Goal: Task Accomplishment & Management: Use online tool/utility

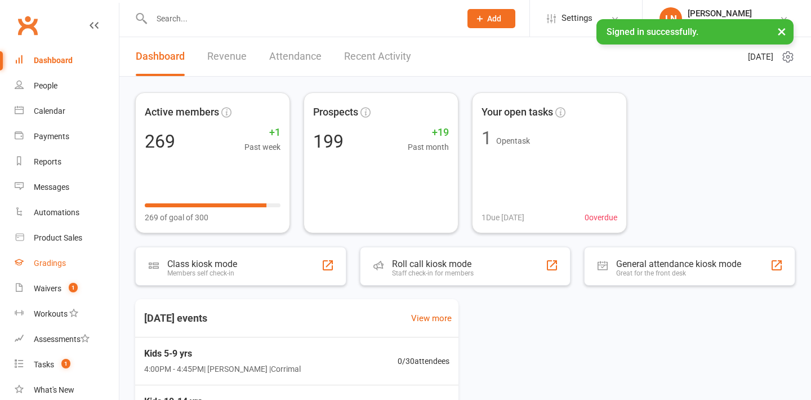
scroll to position [25, 0]
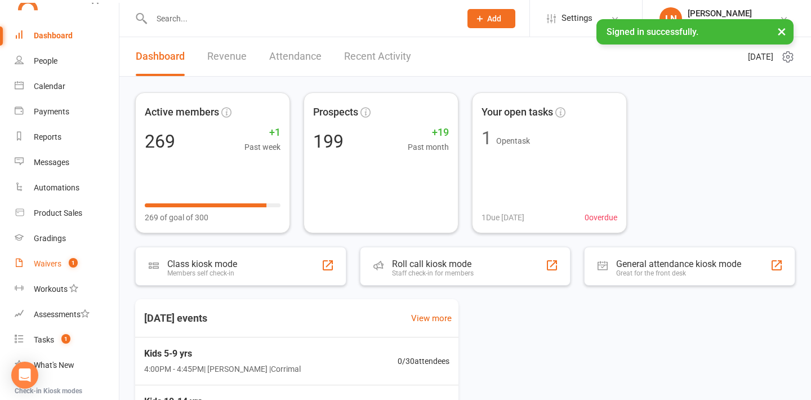
click at [52, 263] on div "Waivers" at bounding box center [48, 263] width 28 height 9
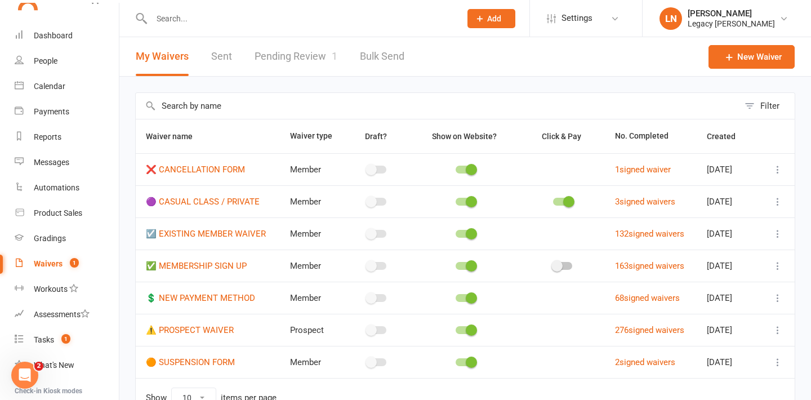
click at [269, 52] on link "Pending Review 1" at bounding box center [295, 56] width 83 height 39
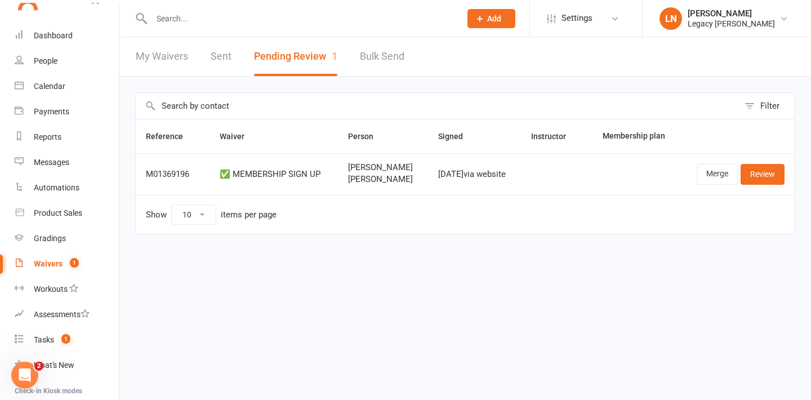
click at [222, 21] on input "text" at bounding box center [300, 19] width 305 height 16
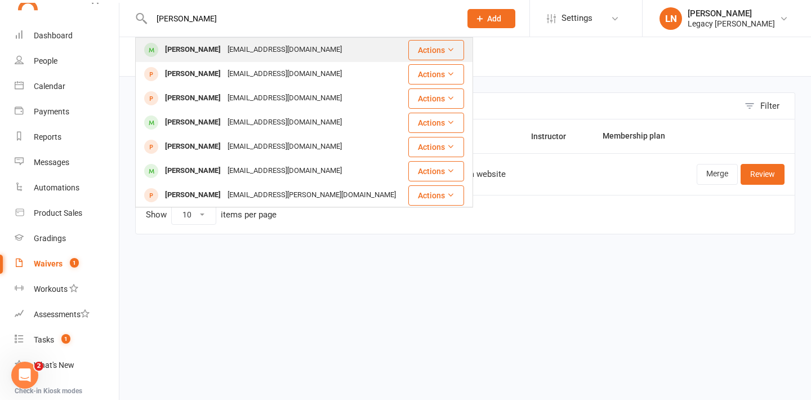
type input "baxter wood"
click at [204, 53] on div "Baxter Woodward" at bounding box center [193, 50] width 62 height 16
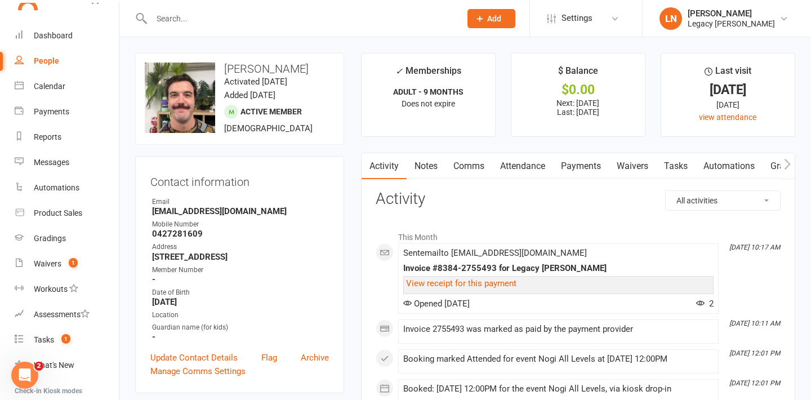
click at [630, 168] on link "Waivers" at bounding box center [632, 166] width 47 height 26
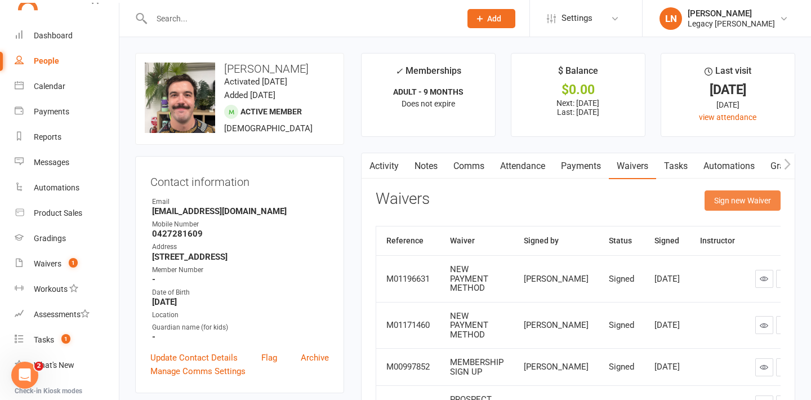
click at [727, 204] on button "Sign new Waiver" at bounding box center [742, 200] width 76 height 20
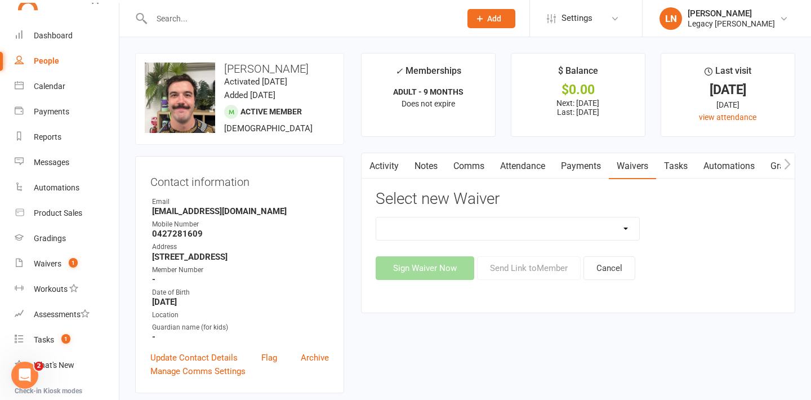
click at [594, 217] on select "❌ CANCELLATION FORM 🟣 CASUAL CLASS / PRIVATE ☑️ EXISTING MEMBER WAIVER ✅ MEMBER…" at bounding box center [507, 228] width 263 height 23
select select "10345"
click at [376, 217] on select "❌ CANCELLATION FORM 🟣 CASUAL CLASS / PRIVATE ☑️ EXISTING MEMBER WAIVER ✅ MEMBER…" at bounding box center [507, 228] width 263 height 23
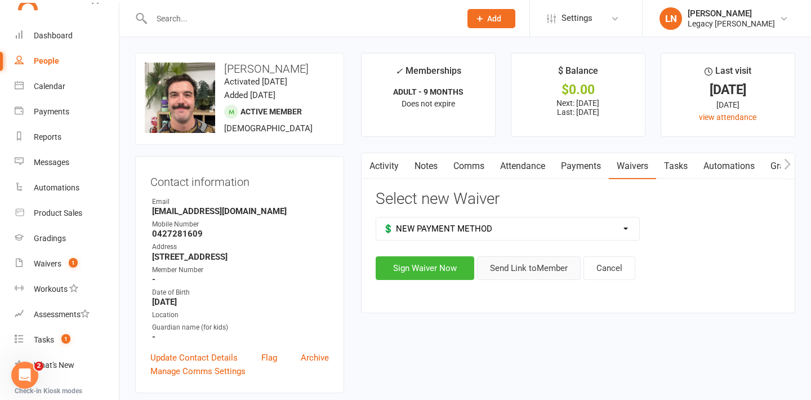
click at [524, 268] on button "Send Link to Member" at bounding box center [529, 268] width 104 height 24
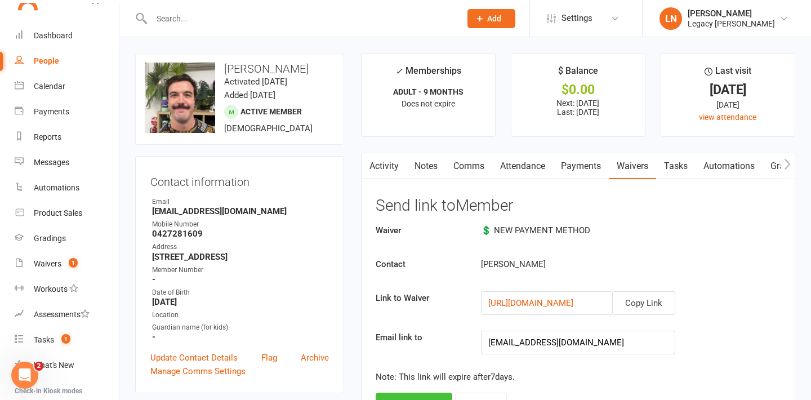
click at [422, 394] on button "Send email" at bounding box center [413, 404] width 77 height 24
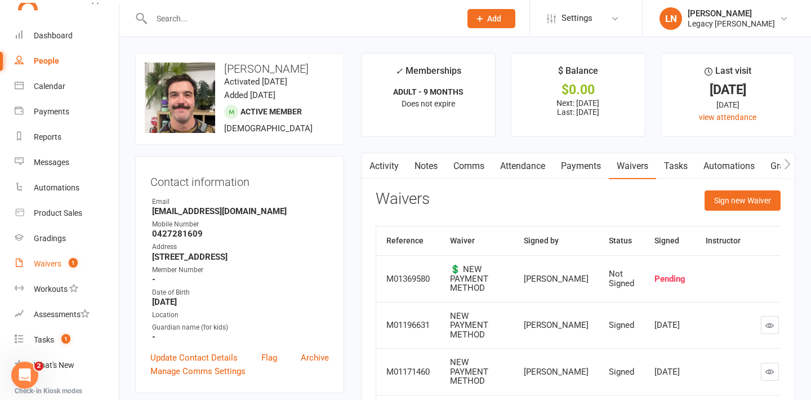
click at [55, 263] on div "Waivers" at bounding box center [48, 263] width 28 height 9
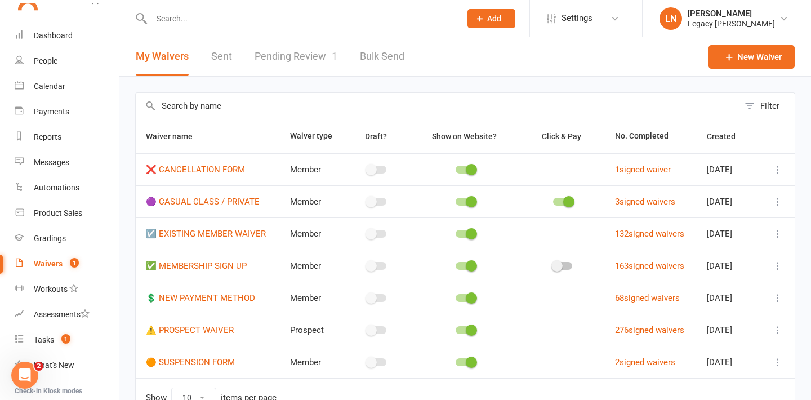
click at [299, 62] on link "Pending Review 1" at bounding box center [295, 56] width 83 height 39
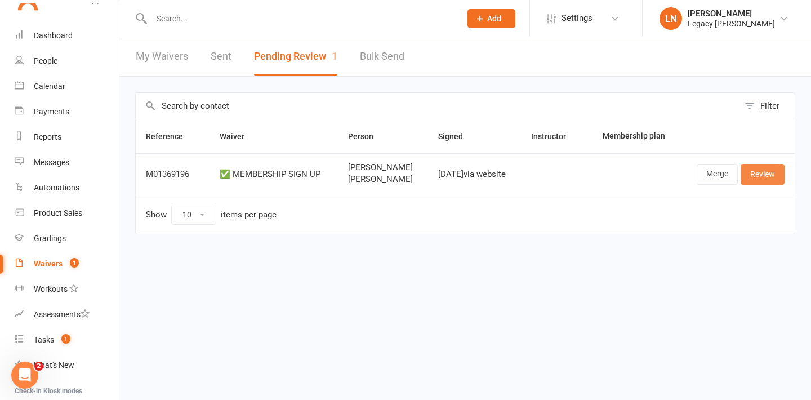
click at [761, 173] on link "Review" at bounding box center [762, 174] width 44 height 20
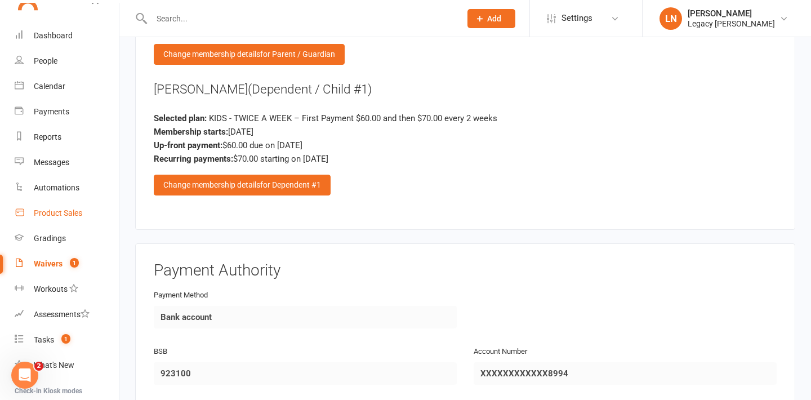
scroll to position [142, 0]
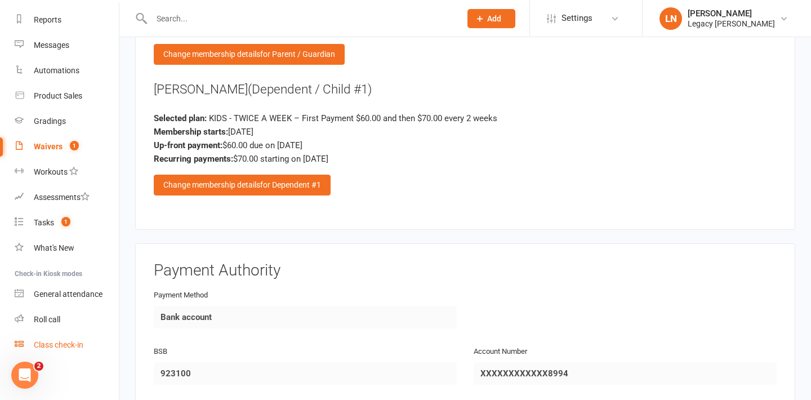
click at [68, 346] on div "Class check-in" at bounding box center [59, 344] width 50 height 9
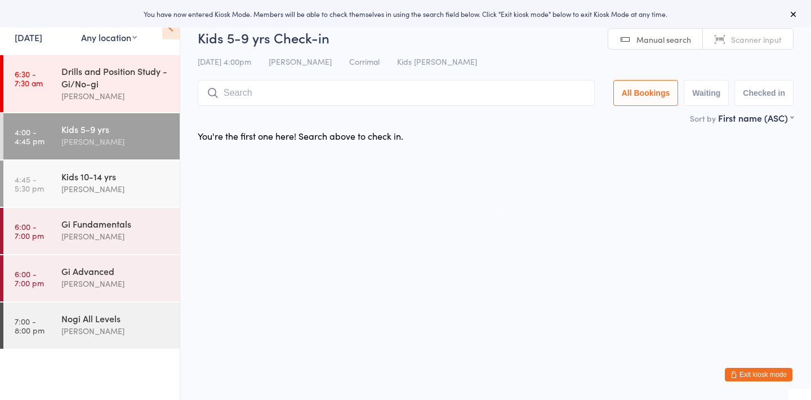
click at [257, 92] on input "search" at bounding box center [396, 93] width 397 height 26
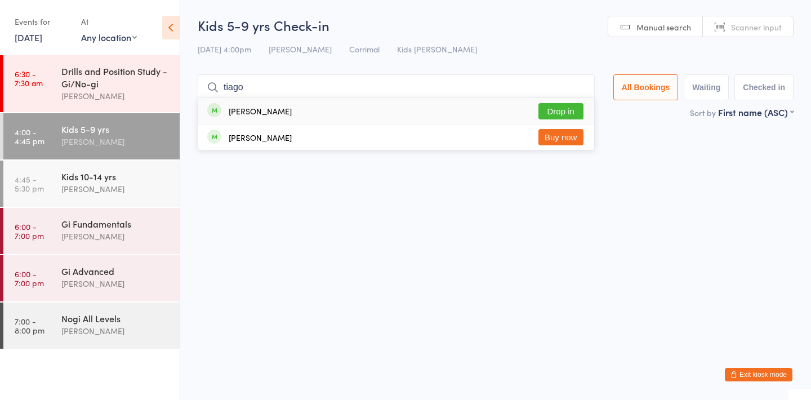
type input "tiago"
click at [550, 113] on button "Drop in" at bounding box center [560, 111] width 45 height 16
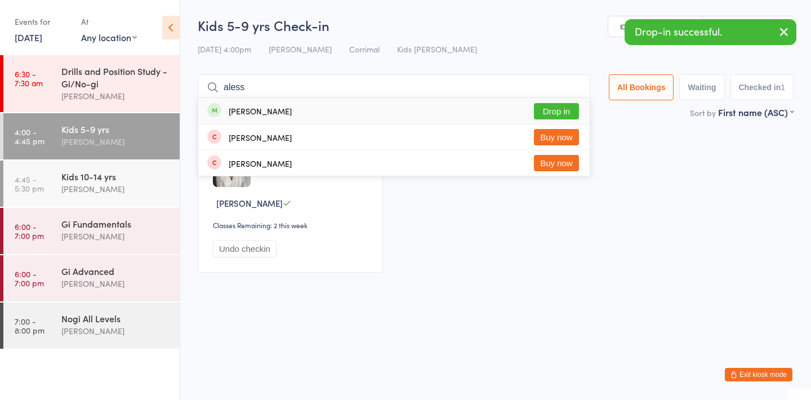
type input "aless"
click at [557, 110] on button "Drop in" at bounding box center [556, 111] width 45 height 16
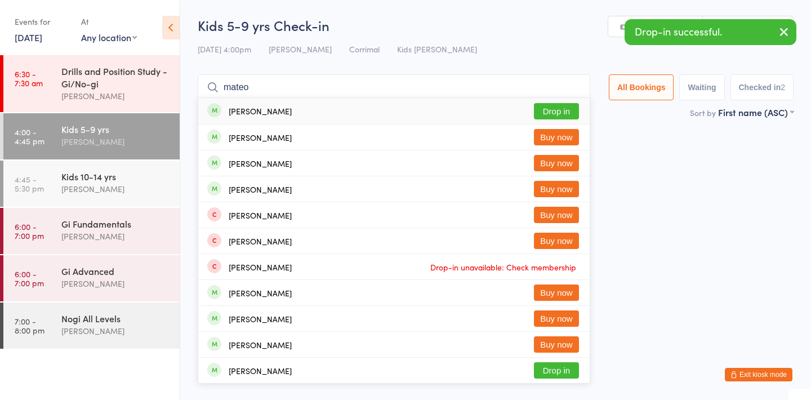
type input "mateo"
click at [559, 106] on button "Drop in" at bounding box center [556, 111] width 45 height 16
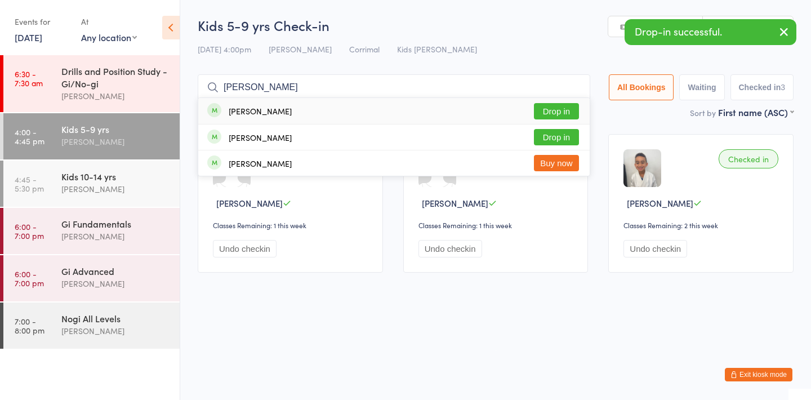
type input "bonni"
click at [560, 109] on button "Drop in" at bounding box center [556, 111] width 45 height 16
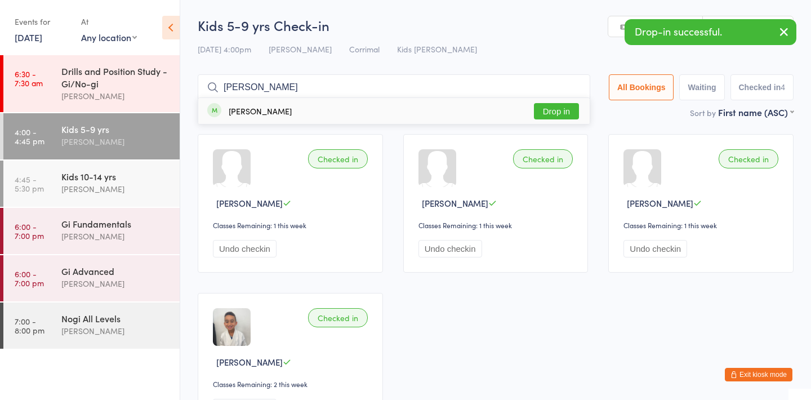
type input "aurelio"
click at [566, 108] on button "Drop in" at bounding box center [556, 111] width 45 height 16
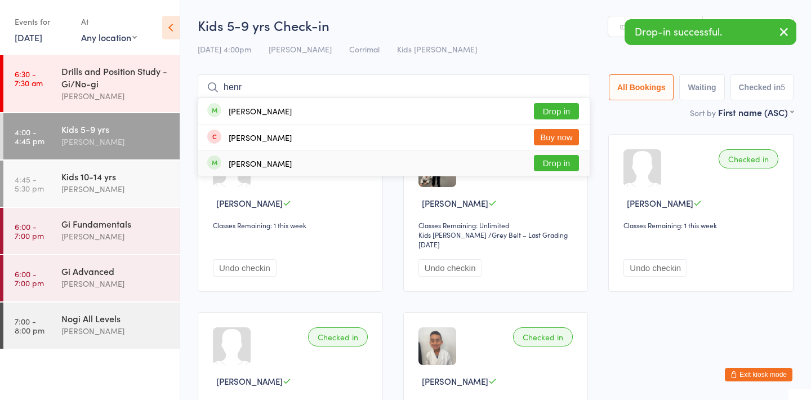
type input "henr"
click at [556, 163] on button "Drop in" at bounding box center [556, 163] width 45 height 16
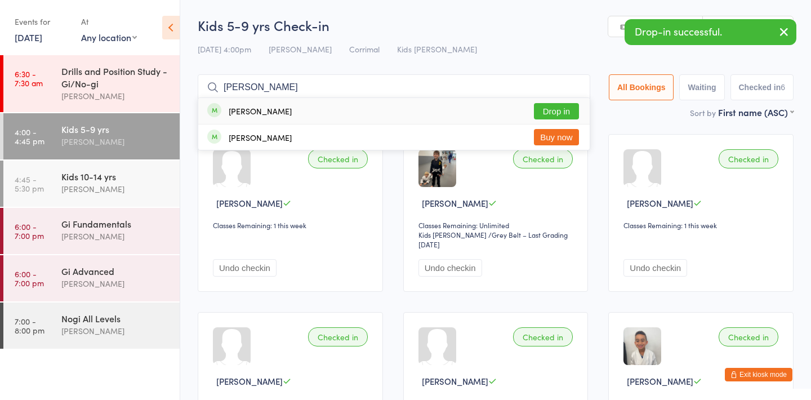
type input "danny chen"
click at [539, 107] on button "Drop in" at bounding box center [556, 111] width 45 height 16
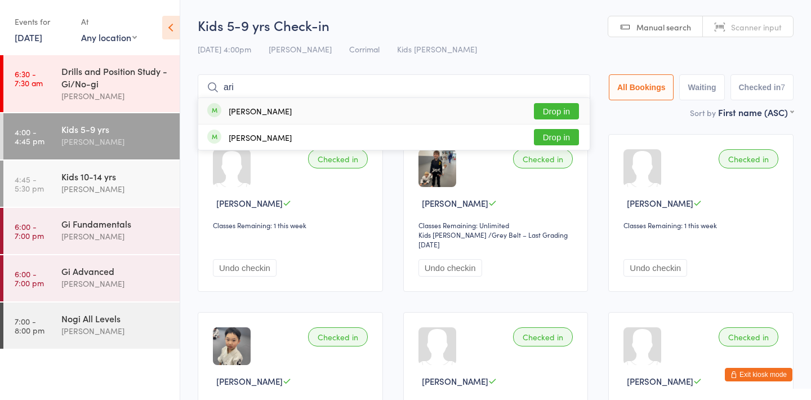
type input "ari"
click at [541, 111] on button "Drop in" at bounding box center [556, 111] width 45 height 16
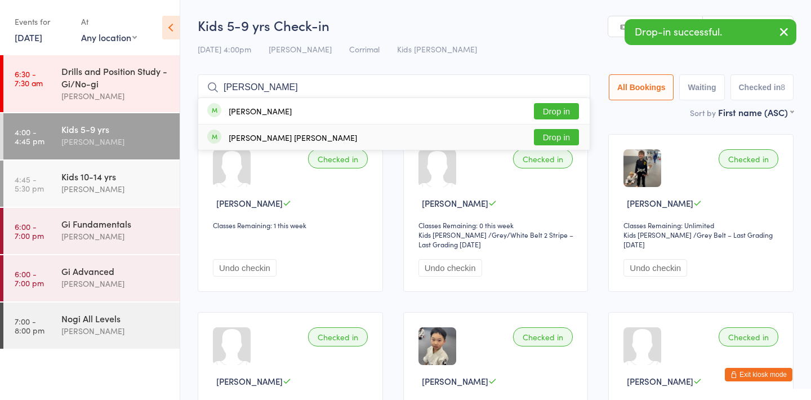
type input "flynn"
click at [539, 133] on button "Drop in" at bounding box center [556, 137] width 45 height 16
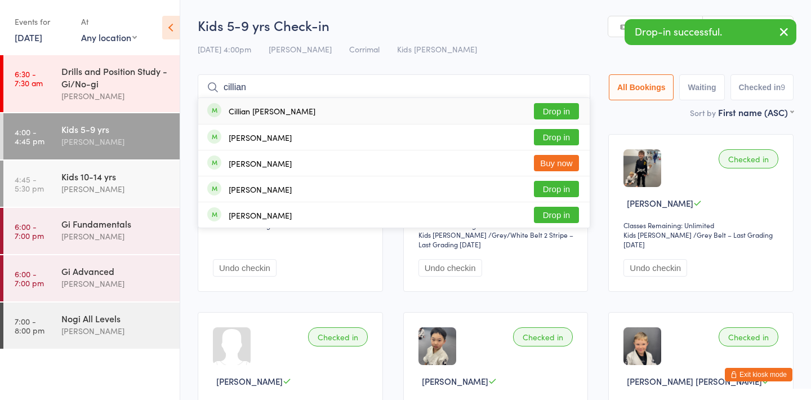
type input "cillian"
click at [548, 107] on button "Drop in" at bounding box center [556, 111] width 45 height 16
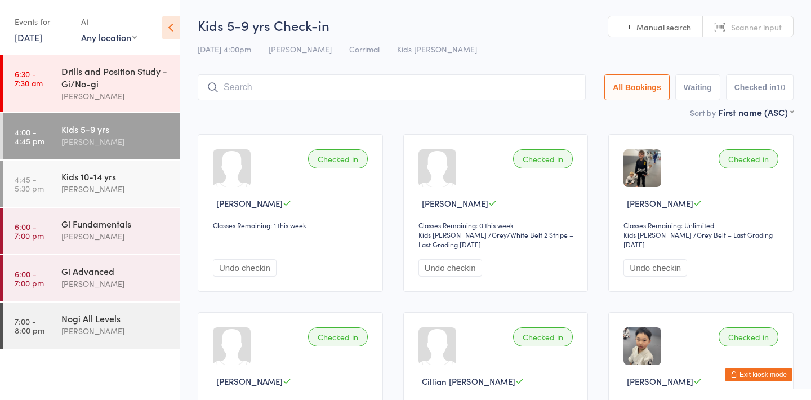
click at [764, 378] on button "Exit kiosk mode" at bounding box center [758, 375] width 68 height 14
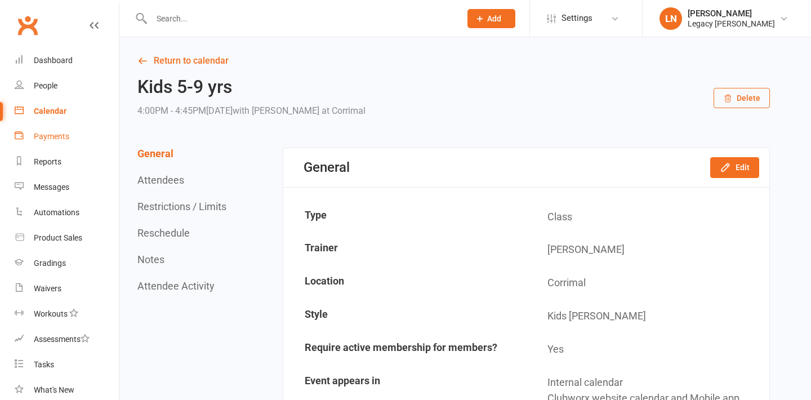
click at [59, 134] on div "Payments" at bounding box center [51, 136] width 35 height 9
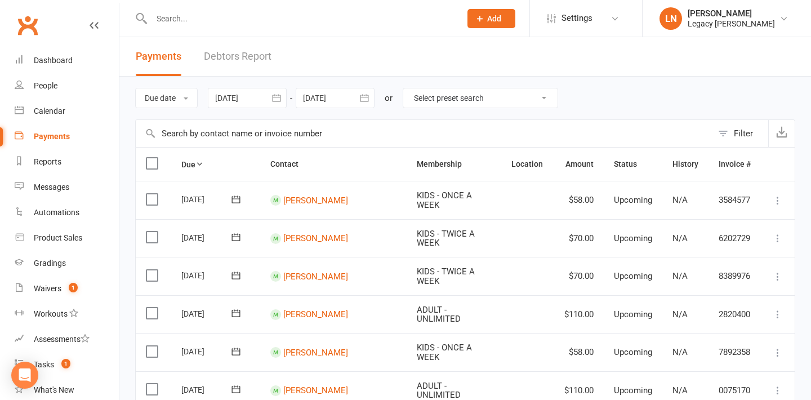
click at [237, 65] on link "Debtors Report" at bounding box center [238, 56] width 68 height 39
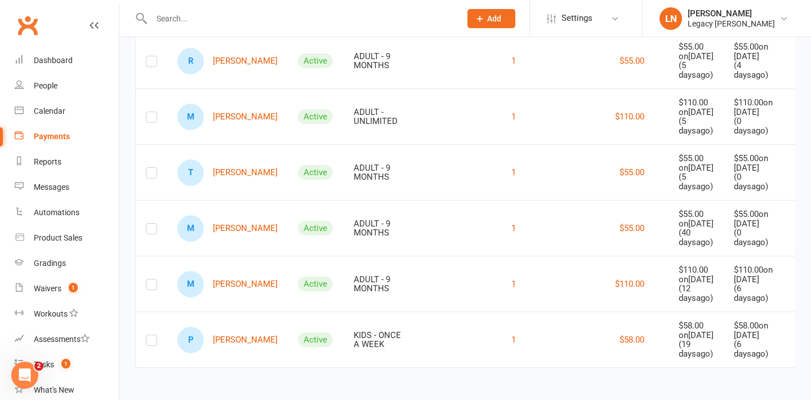
scroll to position [346, 0]
click at [288, 315] on td "Active" at bounding box center [316, 339] width 56 height 56
click at [235, 215] on link "M Matthew Kennedy" at bounding box center [227, 228] width 100 height 26
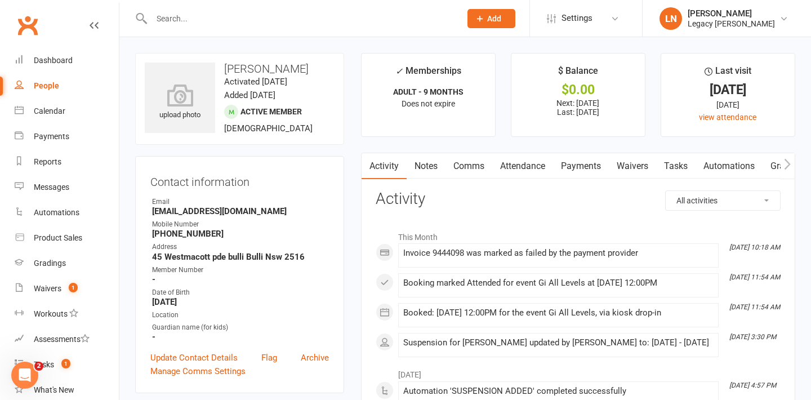
click at [589, 172] on link "Payments" at bounding box center [581, 166] width 56 height 26
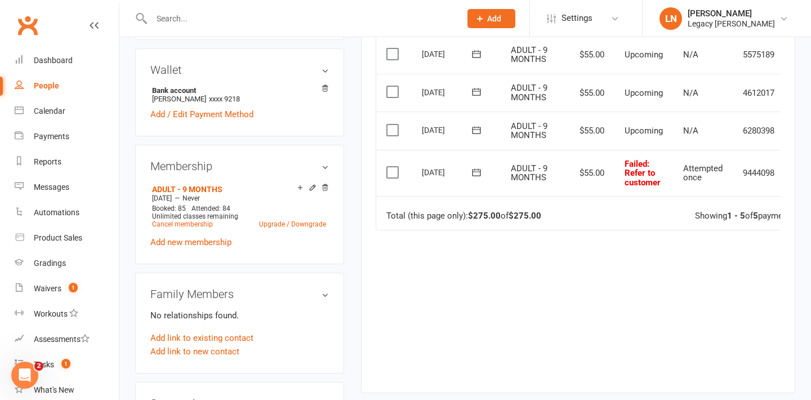
scroll to position [0, 39]
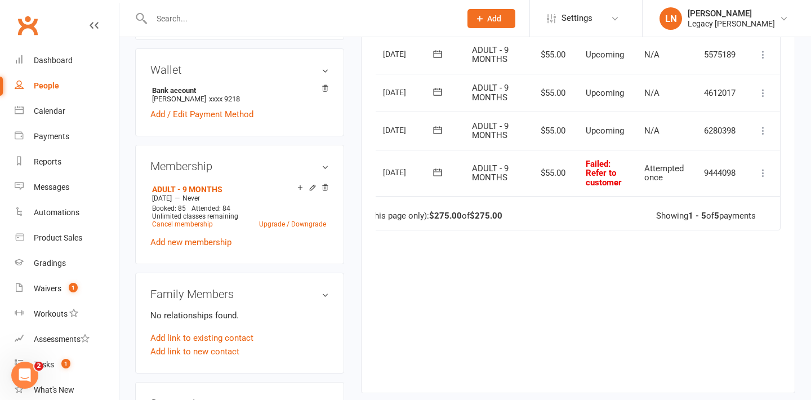
click at [760, 170] on icon at bounding box center [762, 172] width 11 height 11
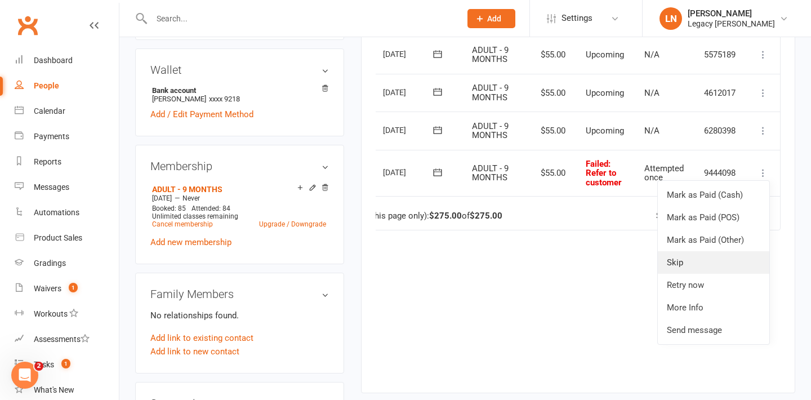
click at [709, 269] on link "Skip" at bounding box center [712, 262] width 111 height 23
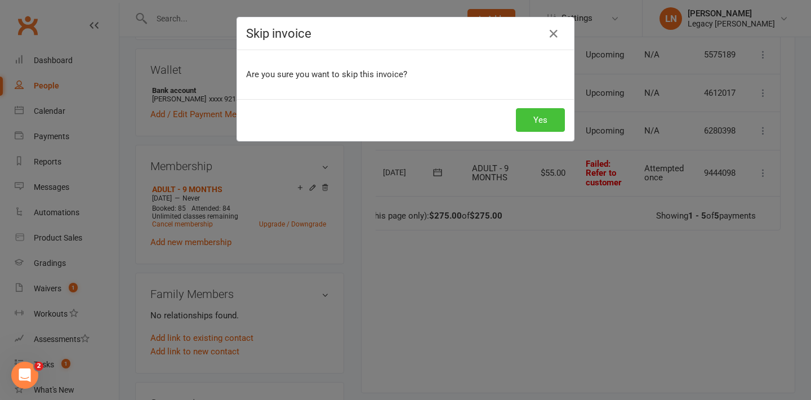
click at [545, 119] on button "Yes" at bounding box center [540, 120] width 49 height 24
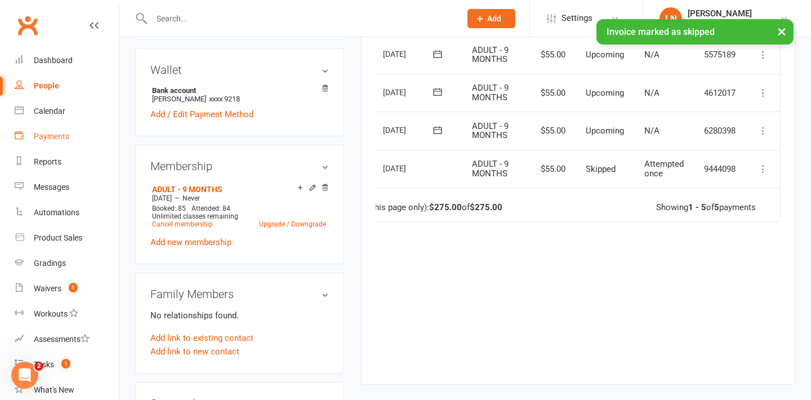
click at [61, 140] on div "Payments" at bounding box center [51, 136] width 35 height 9
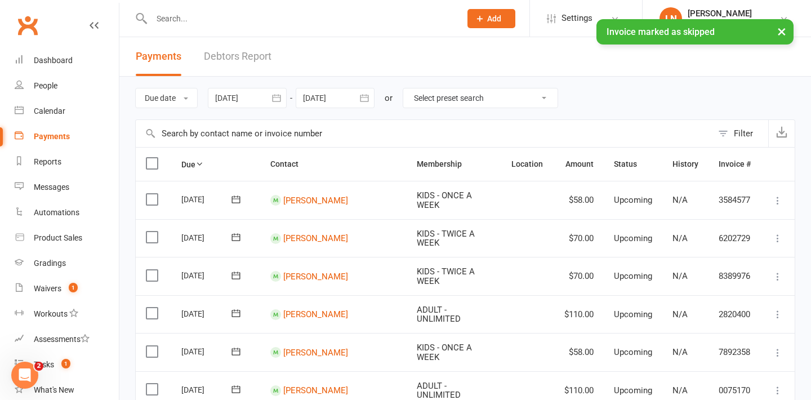
click at [259, 55] on link "Debtors Report" at bounding box center [238, 56] width 68 height 39
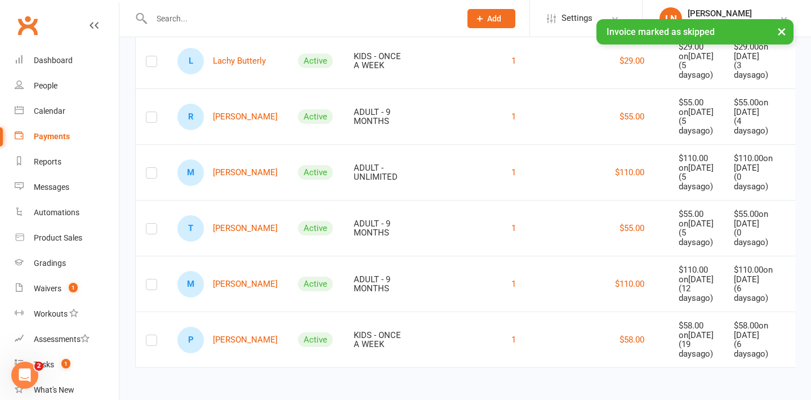
scroll to position [281, 0]
click at [240, 272] on link "M Matt Loder" at bounding box center [227, 284] width 100 height 26
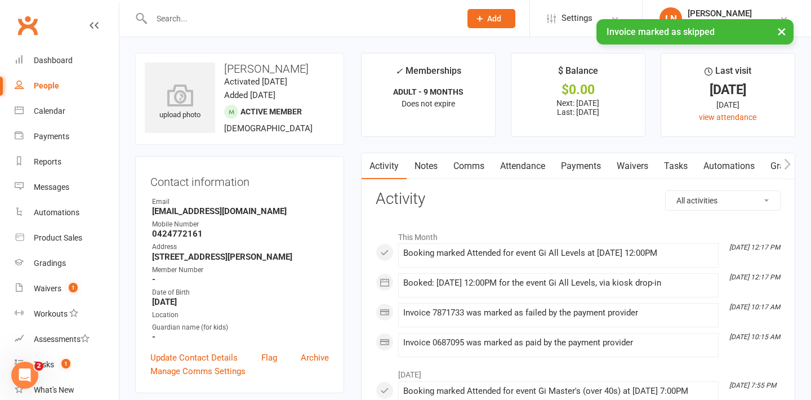
click at [593, 171] on link "Payments" at bounding box center [581, 166] width 56 height 26
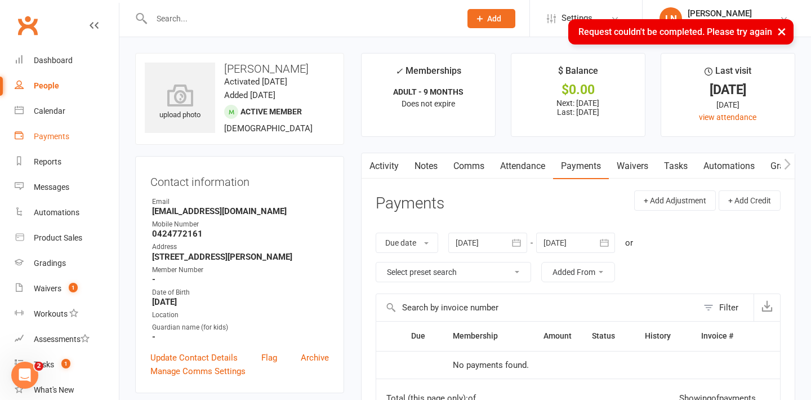
click at [51, 136] on div "Payments" at bounding box center [51, 136] width 35 height 9
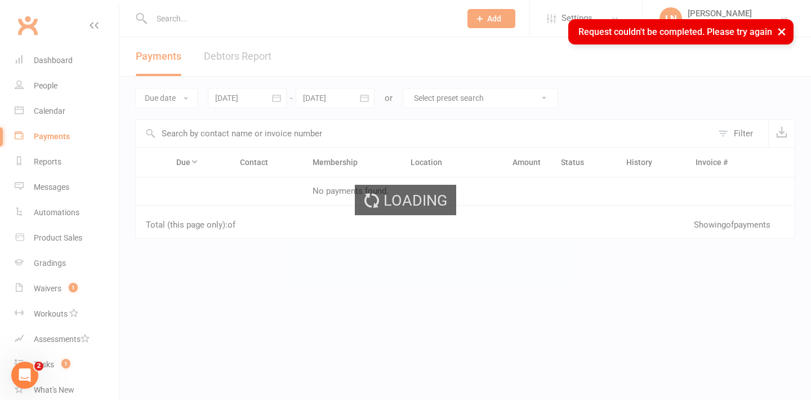
click at [241, 64] on div "Loading" at bounding box center [405, 200] width 811 height 400
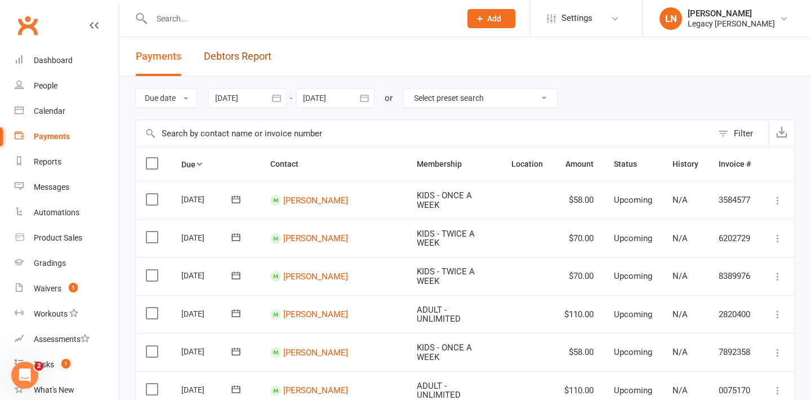
click at [241, 64] on link "Debtors Report" at bounding box center [238, 56] width 68 height 39
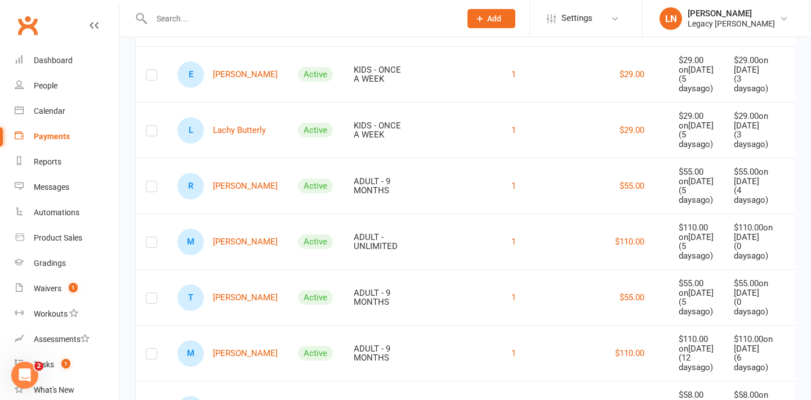
scroll to position [165, 0]
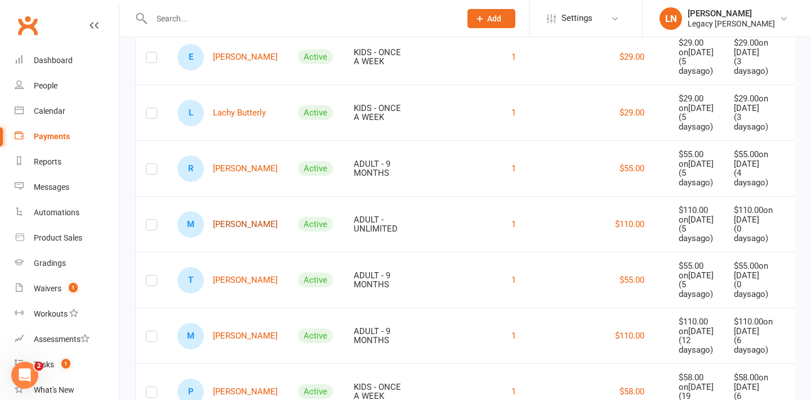
click at [239, 238] on link "M Michael Fetterplace" at bounding box center [227, 224] width 100 height 26
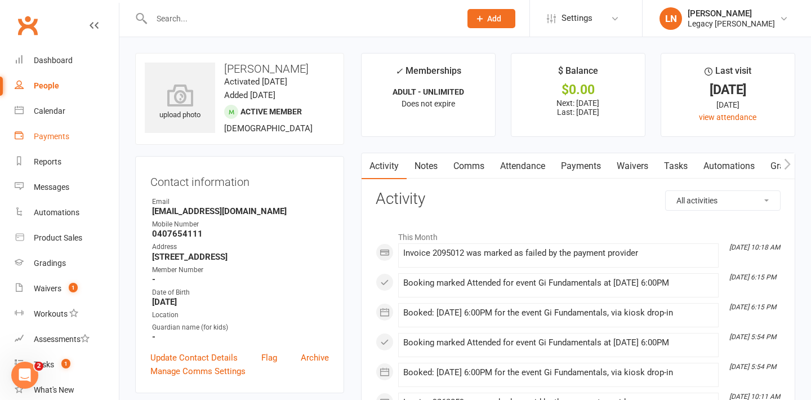
click at [69, 135] on link "Payments" at bounding box center [67, 136] width 104 height 25
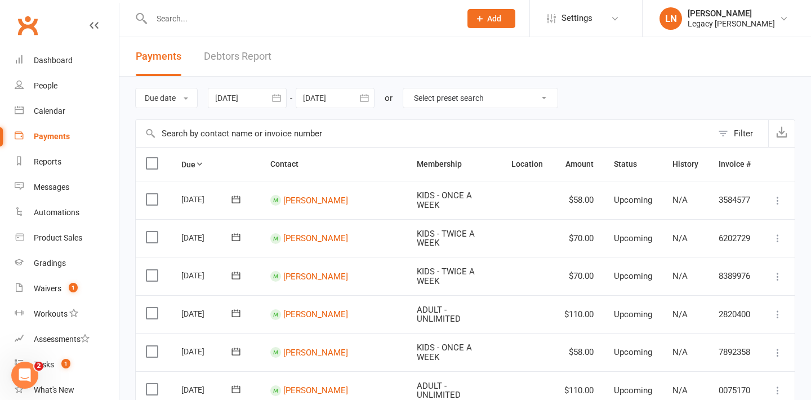
click at [235, 54] on link "Debtors Report" at bounding box center [238, 56] width 68 height 39
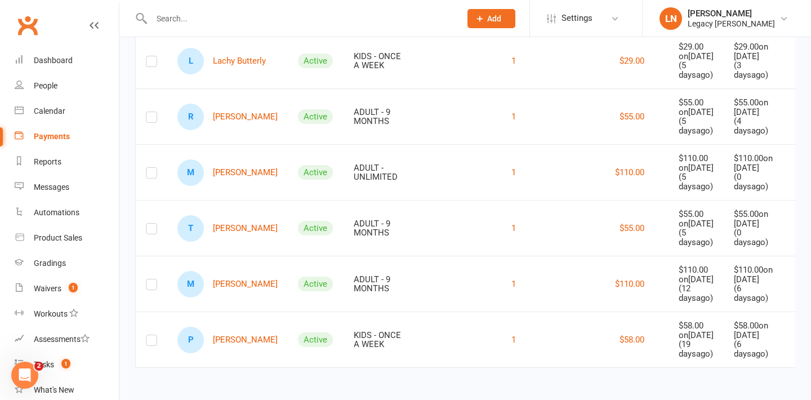
scroll to position [281, 0]
click at [228, 159] on link "M Michael Fetterplace" at bounding box center [227, 172] width 100 height 26
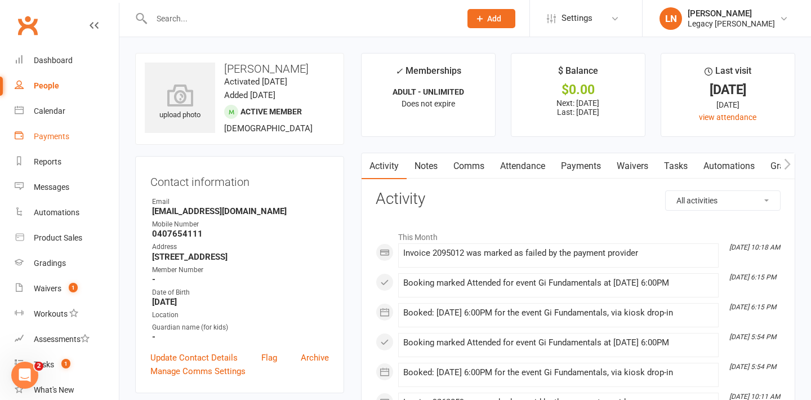
click at [73, 138] on link "Payments" at bounding box center [67, 136] width 104 height 25
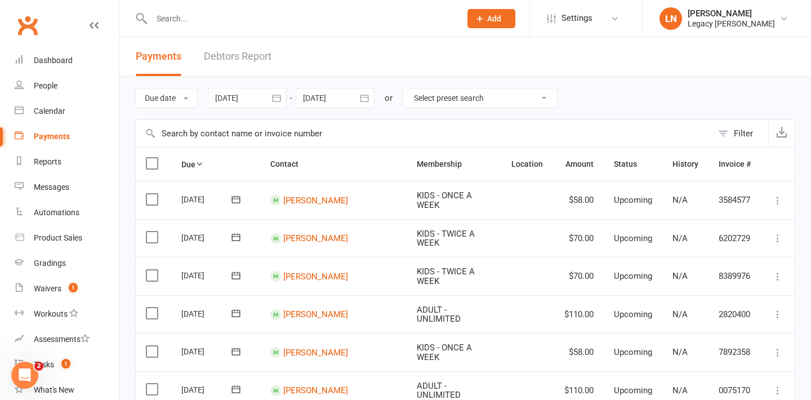
click at [241, 63] on link "Debtors Report" at bounding box center [238, 56] width 68 height 39
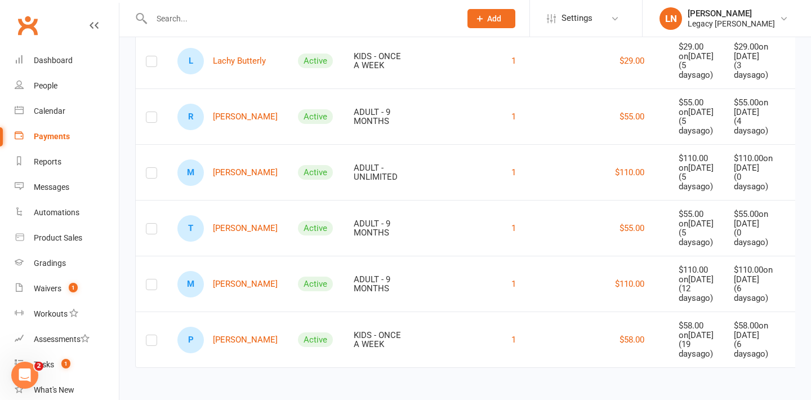
scroll to position [281, 0]
click at [225, 271] on link "M Matt Loder" at bounding box center [227, 284] width 100 height 26
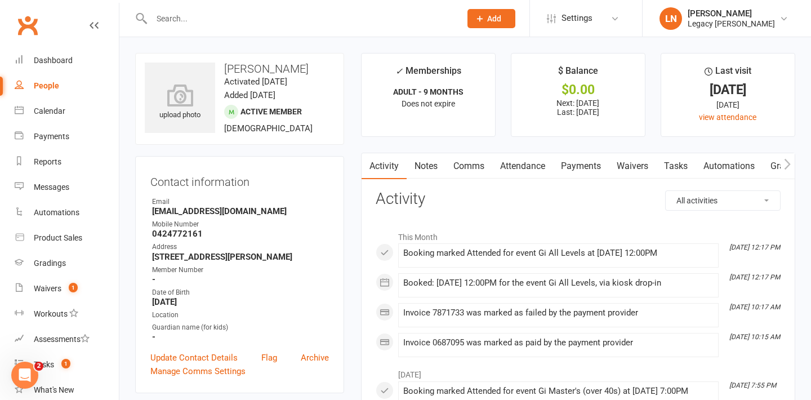
click at [584, 169] on link "Payments" at bounding box center [581, 166] width 56 height 26
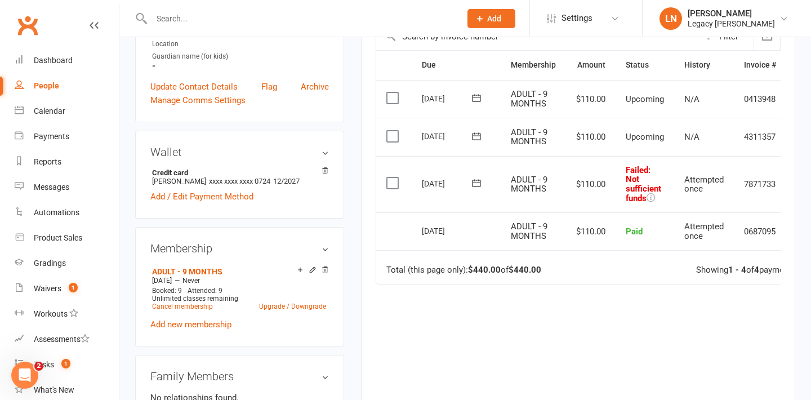
scroll to position [256, 0]
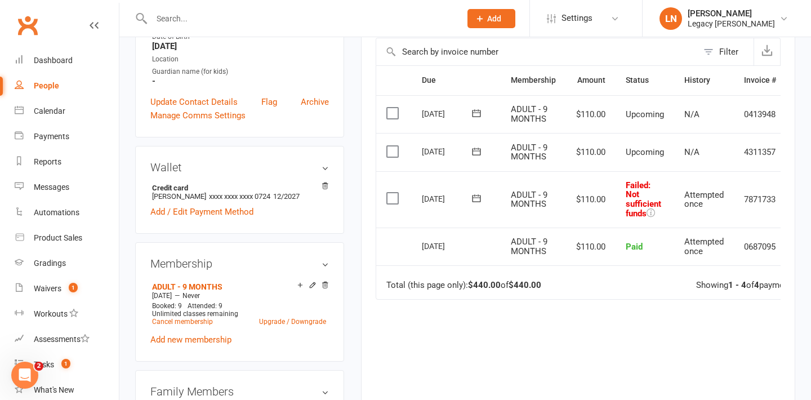
click at [473, 200] on icon at bounding box center [476, 198] width 11 height 11
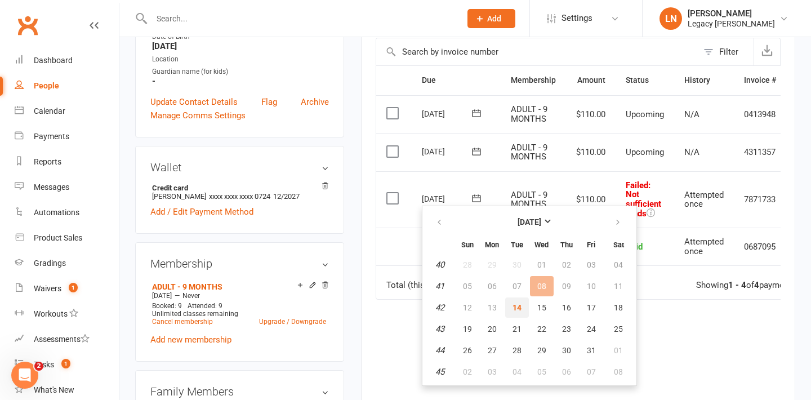
click at [515, 306] on span "14" at bounding box center [516, 307] width 9 height 9
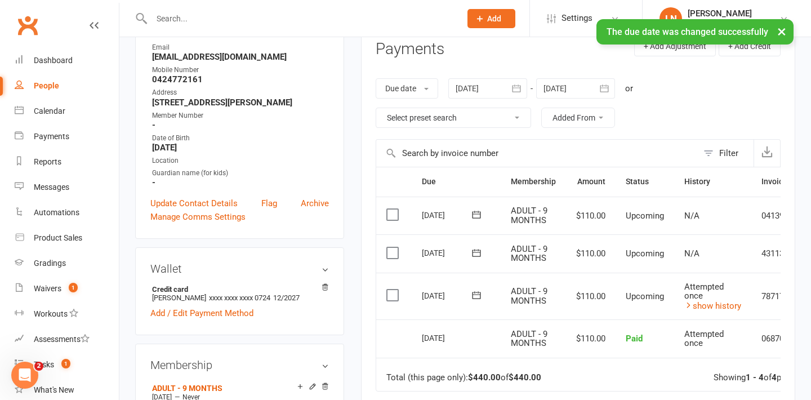
scroll to position [120, 0]
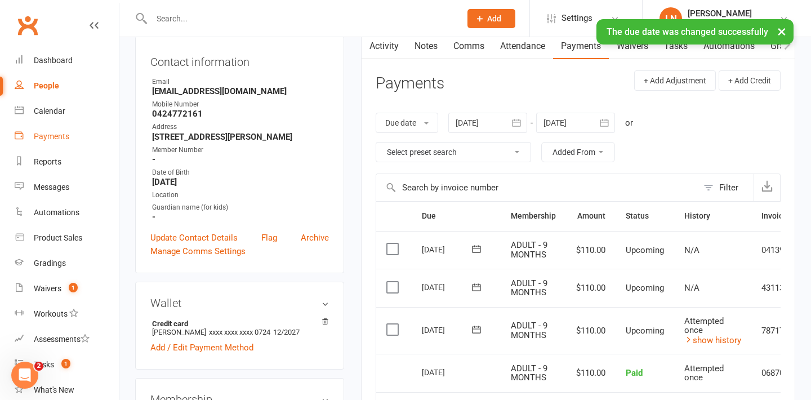
click at [52, 137] on div "Payments" at bounding box center [51, 136] width 35 height 9
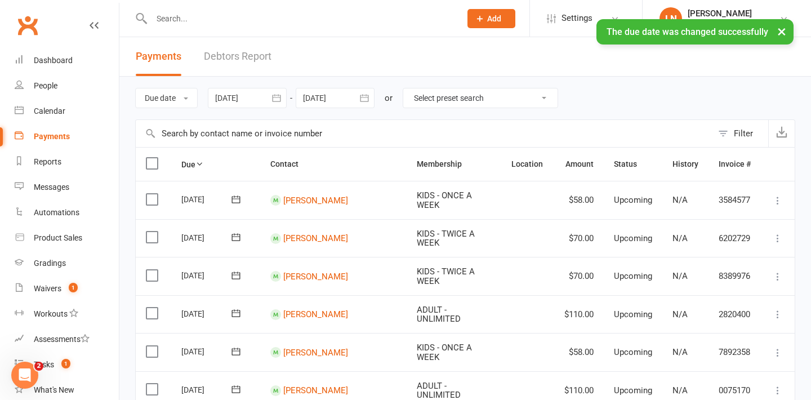
click at [221, 61] on link "Debtors Report" at bounding box center [238, 56] width 68 height 39
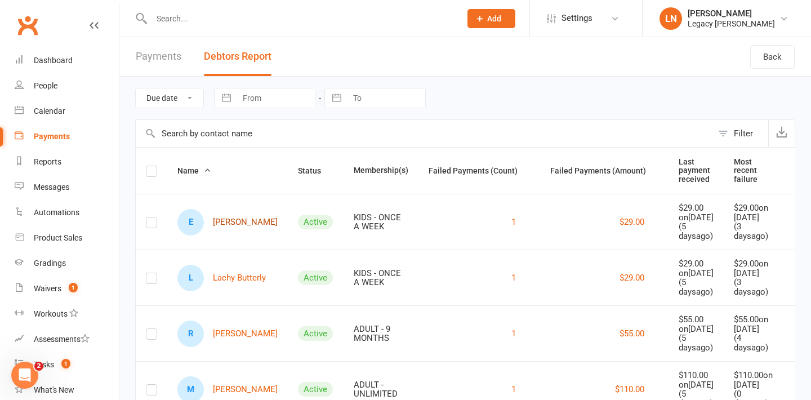
click at [217, 225] on link "E Ethan Butterly" at bounding box center [227, 222] width 100 height 26
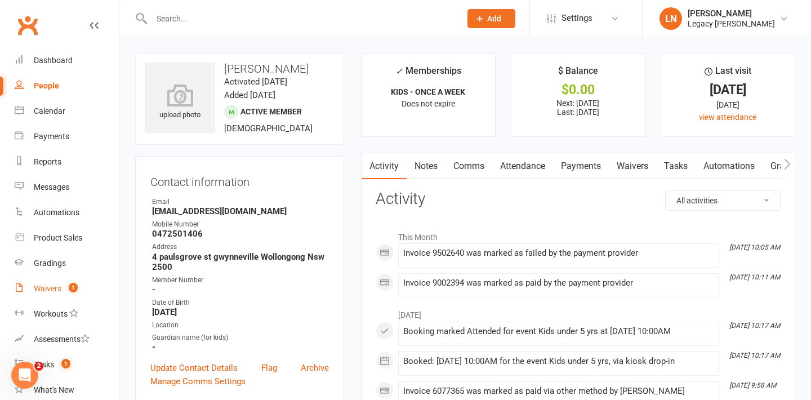
click at [61, 284] on div "Waivers" at bounding box center [48, 288] width 28 height 9
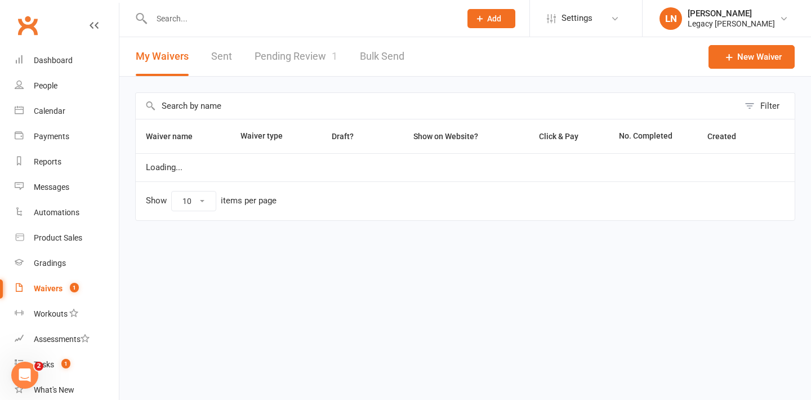
click at [278, 60] on link "Pending Review 1" at bounding box center [295, 56] width 83 height 39
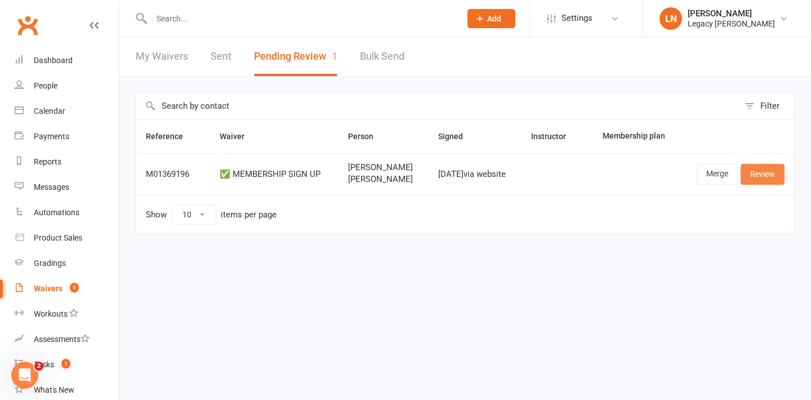
click at [774, 178] on link "Review" at bounding box center [762, 174] width 44 height 20
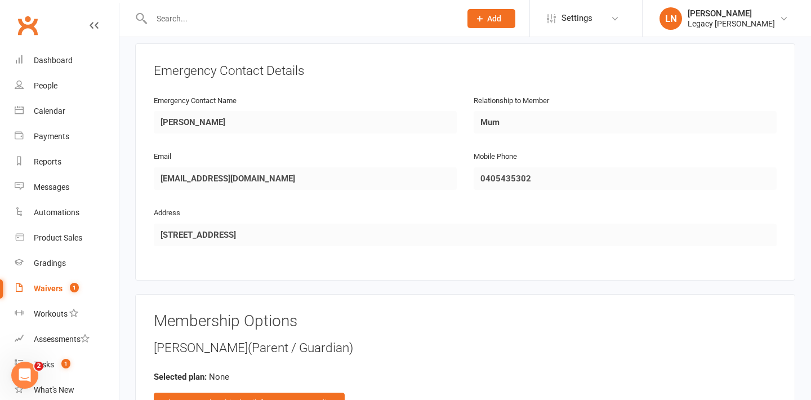
scroll to position [1673, 0]
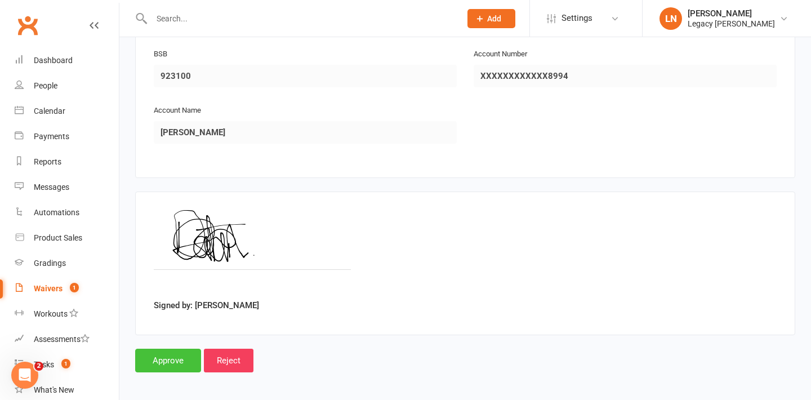
click at [167, 350] on input "Approve" at bounding box center [168, 360] width 66 height 24
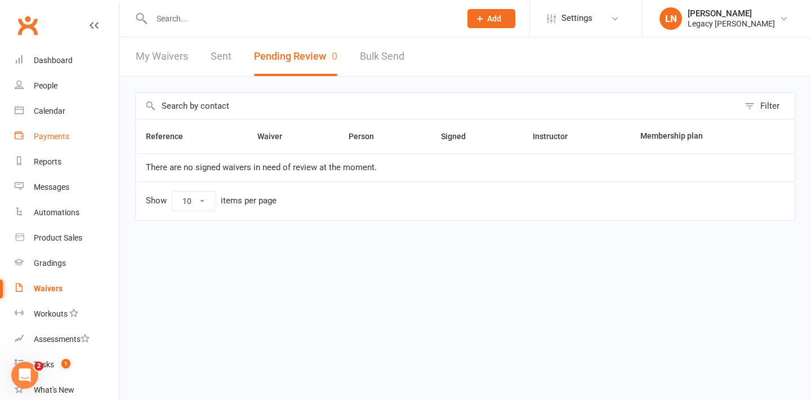
click at [51, 137] on div "Payments" at bounding box center [51, 136] width 35 height 9
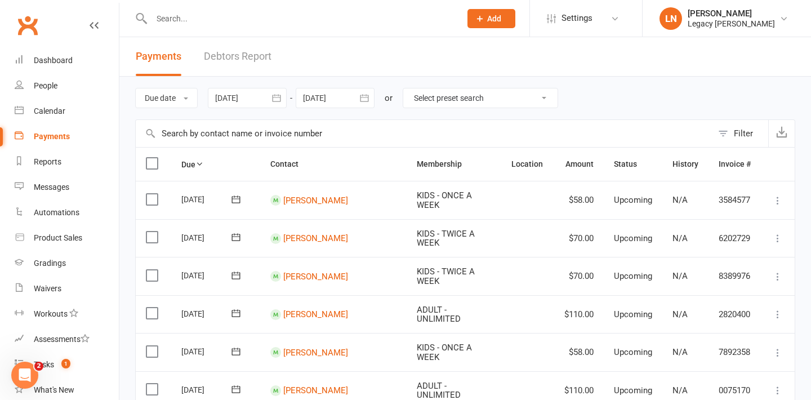
click at [247, 60] on link "Debtors Report" at bounding box center [238, 56] width 68 height 39
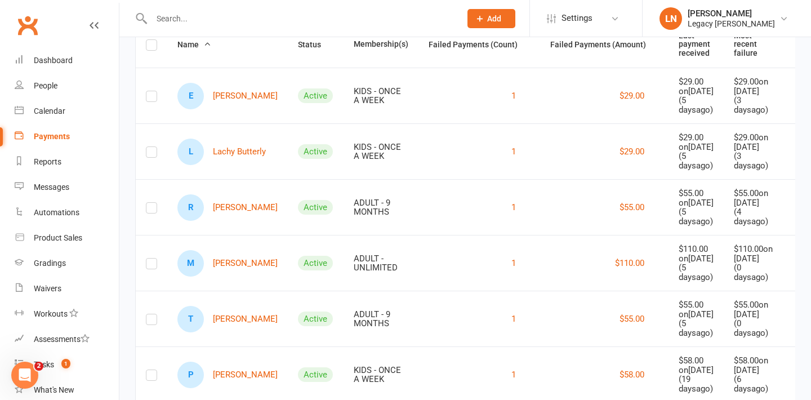
scroll to position [216, 0]
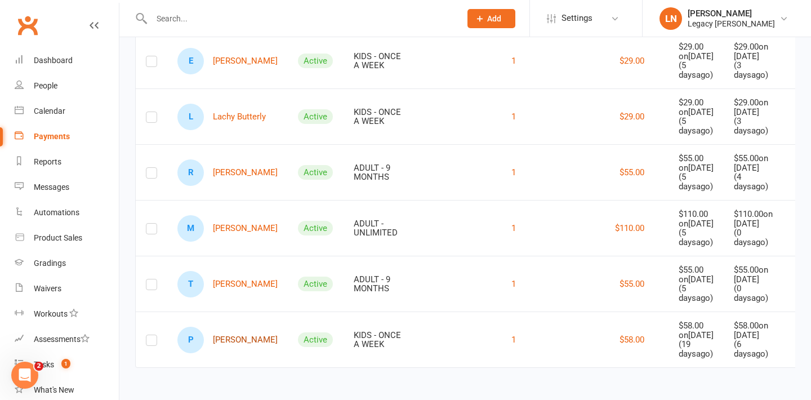
click at [231, 332] on link "P Poppy Tolhurst" at bounding box center [227, 339] width 100 height 26
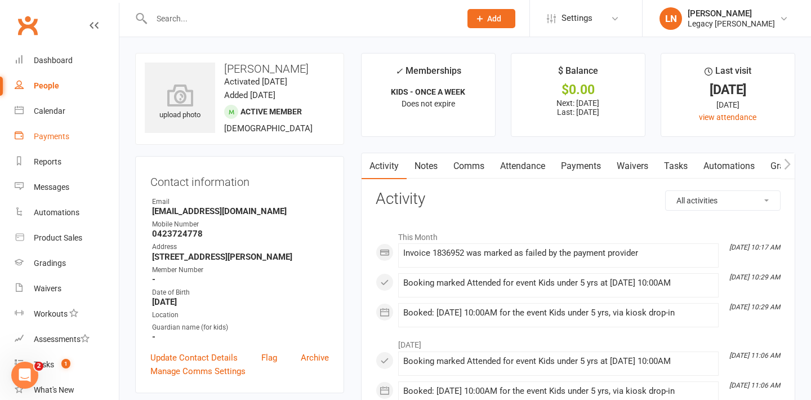
click at [47, 133] on div "Payments" at bounding box center [51, 136] width 35 height 9
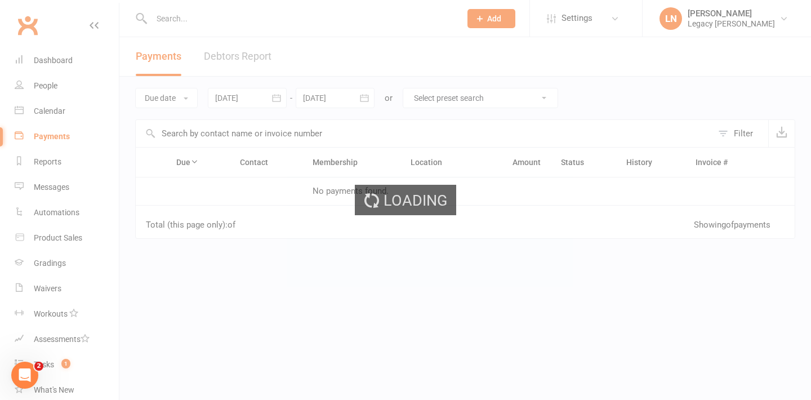
click at [227, 55] on ui-view "Prospect Member Non-attending contact Class / event Appointment Grading event T…" at bounding box center [405, 193] width 811 height 381
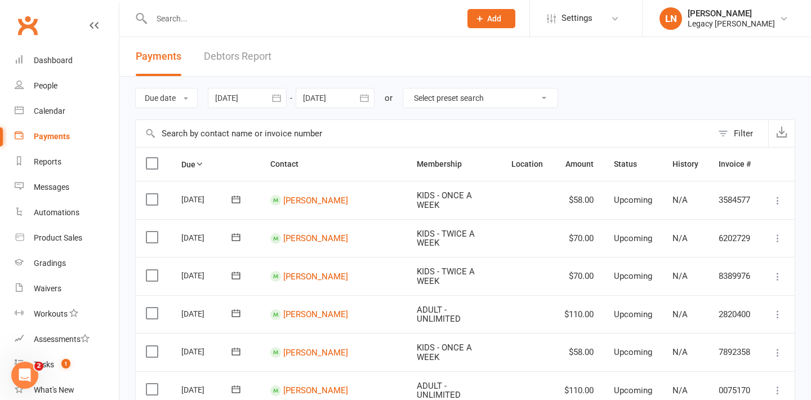
click at [256, 54] on link "Debtors Report" at bounding box center [238, 56] width 68 height 39
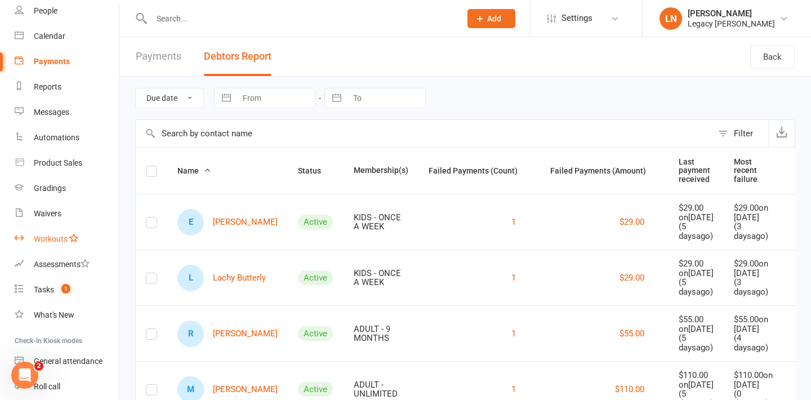
scroll to position [142, 0]
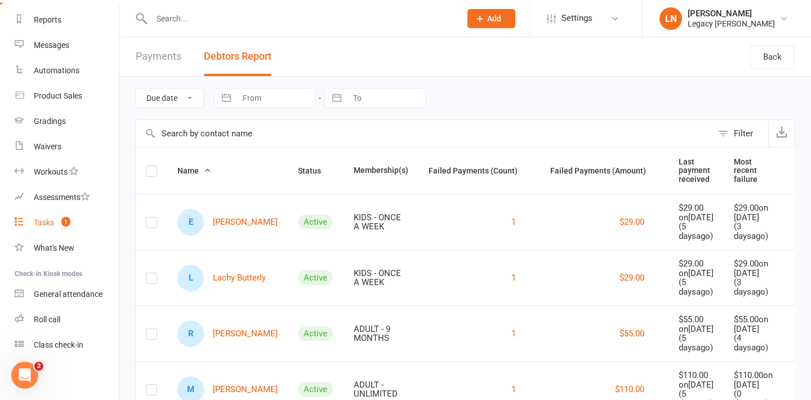
click at [42, 222] on div "Tasks" at bounding box center [44, 222] width 20 height 9
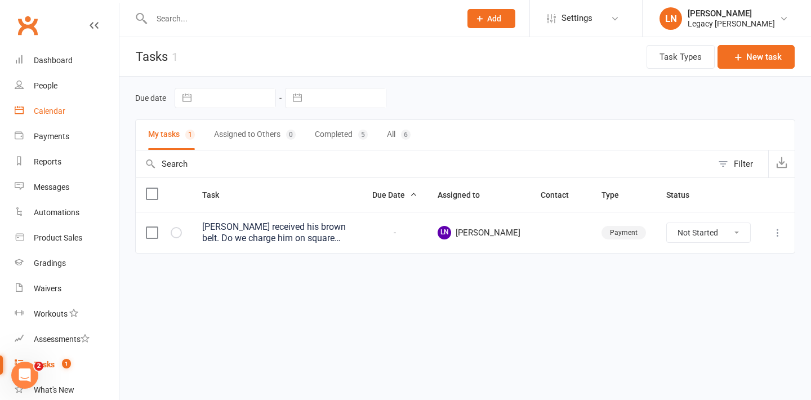
click at [49, 113] on div "Calendar" at bounding box center [50, 110] width 32 height 9
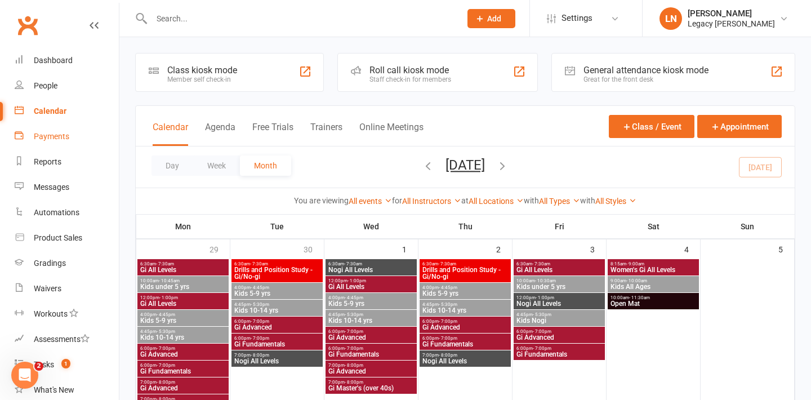
click at [51, 135] on div "Payments" at bounding box center [51, 136] width 35 height 9
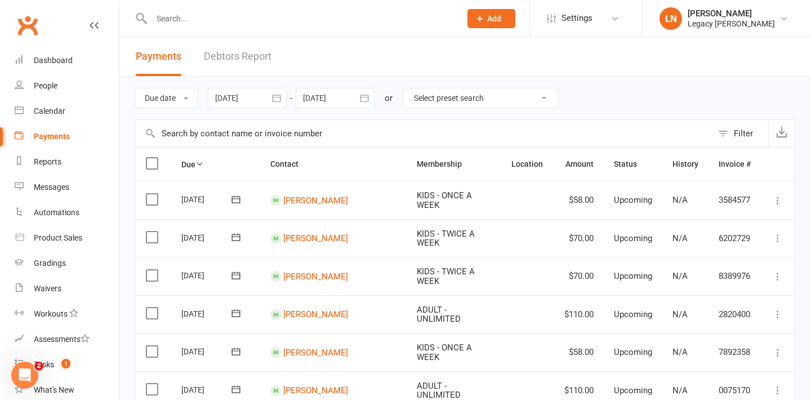
click at [265, 58] on link "Debtors Report" at bounding box center [238, 56] width 68 height 39
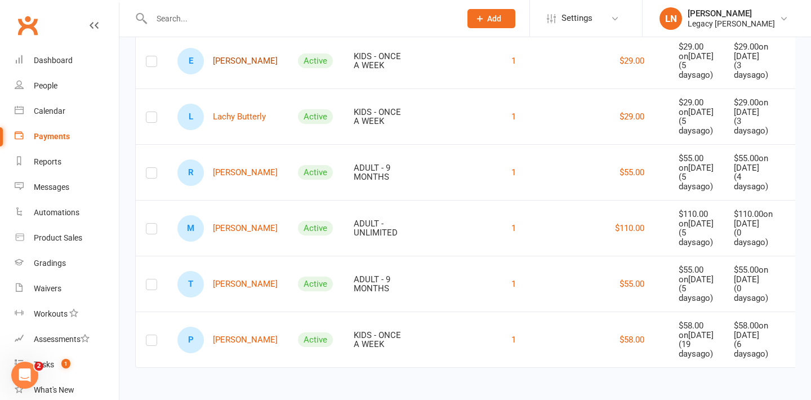
scroll to position [178, 0]
click at [229, 173] on link "R Ryan Della Vedova" at bounding box center [227, 172] width 100 height 26
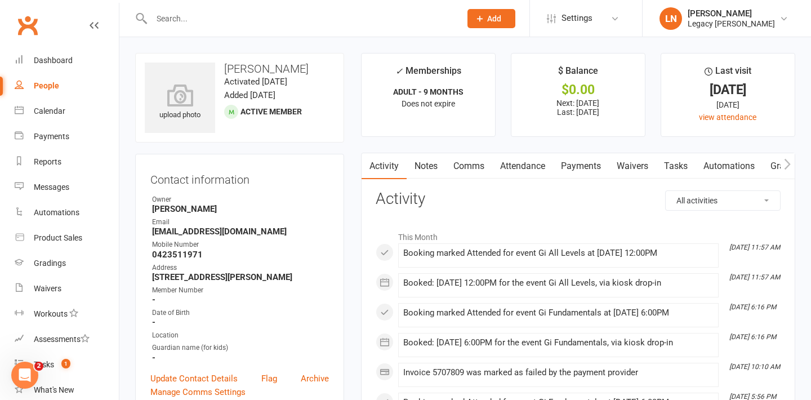
click at [596, 168] on link "Payments" at bounding box center [581, 166] width 56 height 26
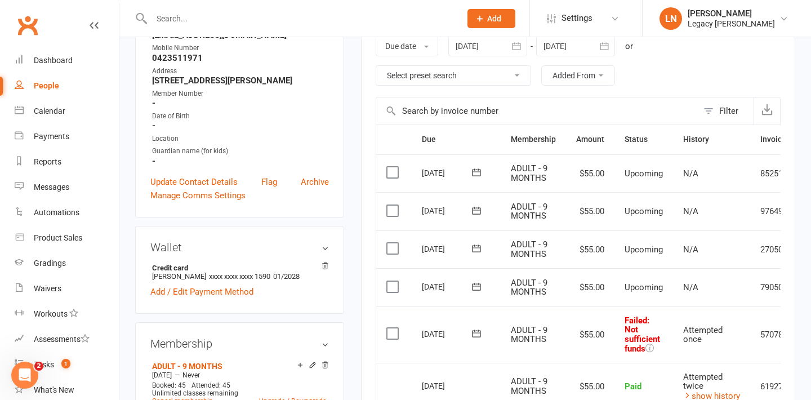
scroll to position [292, 0]
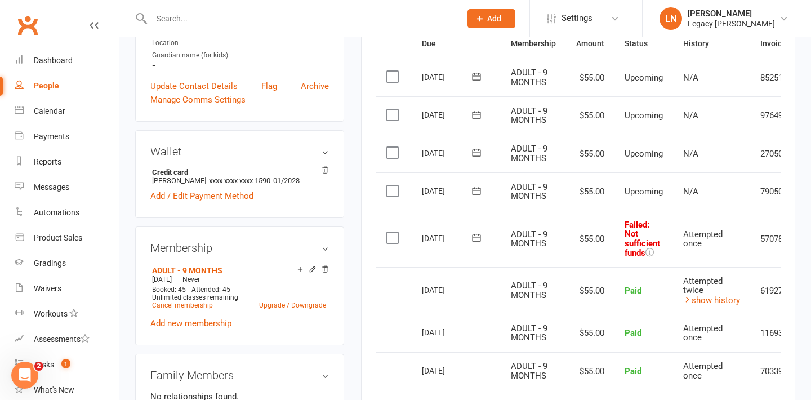
click at [478, 239] on icon at bounding box center [476, 237] width 11 height 11
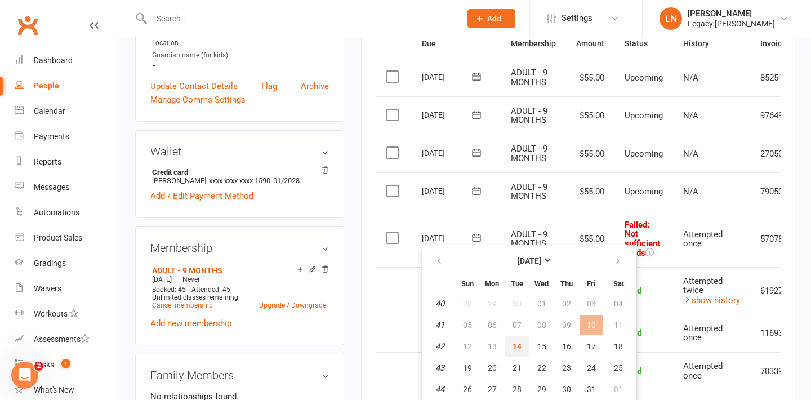
click at [517, 339] on button "14" at bounding box center [517, 346] width 24 height 20
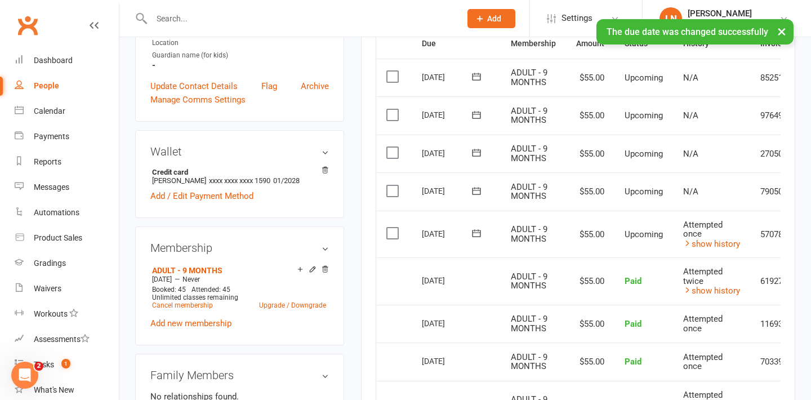
scroll to position [270, 0]
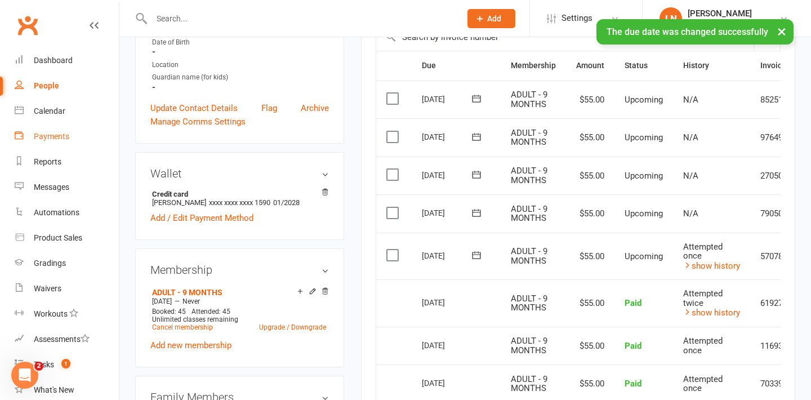
click at [70, 135] on link "Payments" at bounding box center [67, 136] width 104 height 25
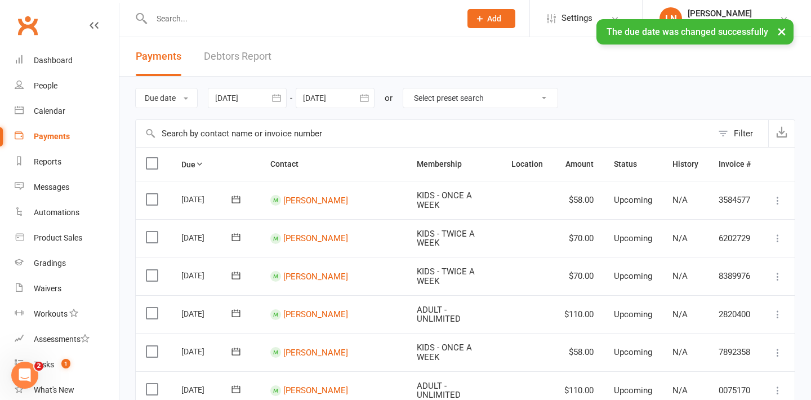
click at [261, 57] on link "Debtors Report" at bounding box center [238, 56] width 68 height 39
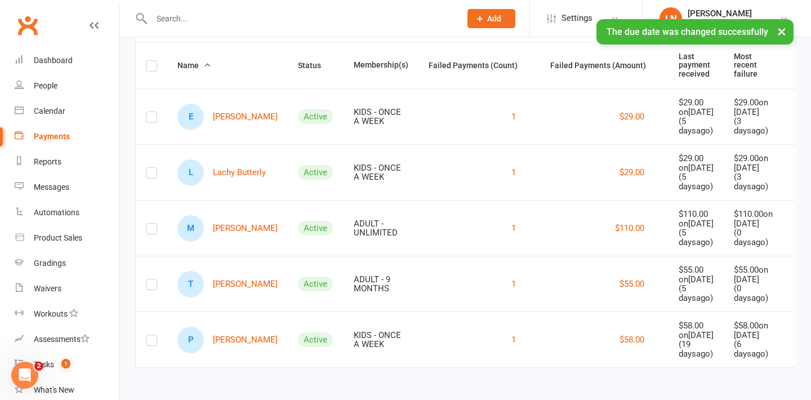
scroll to position [148, 0]
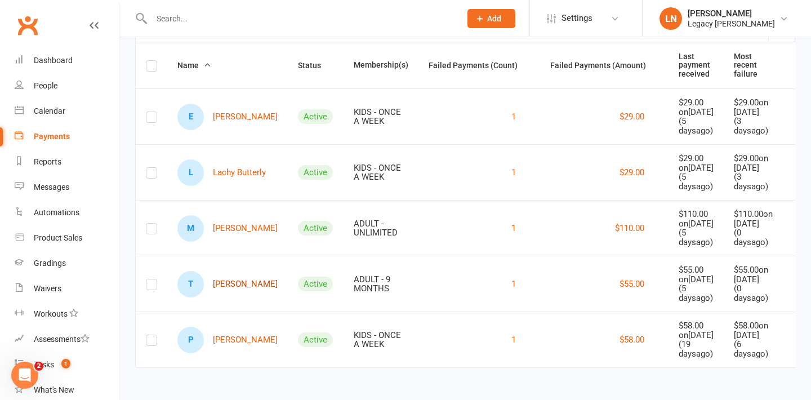
click at [239, 277] on link "T Timothy Gordon" at bounding box center [227, 284] width 100 height 26
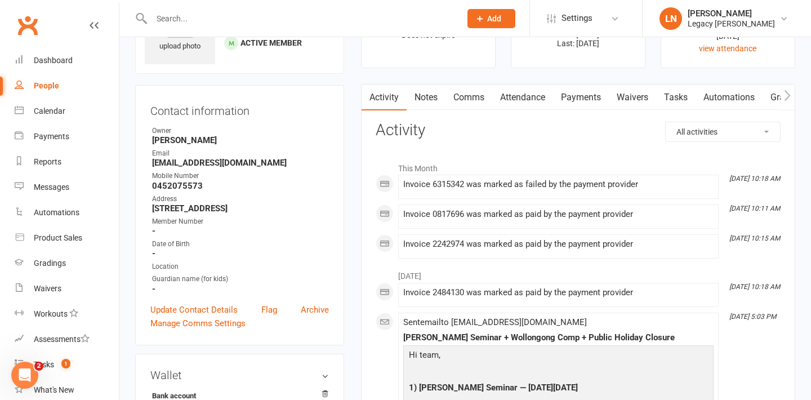
scroll to position [75, 0]
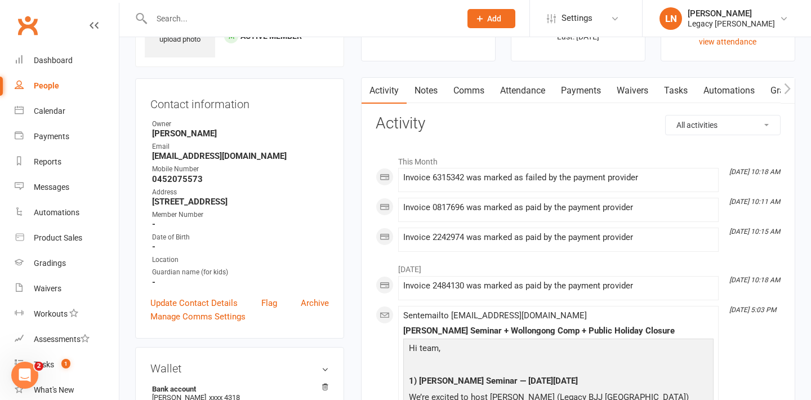
click at [570, 92] on link "Payments" at bounding box center [581, 91] width 56 height 26
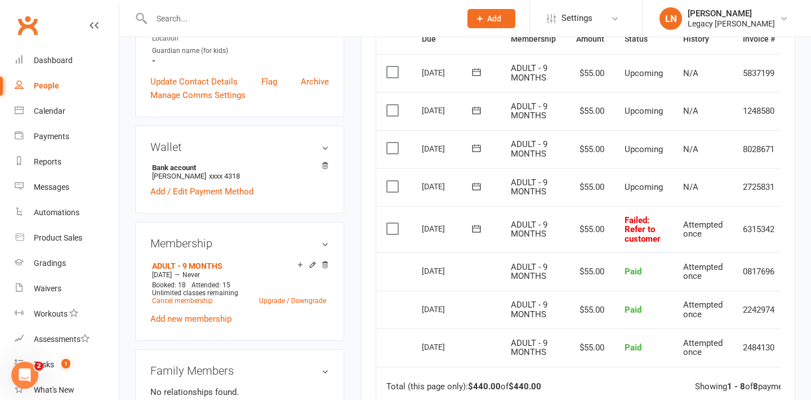
scroll to position [315, 0]
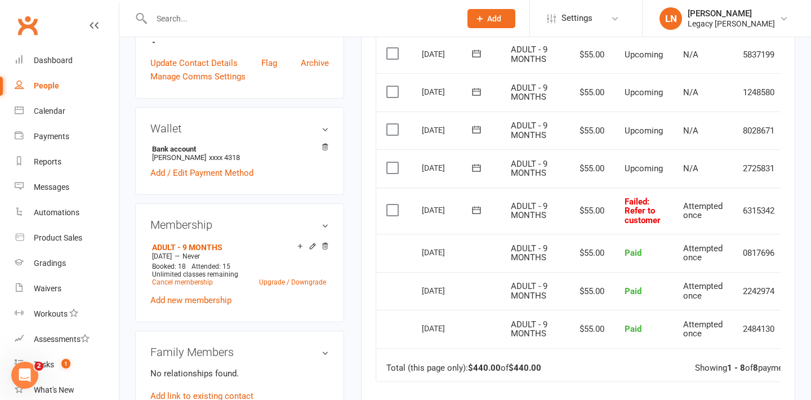
click at [472, 212] on icon at bounding box center [476, 209] width 11 height 11
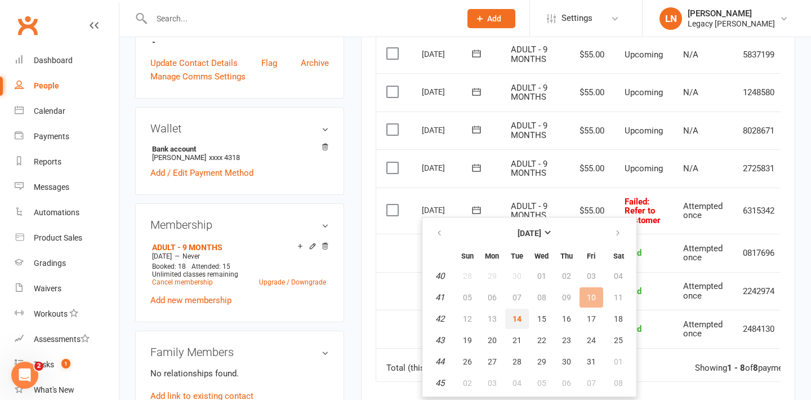
click at [515, 319] on span "14" at bounding box center [516, 318] width 9 height 9
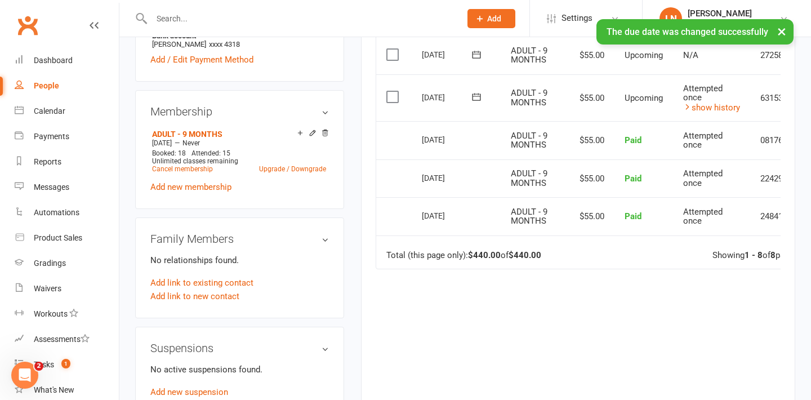
scroll to position [461, 0]
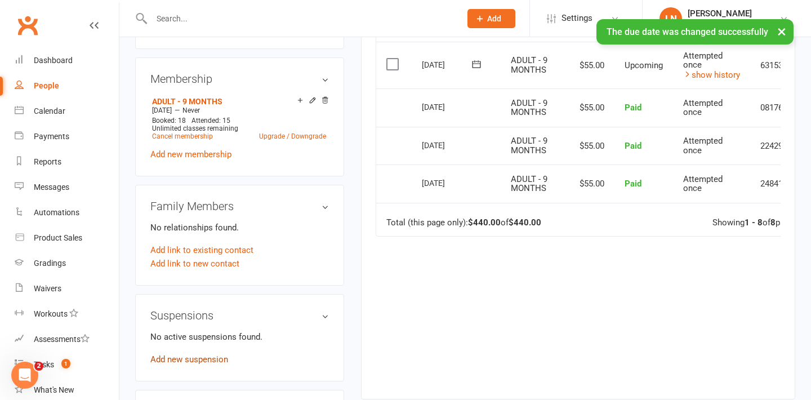
click at [180, 364] on link "Add new suspension" at bounding box center [189, 359] width 78 height 10
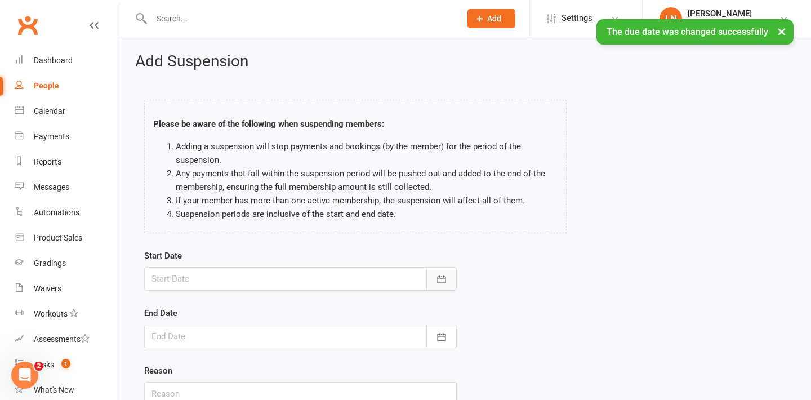
click at [443, 271] on button "button" at bounding box center [441, 279] width 30 height 24
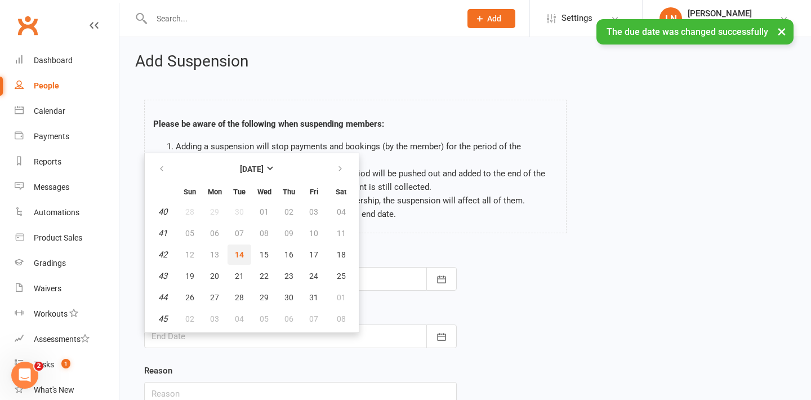
click at [240, 252] on span "14" at bounding box center [239, 254] width 9 height 9
type input "[DATE]"
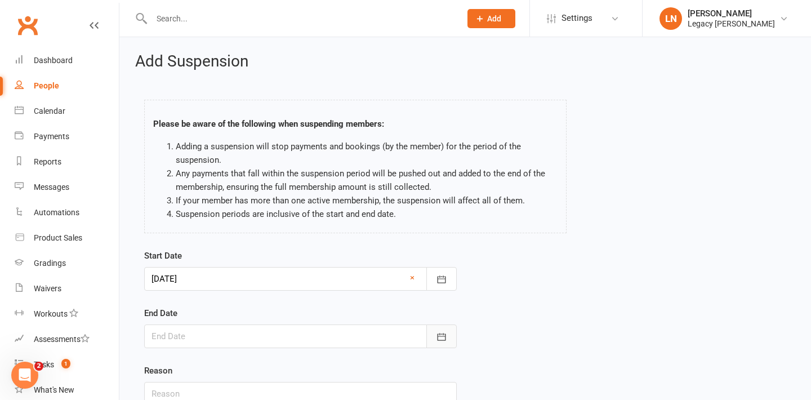
click at [446, 327] on button "button" at bounding box center [441, 336] width 30 height 24
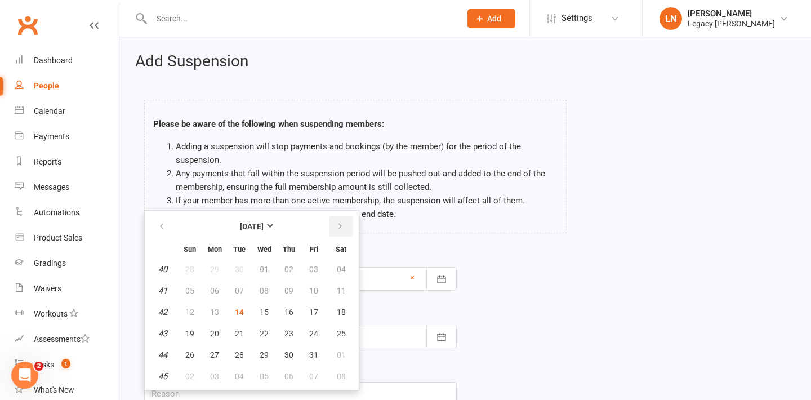
click at [345, 227] on button "button" at bounding box center [341, 226] width 24 height 20
click at [213, 352] on span "24" at bounding box center [214, 354] width 9 height 9
type input "24 Nov 2025"
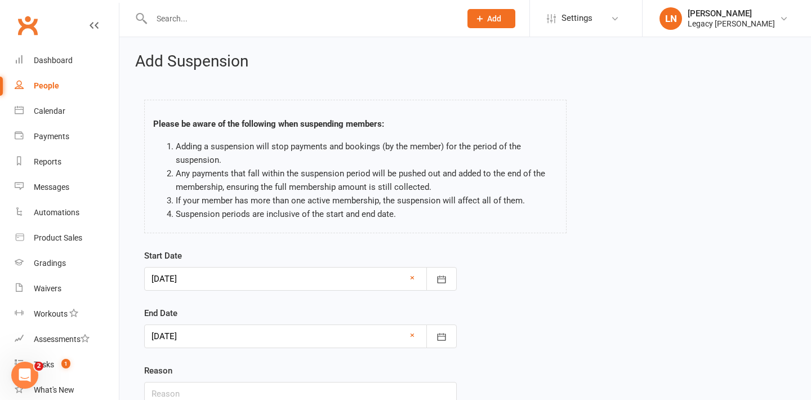
scroll to position [95, 0]
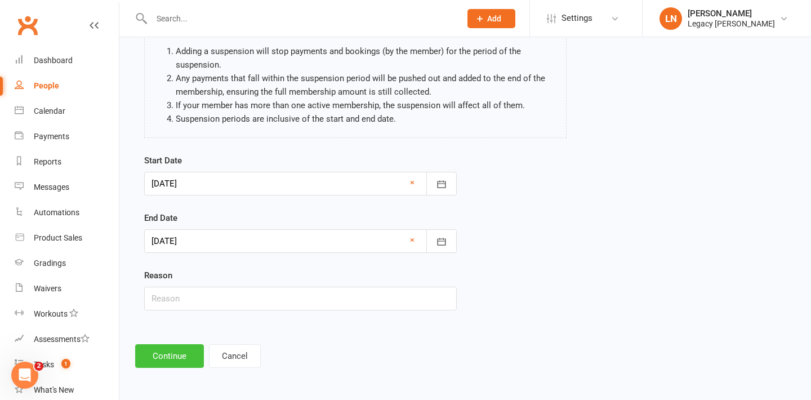
click at [165, 359] on button "Continue" at bounding box center [169, 356] width 69 height 24
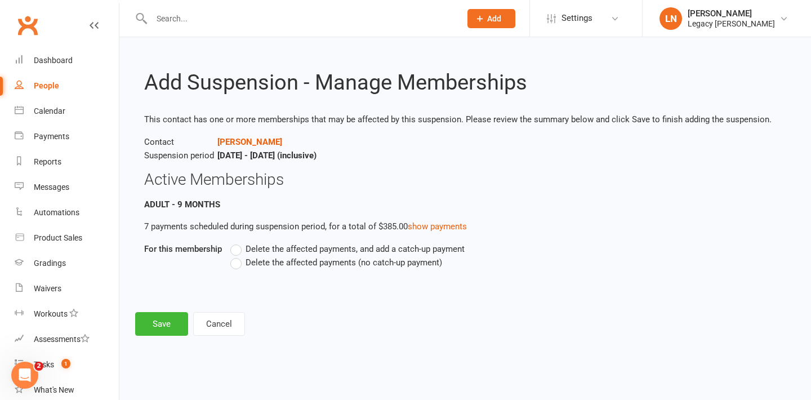
scroll to position [0, 0]
click at [172, 321] on button "Save" at bounding box center [161, 324] width 53 height 24
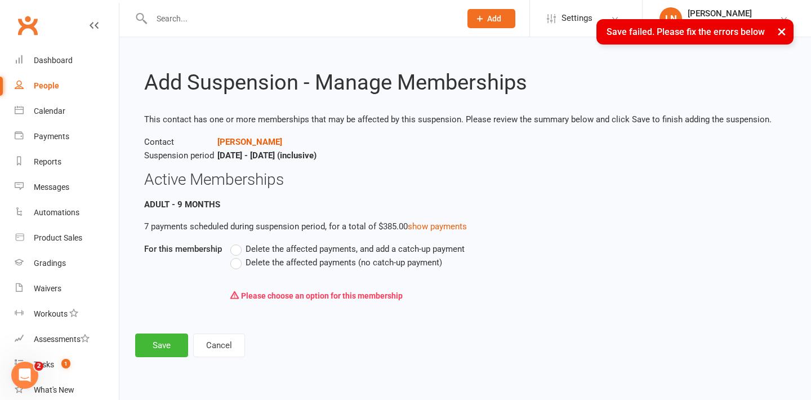
click at [255, 252] on span "Delete the affected payments, and add a catch-up payment" at bounding box center [354, 248] width 219 height 12
click at [238, 242] on input "Delete the affected payments, and add a catch-up payment" at bounding box center [233, 242] width 7 height 0
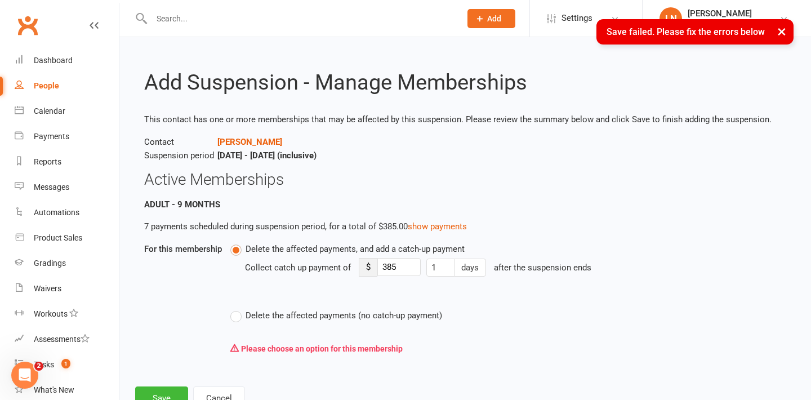
click at [240, 314] on label "Delete the affected payments (no catch-up payment)" at bounding box center [336, 315] width 212 height 14
click at [238, 308] on input "Delete the affected payments (no catch-up payment)" at bounding box center [233, 308] width 7 height 0
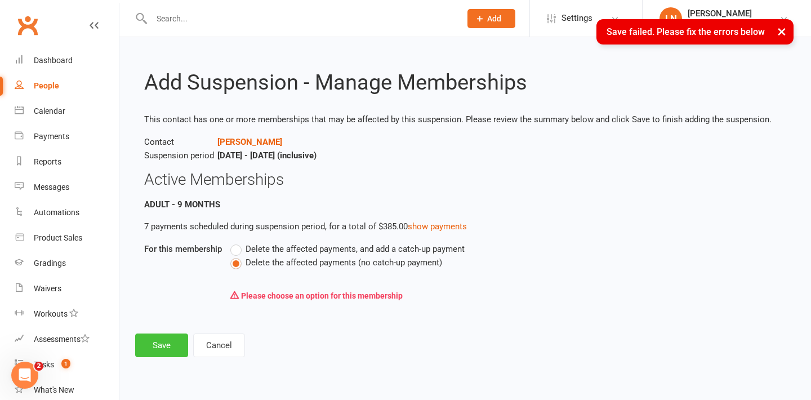
click at [172, 341] on button "Save" at bounding box center [161, 345] width 53 height 24
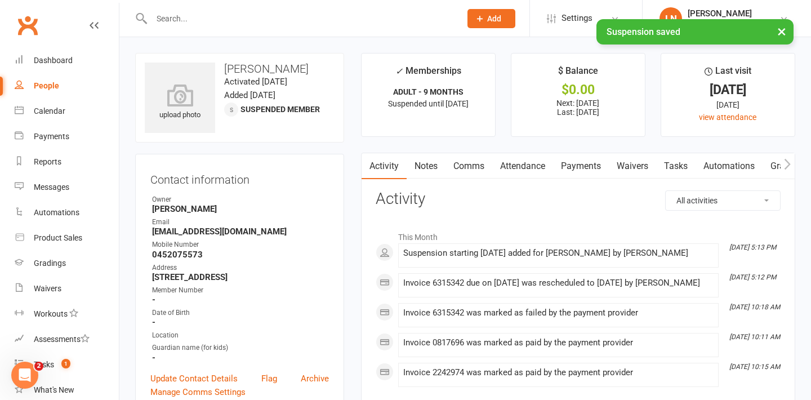
click at [567, 172] on link "Payments" at bounding box center [581, 166] width 56 height 26
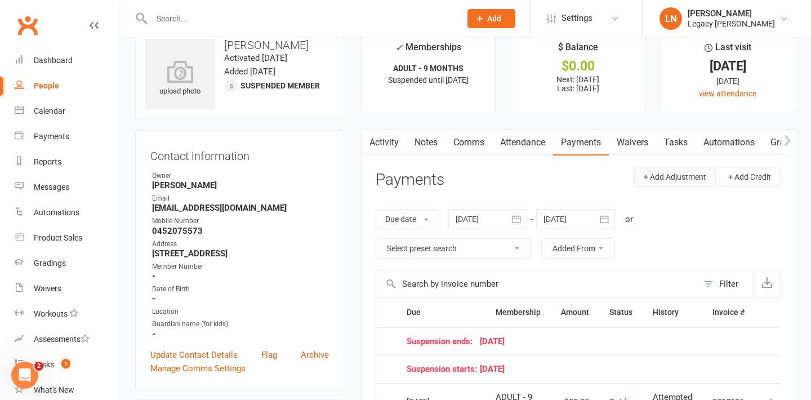
scroll to position [20, 0]
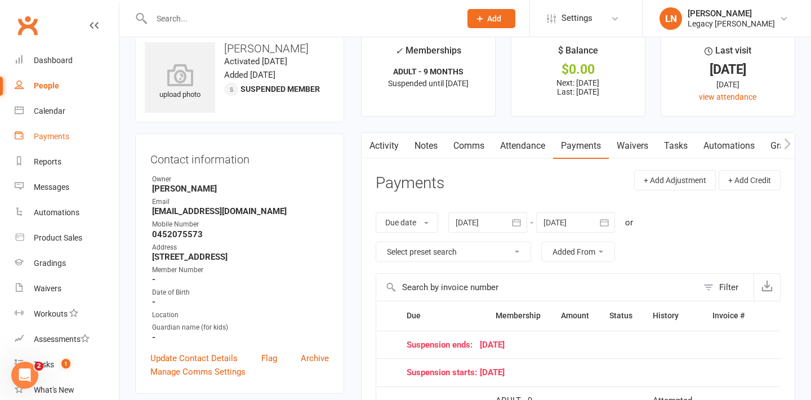
click at [55, 142] on link "Payments" at bounding box center [67, 136] width 104 height 25
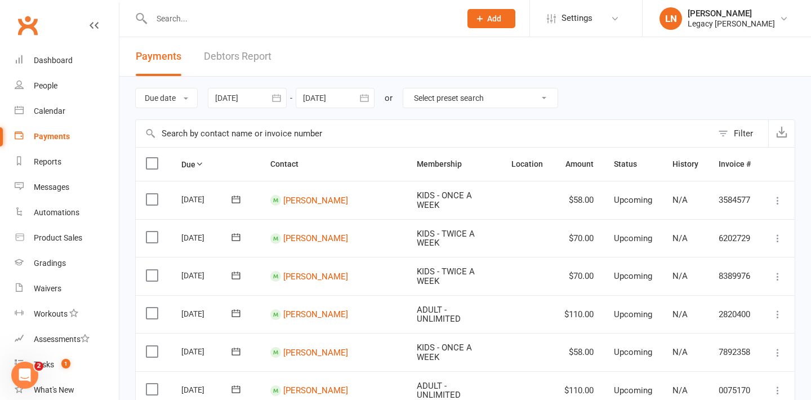
click at [240, 57] on link "Debtors Report" at bounding box center [238, 56] width 68 height 39
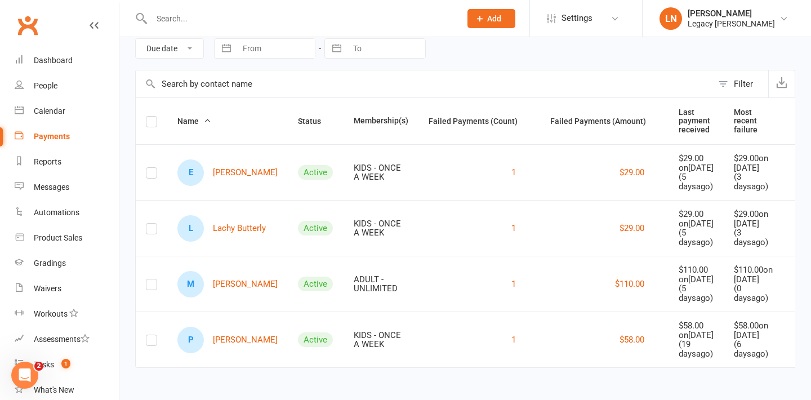
scroll to position [86, 0]
click at [223, 338] on link "P Poppy Tolhurst" at bounding box center [227, 339] width 100 height 26
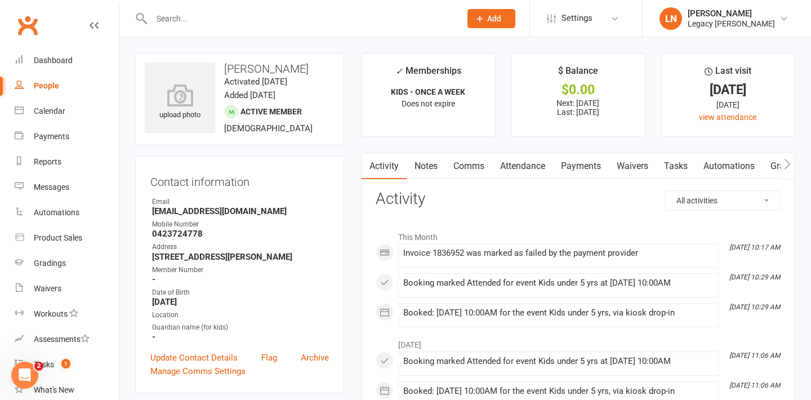
click at [582, 170] on link "Payments" at bounding box center [581, 166] width 56 height 26
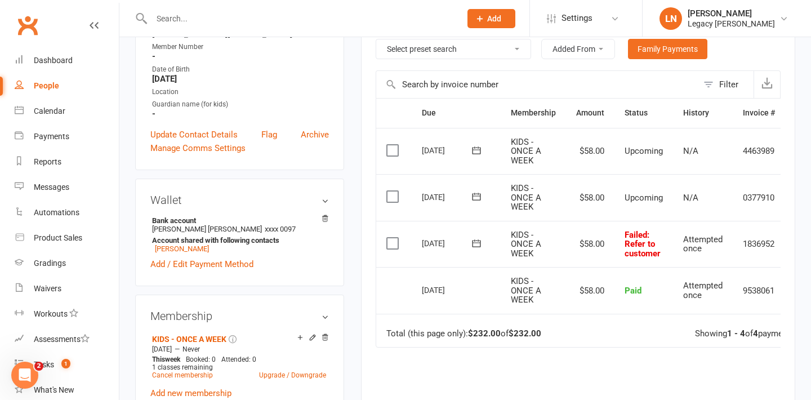
scroll to position [245, 0]
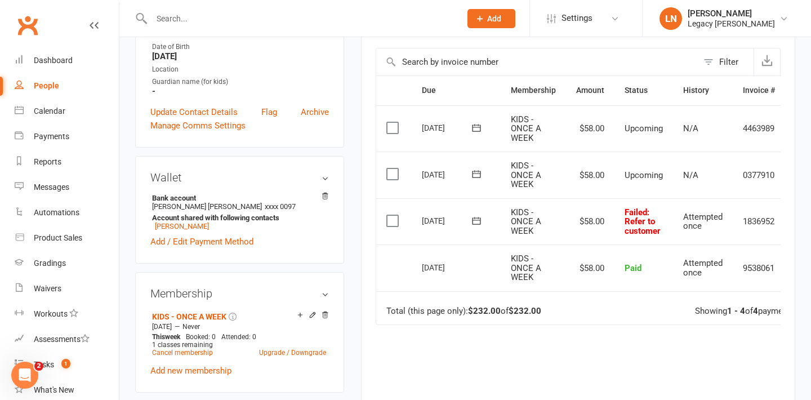
click at [477, 226] on span at bounding box center [477, 220] width 28 height 17
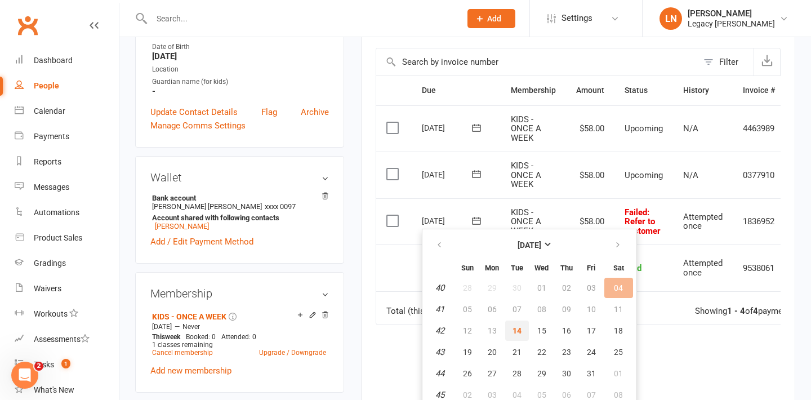
click at [516, 332] on span "14" at bounding box center [516, 330] width 9 height 9
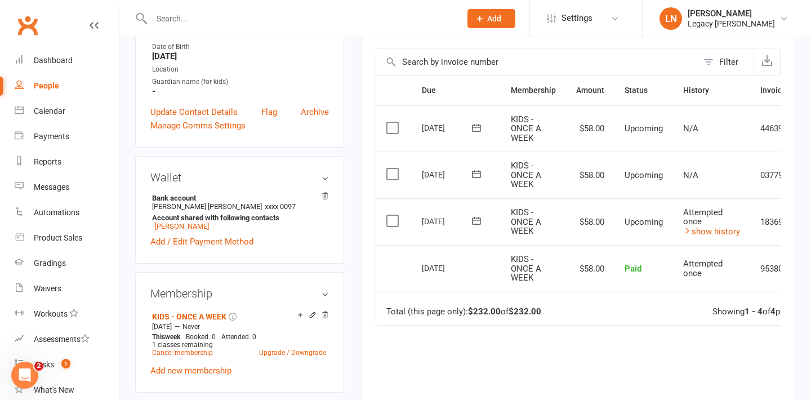
click at [184, 23] on input "text" at bounding box center [300, 19] width 305 height 16
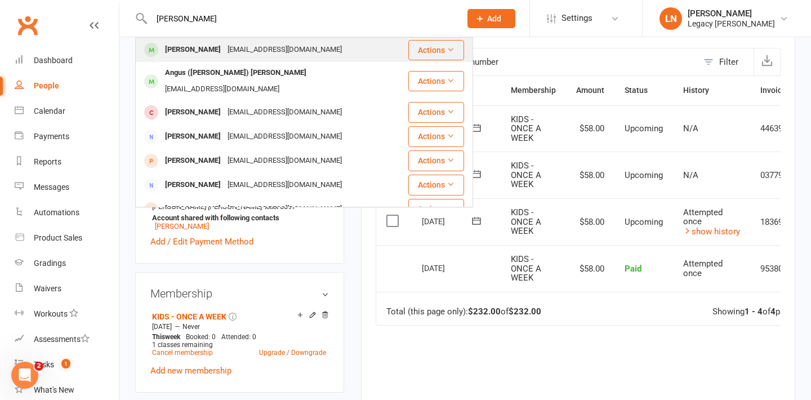
type input "angus kern"
click at [187, 45] on div "[PERSON_NAME]" at bounding box center [193, 50] width 62 height 16
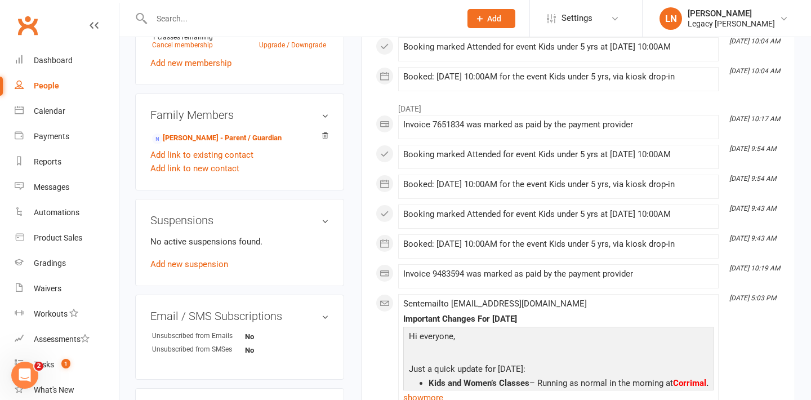
scroll to position [598, 0]
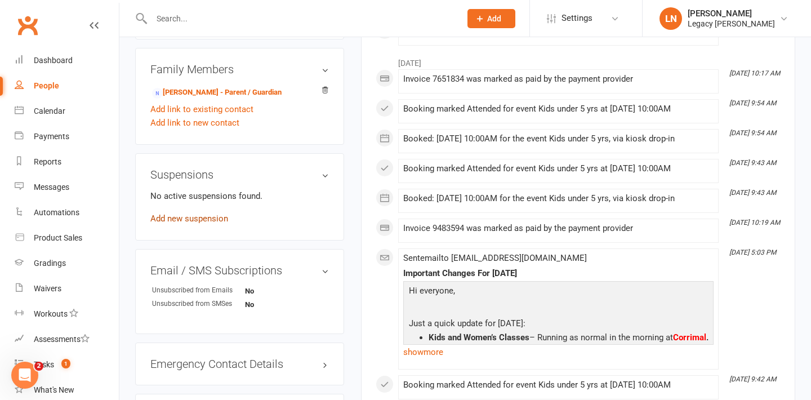
click at [204, 217] on link "Add new suspension" at bounding box center [189, 218] width 78 height 10
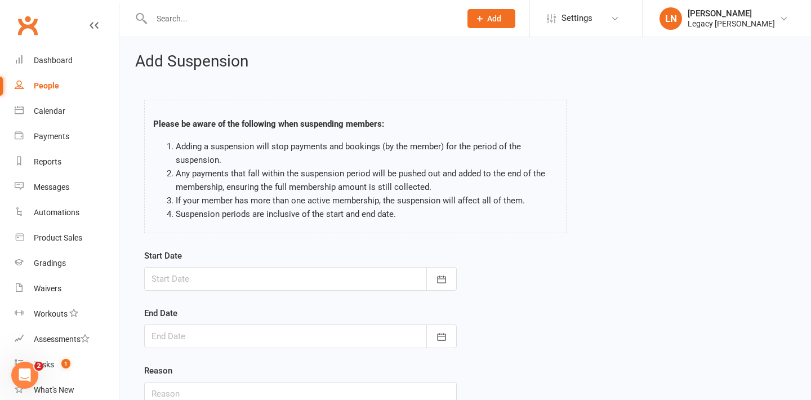
scroll to position [19, 0]
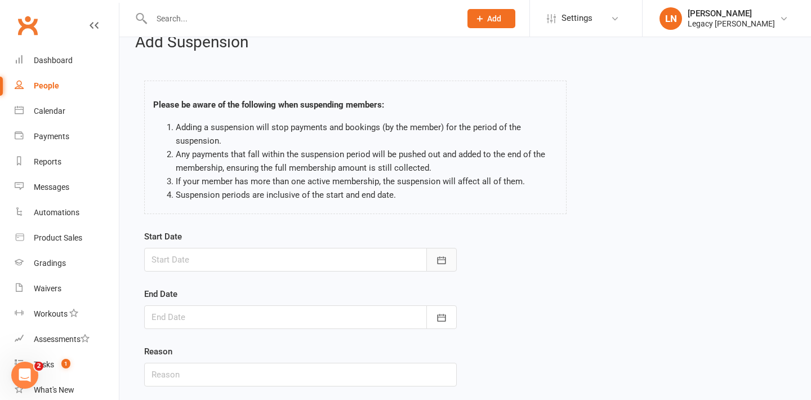
click at [448, 257] on button "button" at bounding box center [441, 260] width 30 height 24
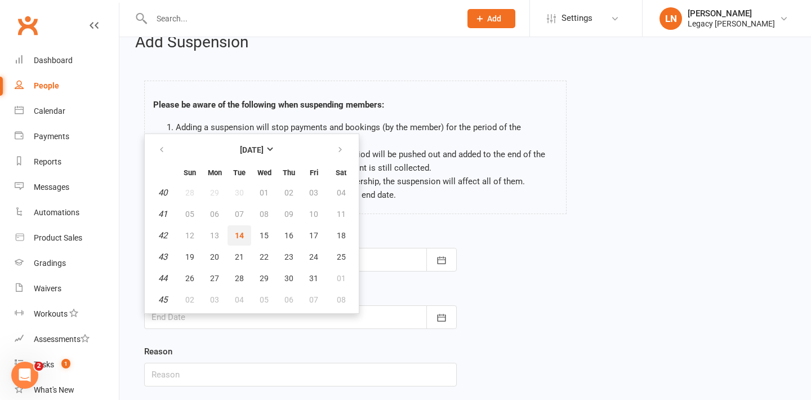
click at [243, 231] on span "14" at bounding box center [239, 235] width 9 height 9
type input "[DATE]"
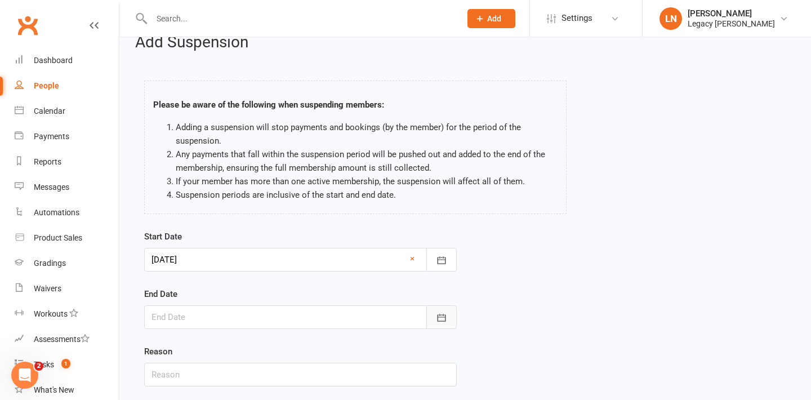
click at [449, 314] on button "button" at bounding box center [441, 317] width 30 height 24
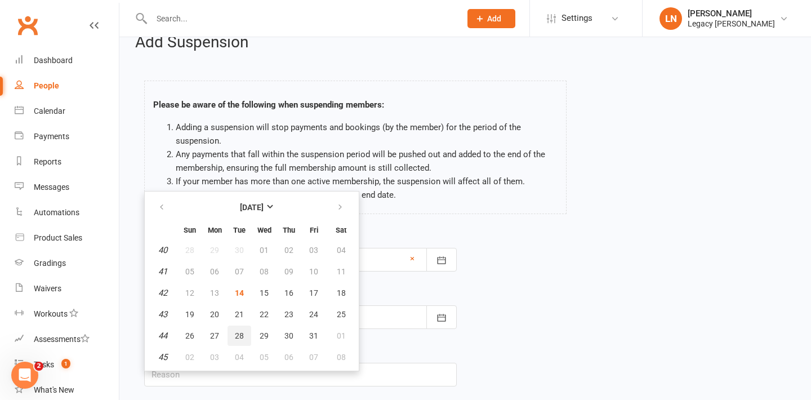
click at [241, 336] on span "28" at bounding box center [239, 335] width 9 height 9
type input "28 Oct 2025"
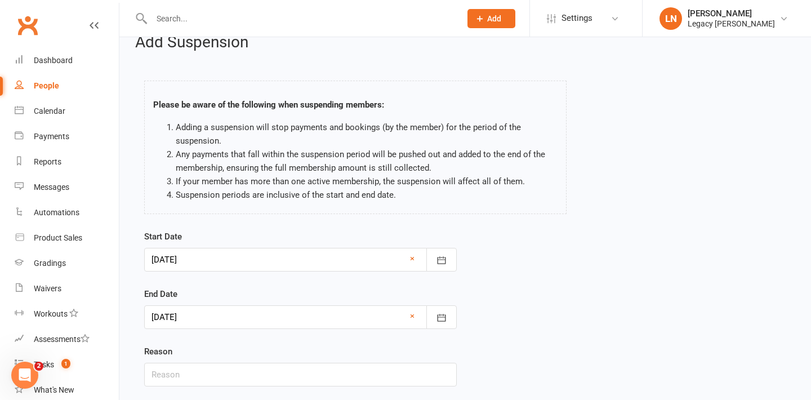
scroll to position [95, 0]
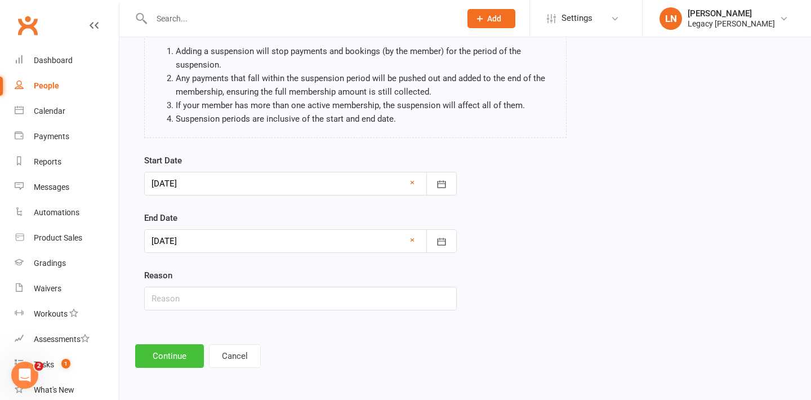
click at [176, 364] on button "Continue" at bounding box center [169, 356] width 69 height 24
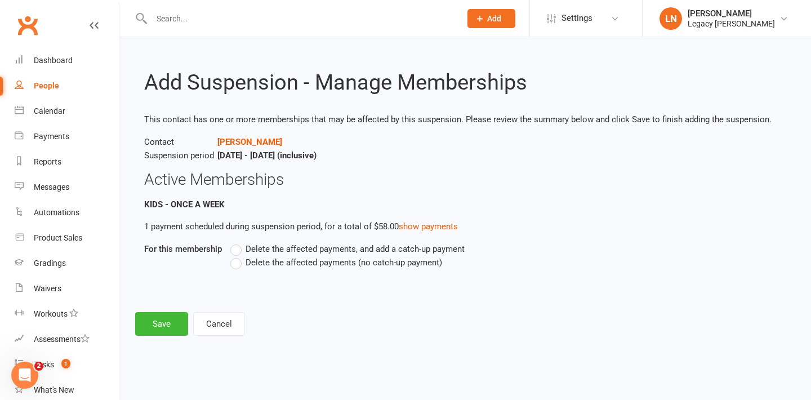
click at [283, 262] on span "Delete the affected payments (no catch-up payment)" at bounding box center [343, 262] width 196 height 12
click at [238, 256] on input "Delete the affected payments (no catch-up payment)" at bounding box center [233, 256] width 7 height 0
click at [163, 330] on button "Save" at bounding box center [161, 324] width 53 height 24
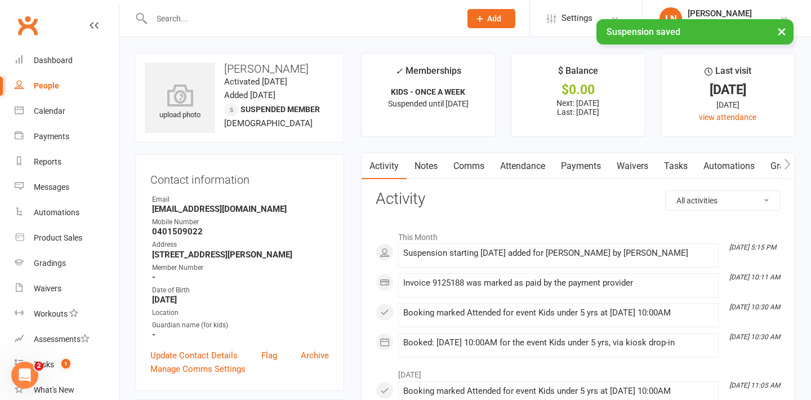
click at [569, 172] on link "Payments" at bounding box center [581, 166] width 56 height 26
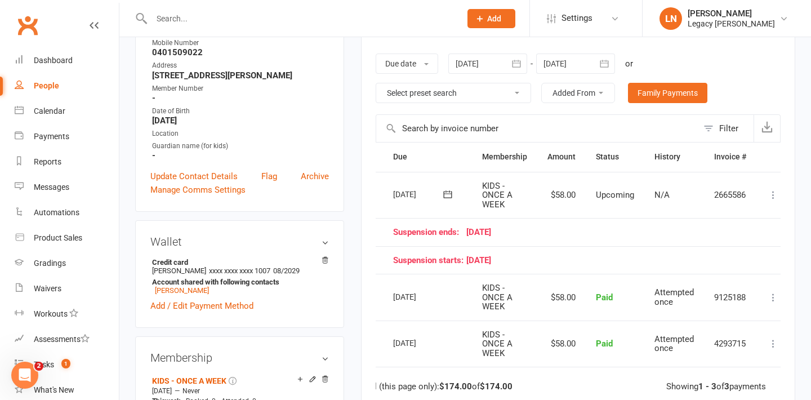
scroll to position [0, 39]
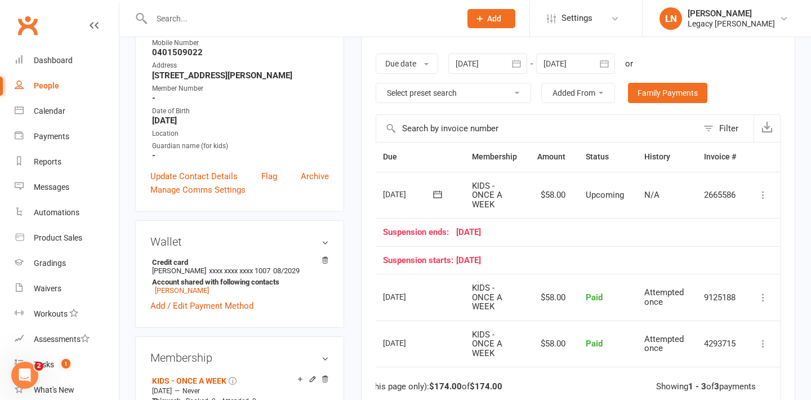
click at [763, 193] on icon at bounding box center [762, 194] width 11 height 11
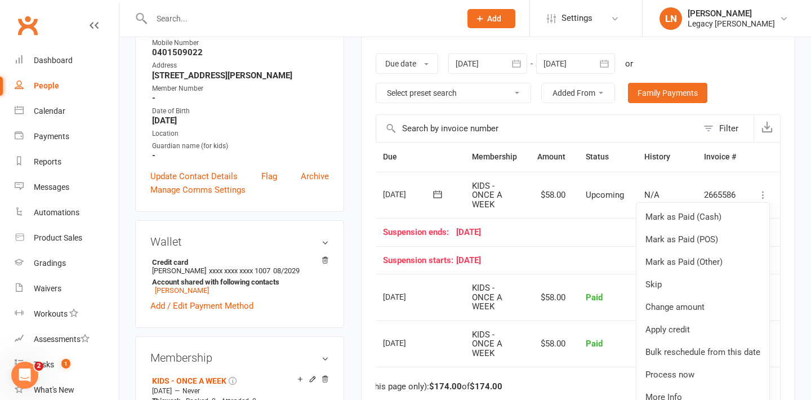
click at [551, 234] on div "Suspension ends: 28 October 25" at bounding box center [559, 232] width 353 height 10
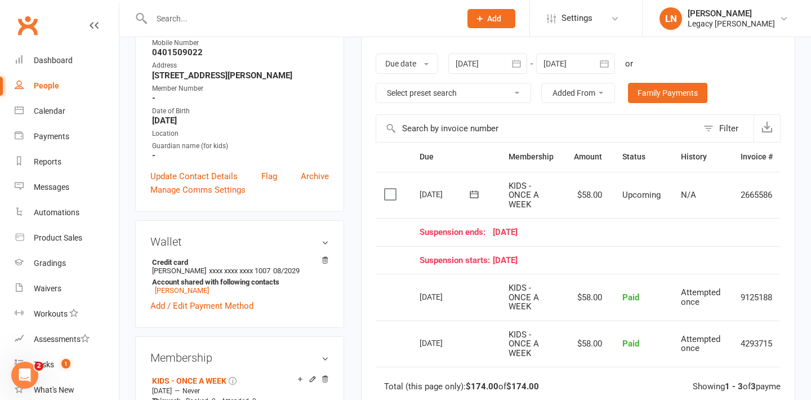
scroll to position [0, 0]
click at [56, 168] on link "Reports" at bounding box center [67, 161] width 104 height 25
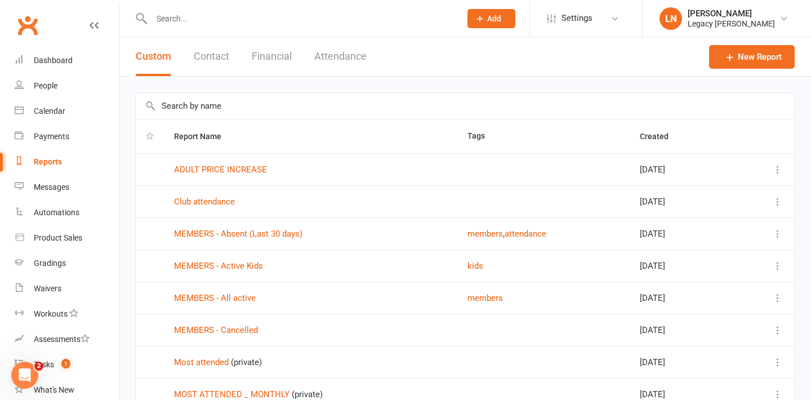
click at [266, 57] on button "Financial" at bounding box center [272, 56] width 40 height 39
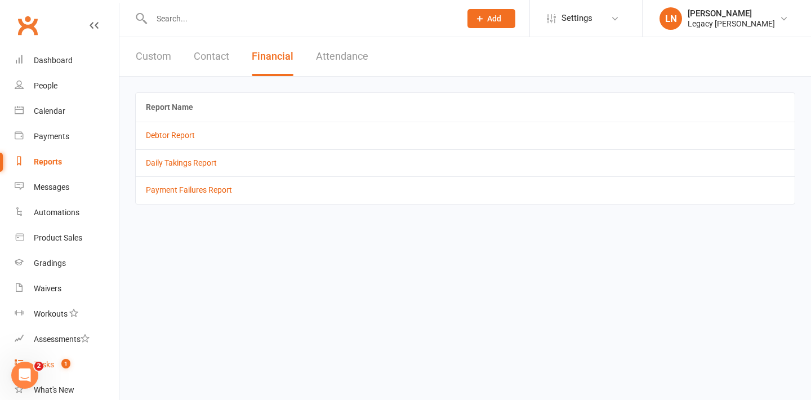
click at [58, 368] on count-badge "1" at bounding box center [63, 364] width 15 height 9
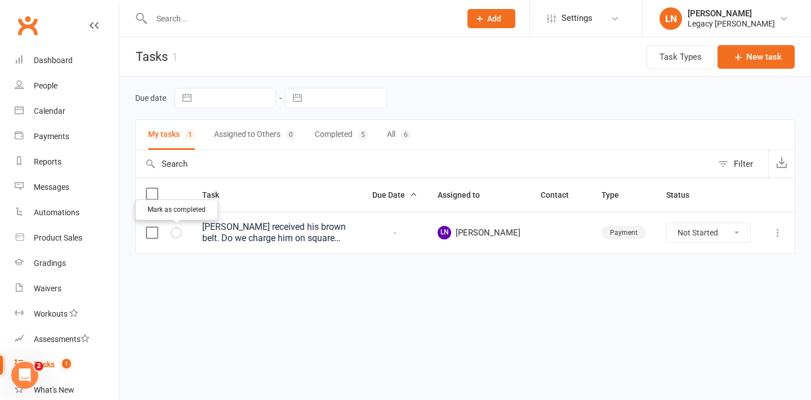
click at [172, 235] on button "button" at bounding box center [176, 232] width 11 height 11
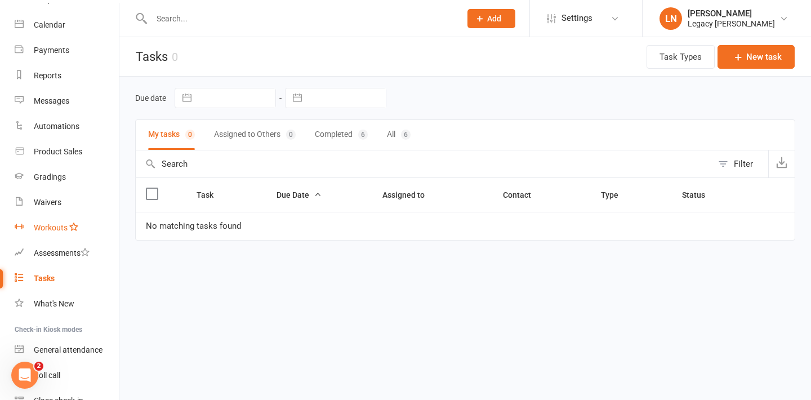
scroll to position [142, 0]
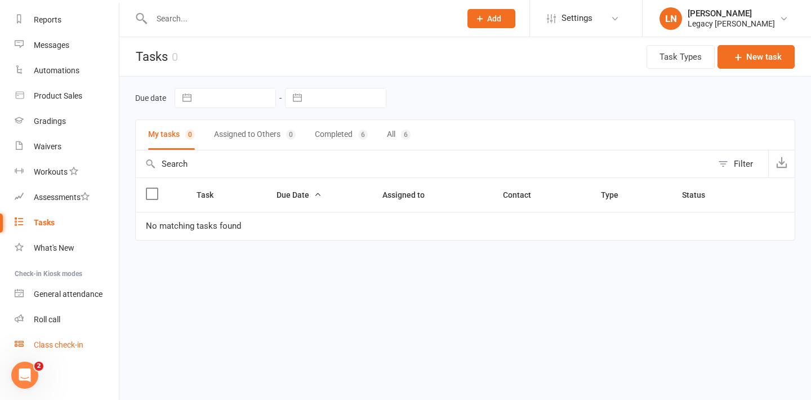
click at [57, 340] on div "Class check-in" at bounding box center [59, 344] width 50 height 9
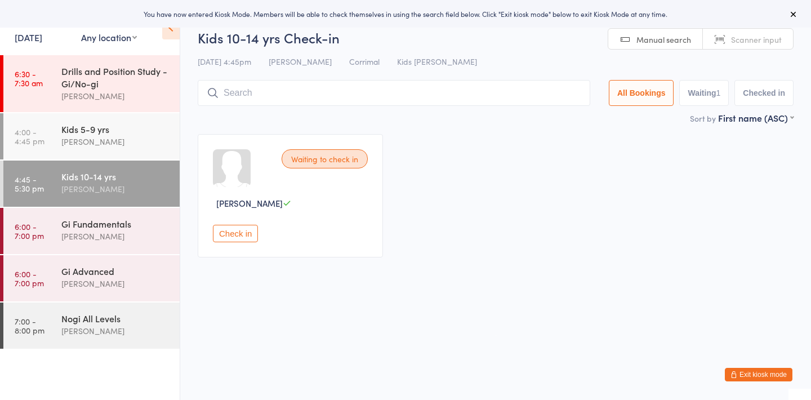
click at [235, 232] on button "Check in" at bounding box center [235, 233] width 45 height 17
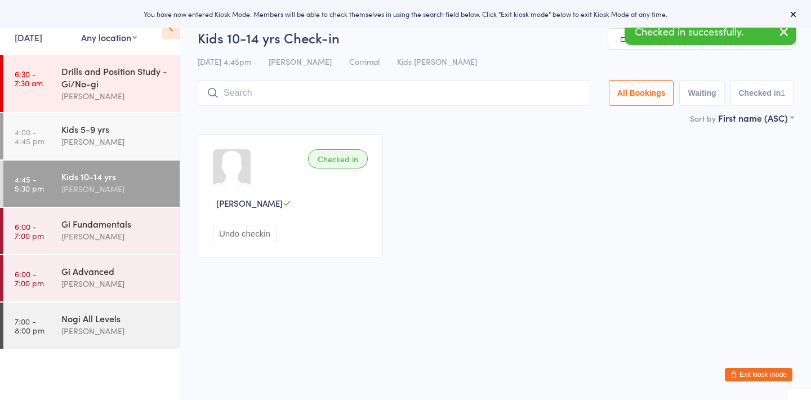
click at [260, 95] on input "search" at bounding box center [394, 93] width 392 height 26
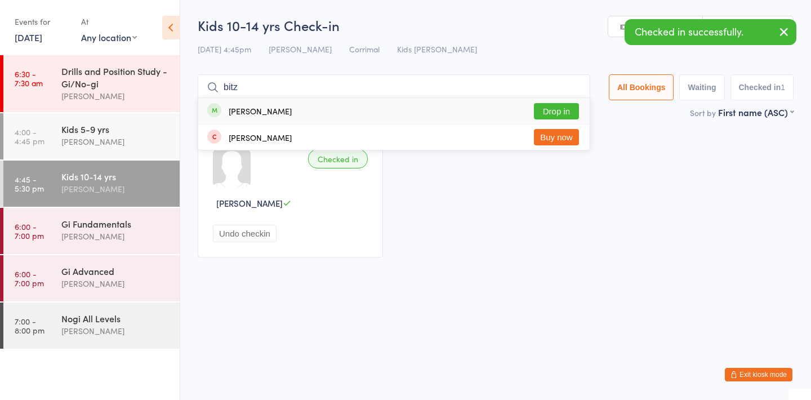
type input "bitz"
click at [547, 115] on button "Drop in" at bounding box center [556, 111] width 45 height 16
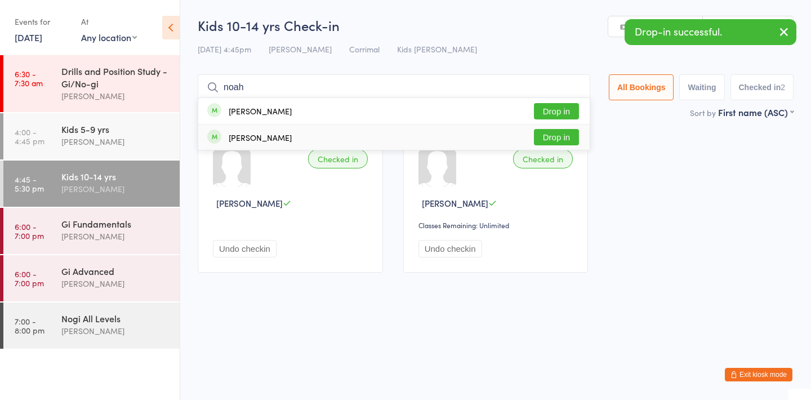
type input "noah"
click at [554, 137] on button "Drop in" at bounding box center [556, 137] width 45 height 16
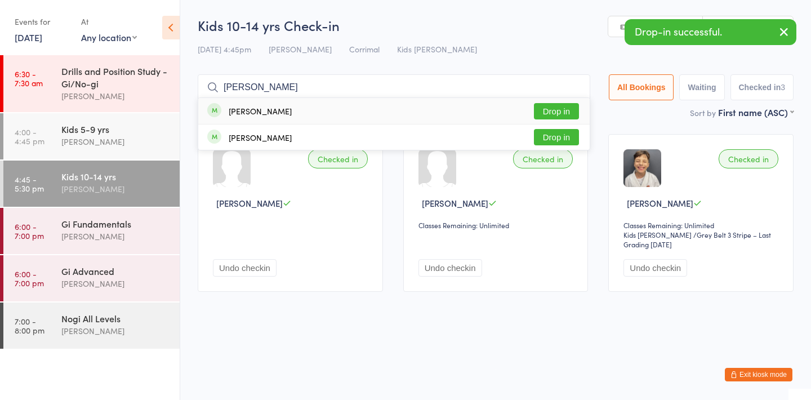
type input "[PERSON_NAME]"
click at [548, 112] on button "Drop in" at bounding box center [556, 111] width 45 height 16
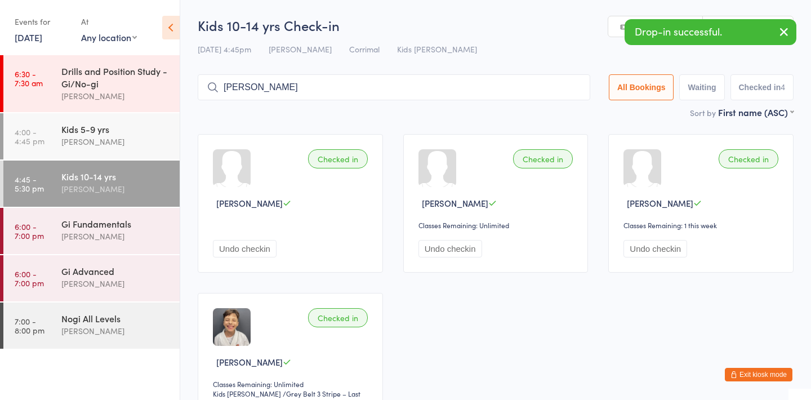
type input "[PERSON_NAME]"
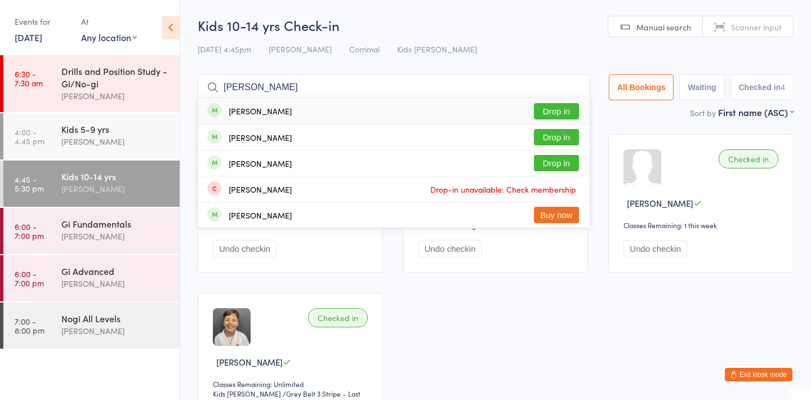
click at [570, 88] on input "[PERSON_NAME]" at bounding box center [394, 87] width 392 height 26
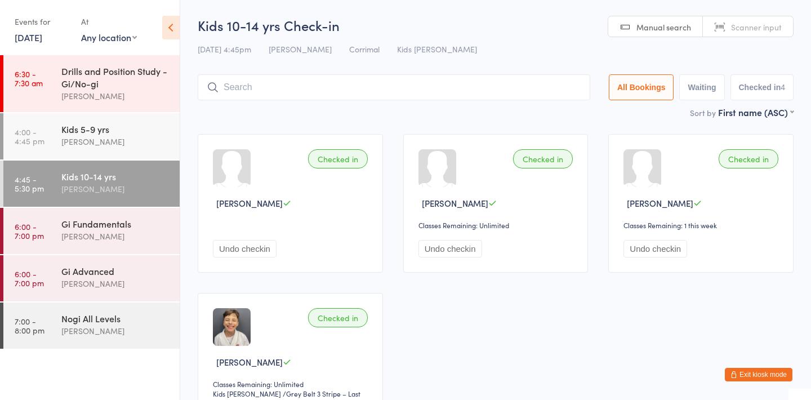
scroll to position [28, 0]
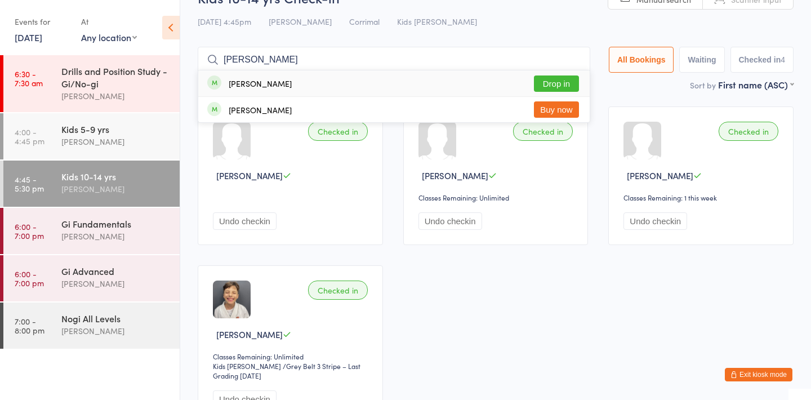
type input "[PERSON_NAME]"
click at [545, 79] on button "Drop in" at bounding box center [556, 83] width 45 height 16
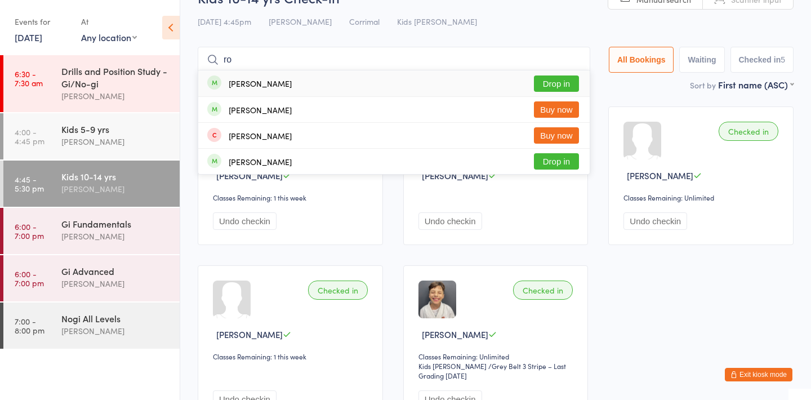
type input "r"
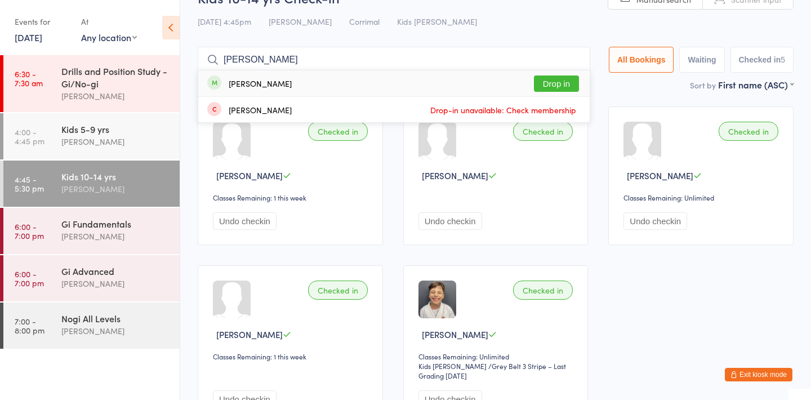
type input "[PERSON_NAME]"
click at [544, 80] on button "Drop in" at bounding box center [556, 83] width 45 height 16
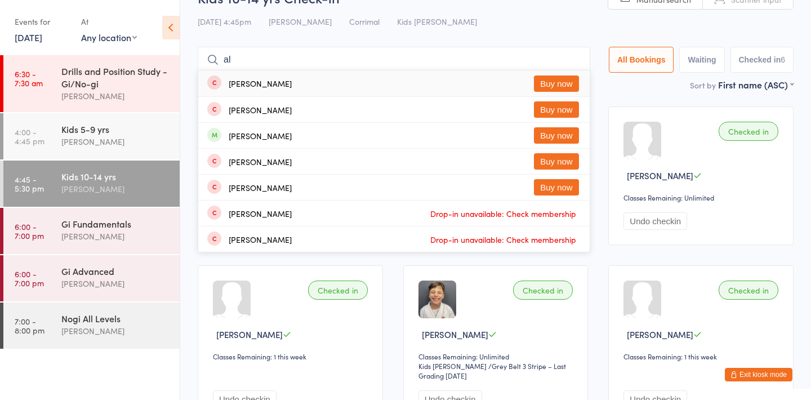
type input "a"
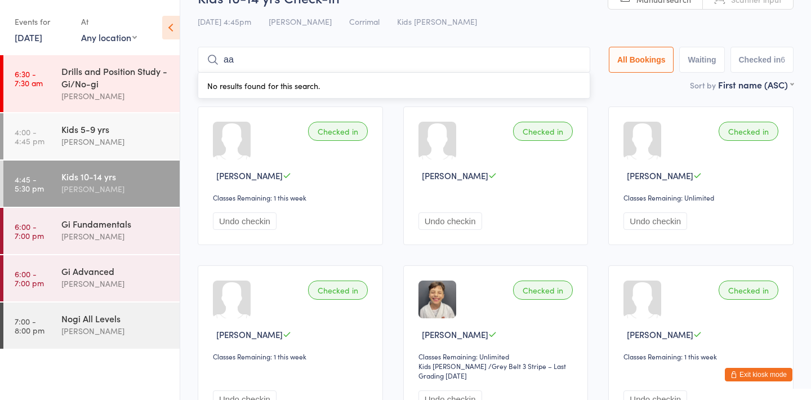
type input "a"
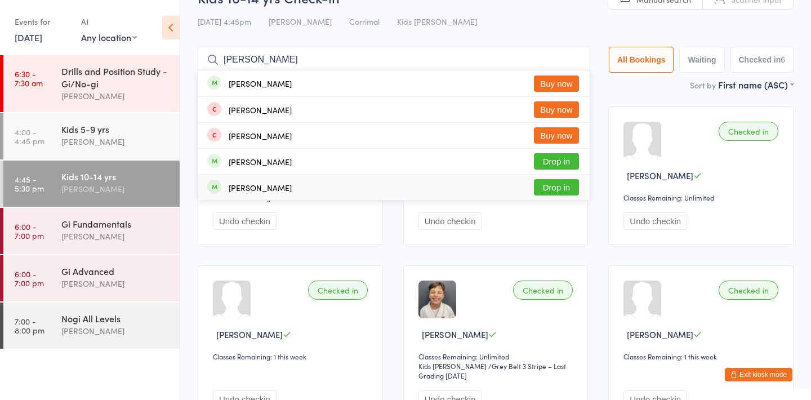
type input "wong"
click at [565, 184] on button "Drop in" at bounding box center [556, 187] width 45 height 16
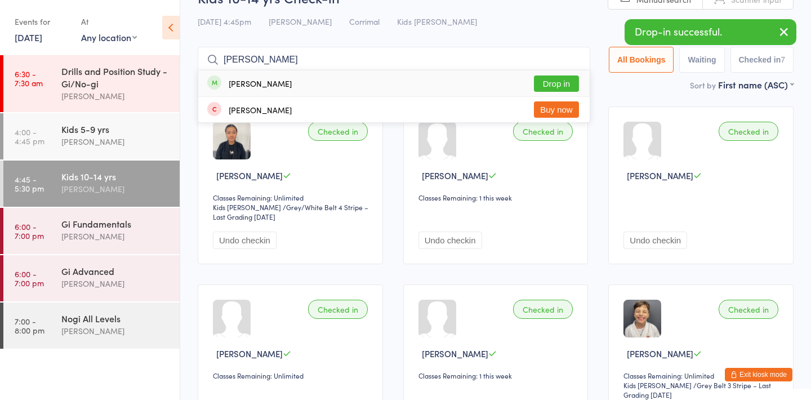
type input "spinks"
click at [550, 81] on button "Drop in" at bounding box center [556, 83] width 45 height 16
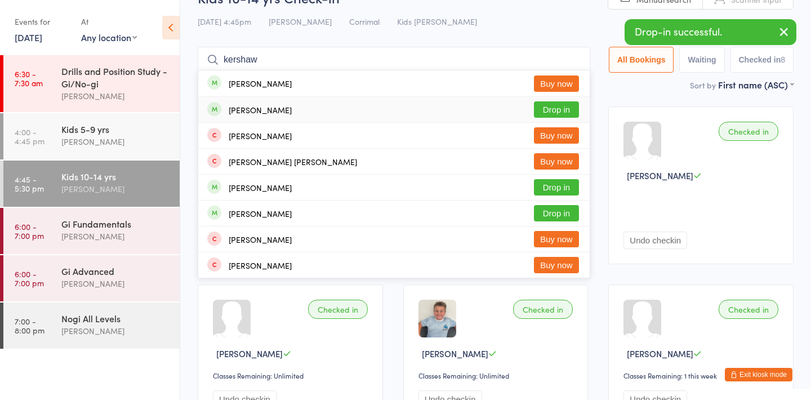
type input "kershaw"
click at [548, 110] on button "Drop in" at bounding box center [556, 109] width 45 height 16
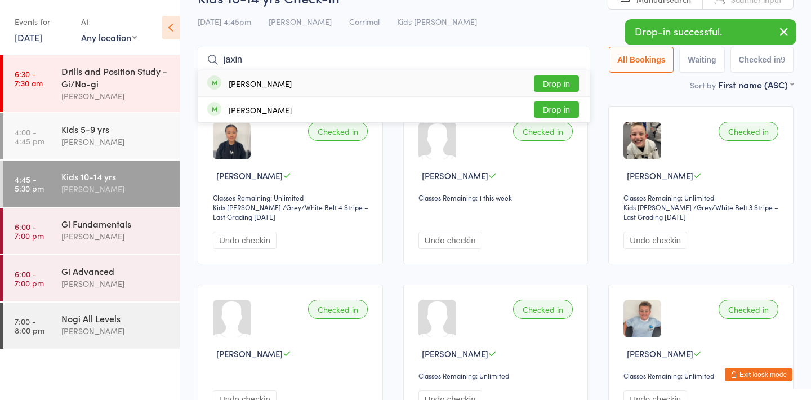
type input "jaxin"
click at [550, 80] on button "Drop in" at bounding box center [556, 83] width 45 height 16
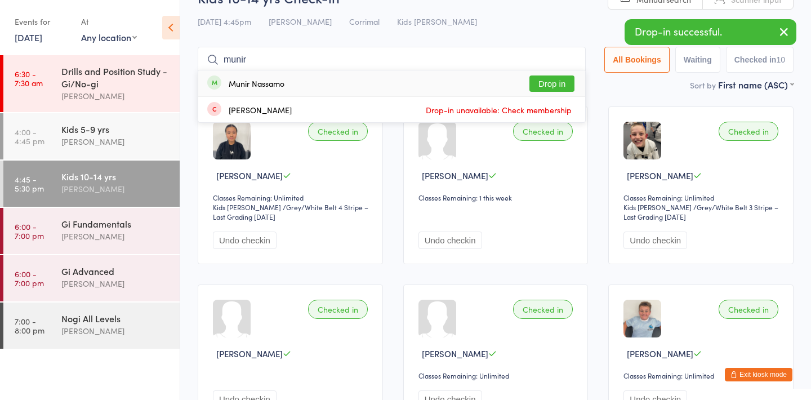
type input "munir"
click at [550, 86] on button "Drop in" at bounding box center [551, 83] width 45 height 16
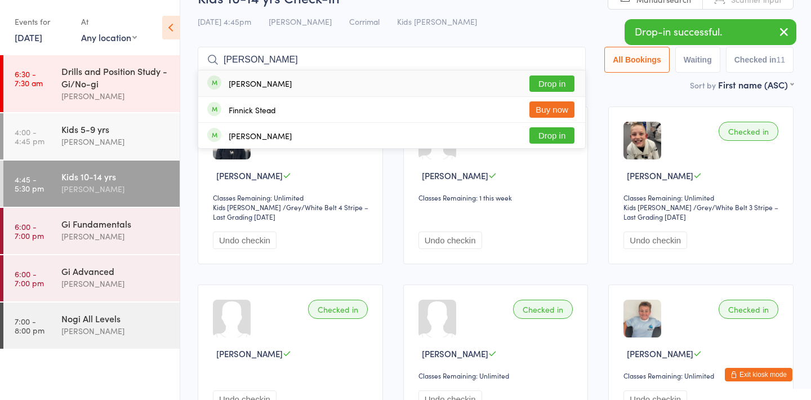
type input "finn"
click at [549, 86] on button "Drop in" at bounding box center [551, 83] width 45 height 16
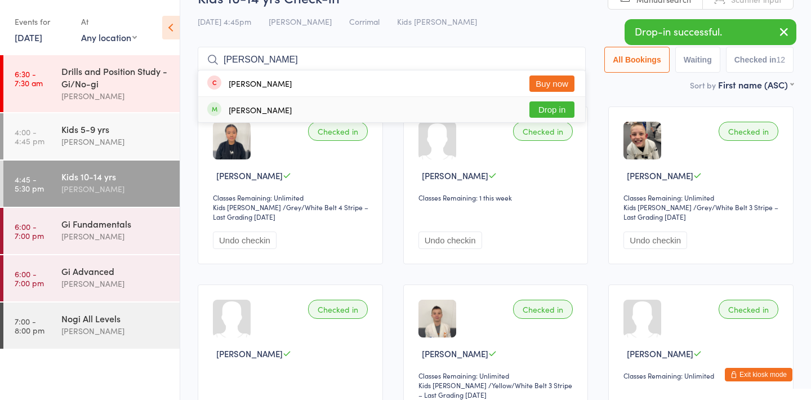
type input "sonny"
click at [556, 109] on button "Drop in" at bounding box center [551, 109] width 45 height 16
type input "astoni"
click at [552, 83] on button "Drop in" at bounding box center [551, 83] width 45 height 16
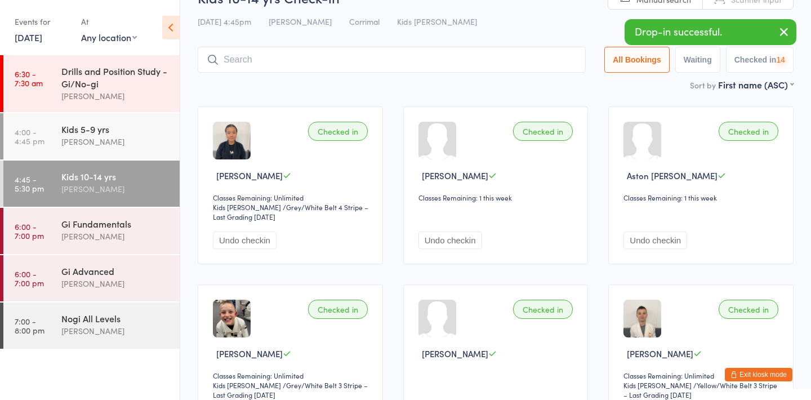
type input "e"
type input "perkiss"
click at [549, 82] on button "Drop in" at bounding box center [551, 83] width 45 height 16
type input "raf"
click at [549, 80] on button "Drop in" at bounding box center [551, 83] width 45 height 16
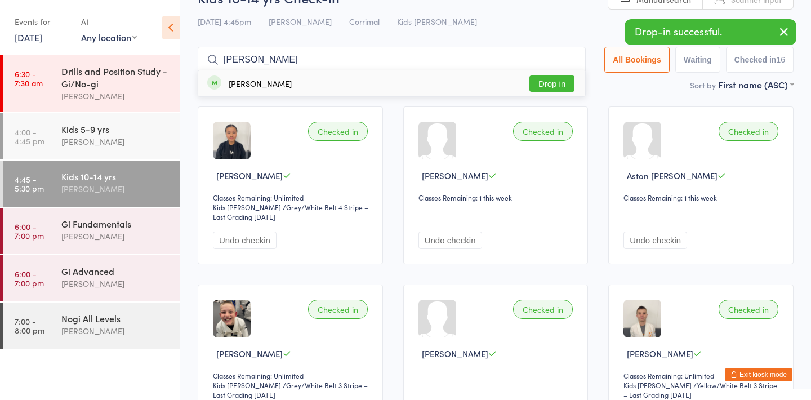
type input "gabriel"
click at [544, 81] on button "Drop in" at bounding box center [551, 83] width 45 height 16
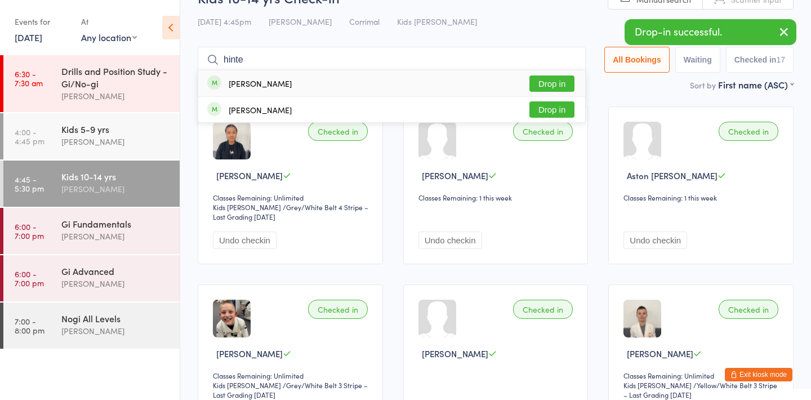
type input "hinte"
click at [548, 80] on button "Drop in" at bounding box center [551, 83] width 45 height 16
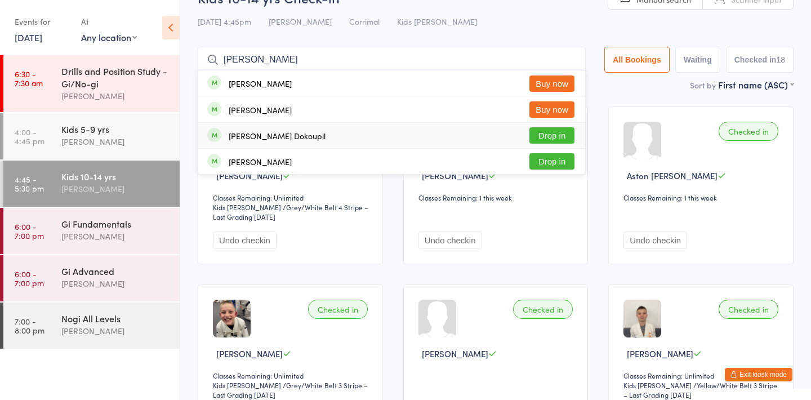
type input "lucas"
click at [540, 137] on button "Drop in" at bounding box center [551, 135] width 45 height 16
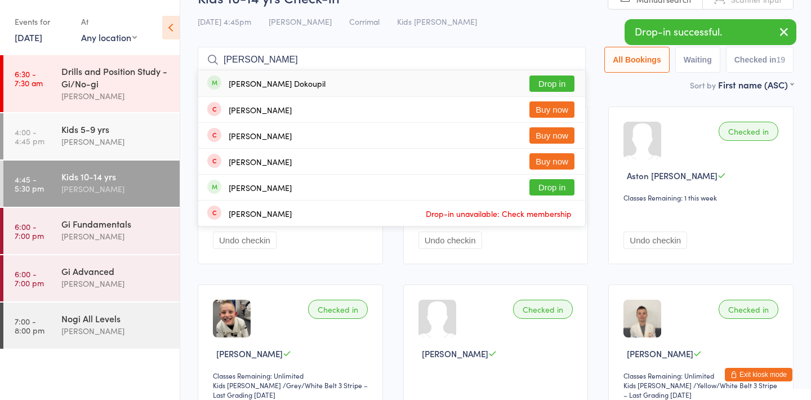
type input "david"
click at [550, 83] on button "Drop in" at bounding box center [551, 83] width 45 height 16
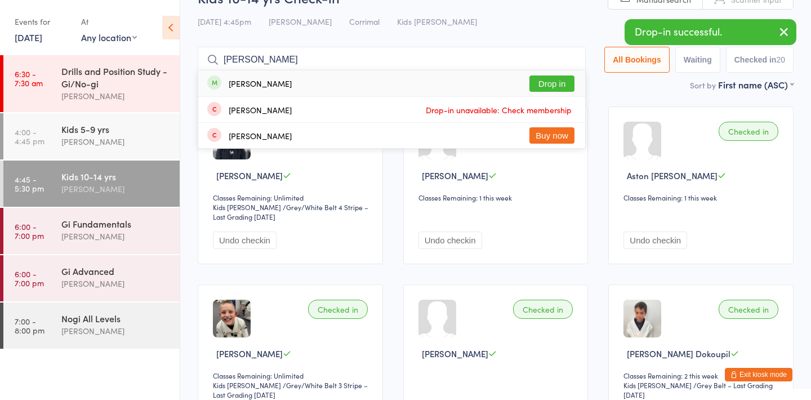
type input "elijah"
click at [549, 82] on button "Drop in" at bounding box center [551, 83] width 45 height 16
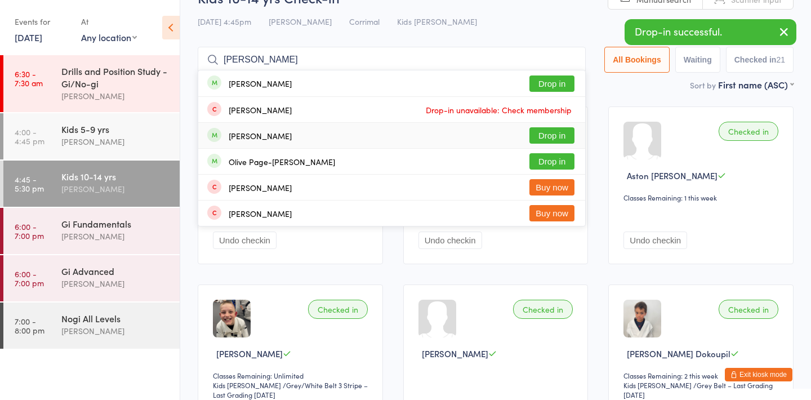
type input "oliver"
click at [554, 132] on button "Drop in" at bounding box center [551, 135] width 45 height 16
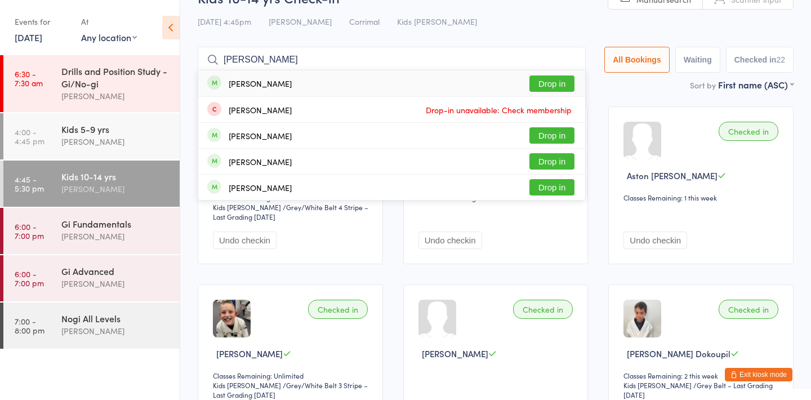
type input "isaac"
click at [554, 83] on button "Drop in" at bounding box center [551, 83] width 45 height 16
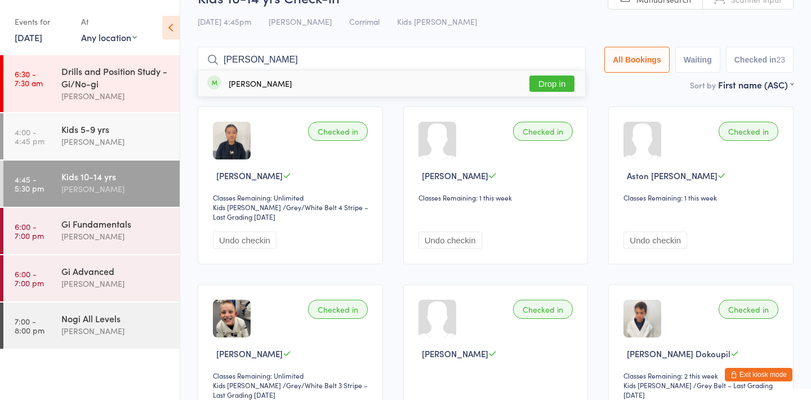
type input "bruno"
click at [545, 84] on button "Drop in" at bounding box center [551, 83] width 45 height 16
type input "romil"
click at [556, 84] on button "Drop in" at bounding box center [551, 83] width 45 height 16
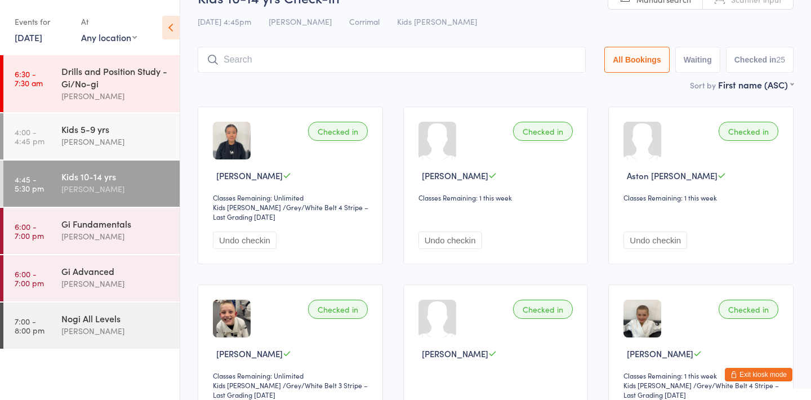
click at [758, 373] on button "Exit kiosk mode" at bounding box center [758, 375] width 68 height 14
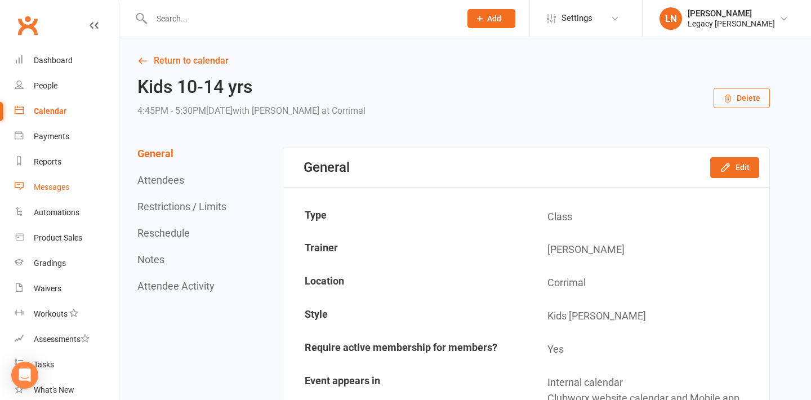
click at [51, 186] on div "Messages" at bounding box center [51, 186] width 35 height 9
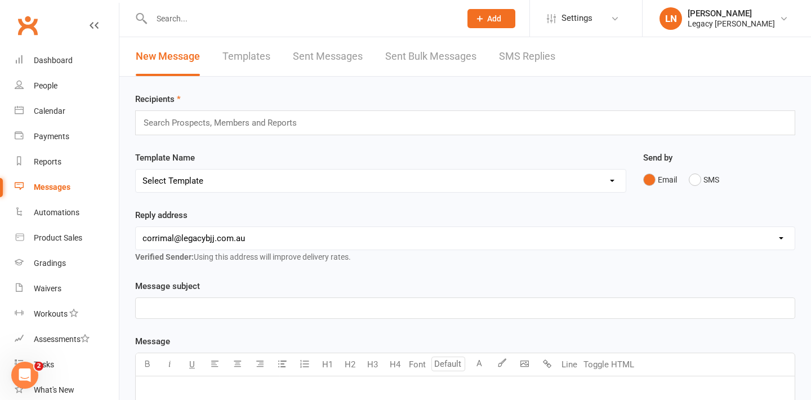
click at [303, 51] on link "Sent Messages" at bounding box center [328, 56] width 70 height 39
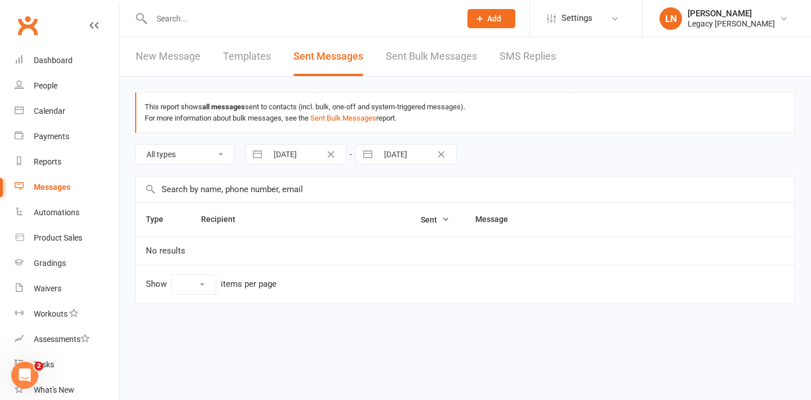
select select "10"
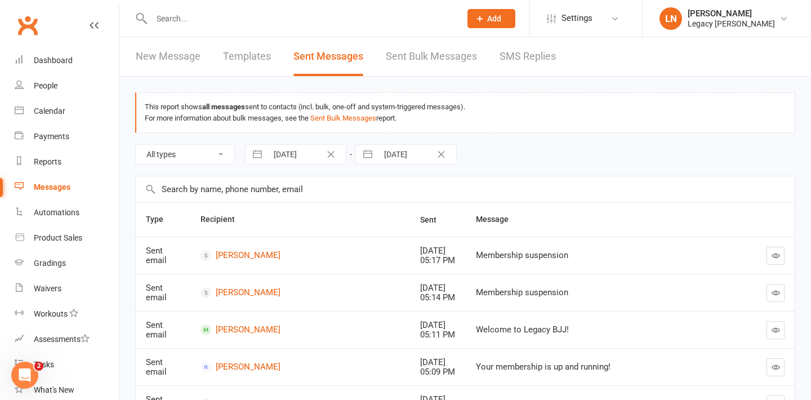
click at [773, 249] on button "button" at bounding box center [775, 256] width 18 height 18
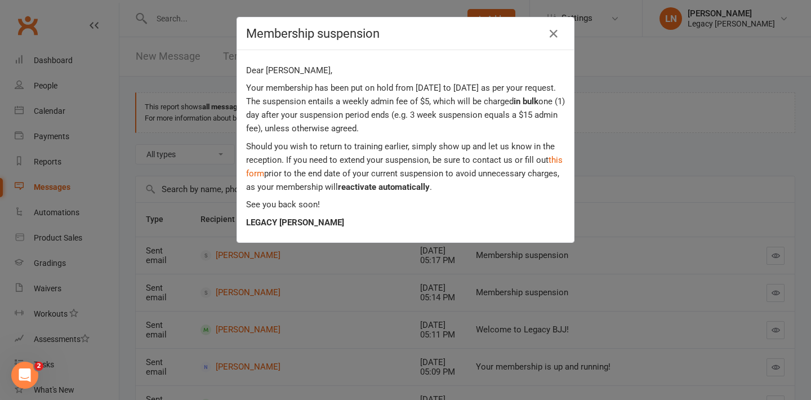
click at [553, 45] on div "Membership suspension" at bounding box center [405, 33] width 337 height 33
click at [550, 37] on icon "button" at bounding box center [554, 34] width 14 height 14
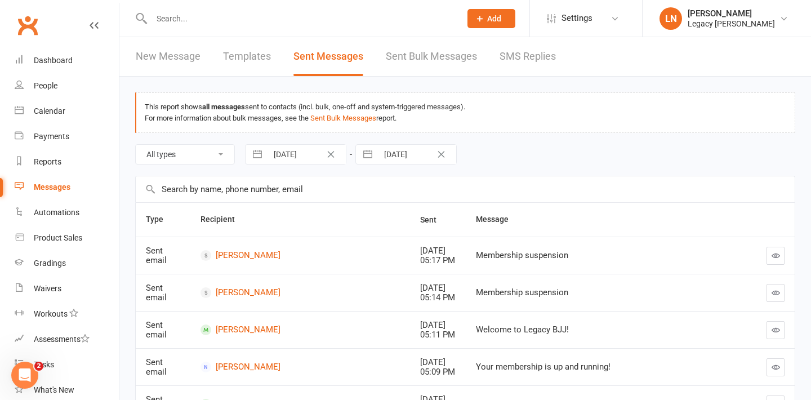
click at [402, 59] on link "Sent Bulk Messages" at bounding box center [431, 56] width 91 height 39
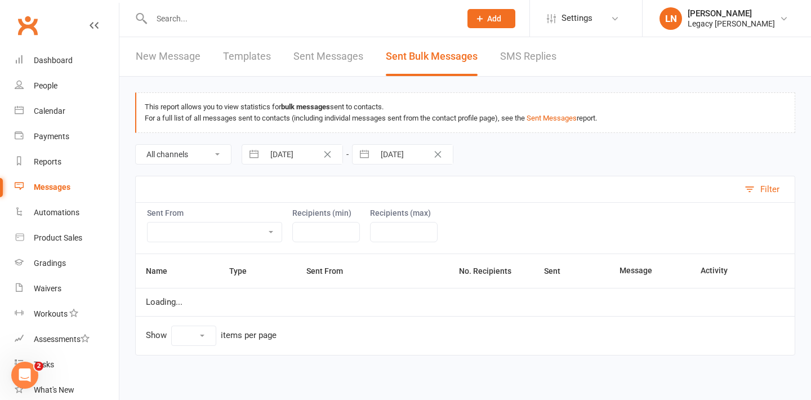
select select "10"
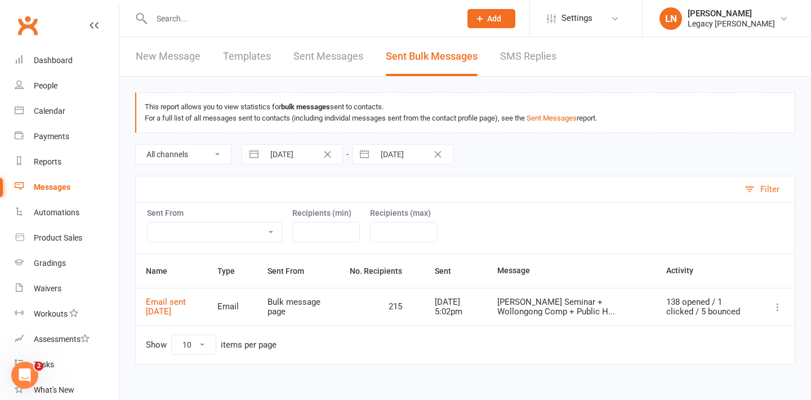
click at [177, 63] on link "New Message" at bounding box center [168, 56] width 65 height 39
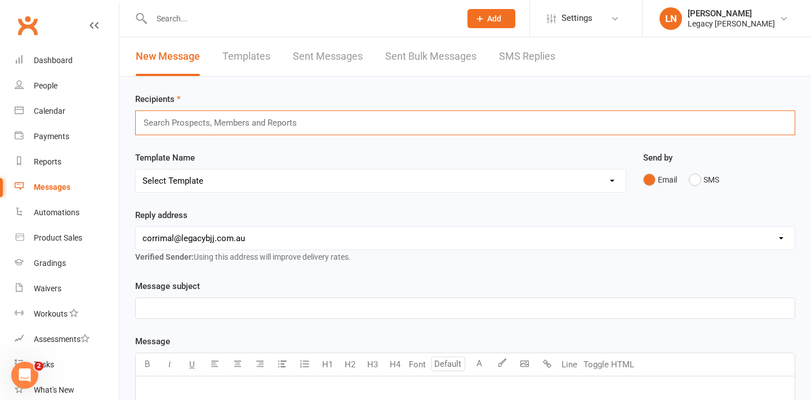
click at [244, 120] on input "text" at bounding box center [224, 122] width 165 height 15
type input "a"
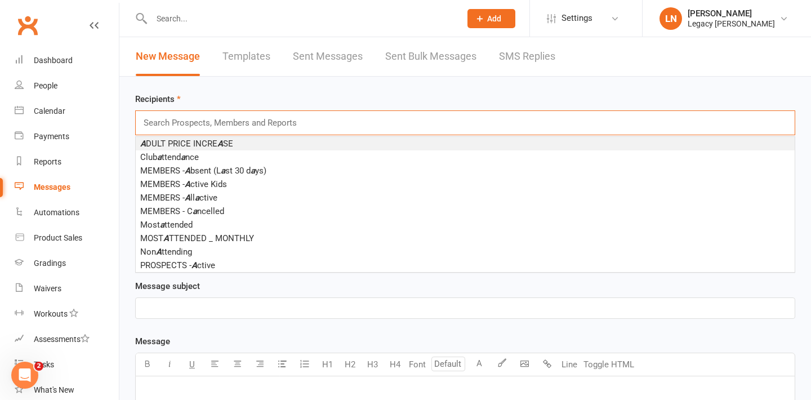
type input "m"
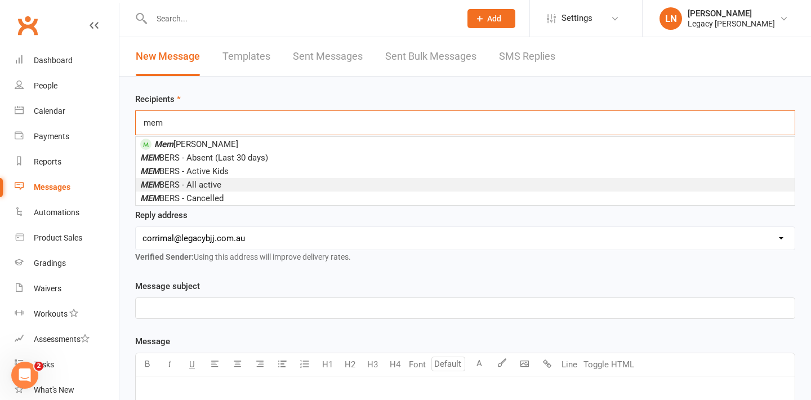
type input "mem"
click at [244, 182] on li "MEM BERS - All active" at bounding box center [465, 185] width 659 height 14
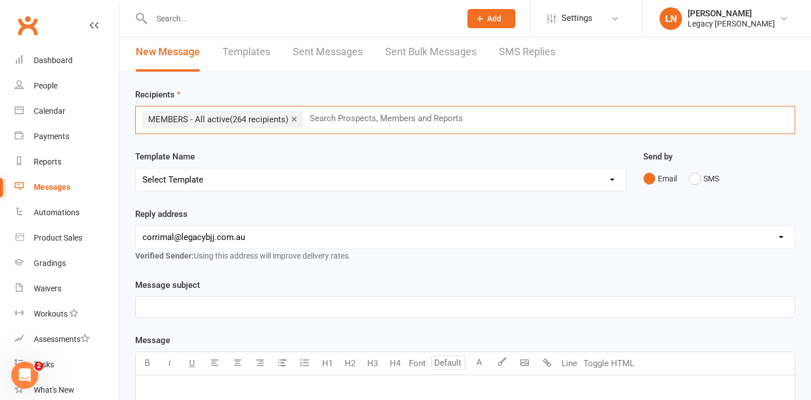
scroll to position [6, 0]
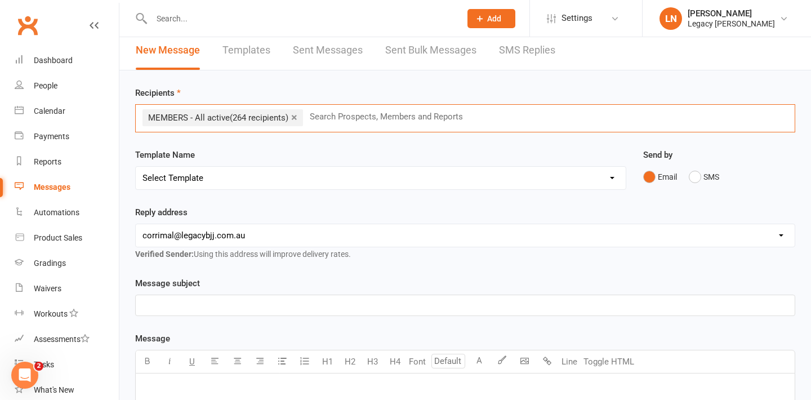
click at [294, 117] on link "×" at bounding box center [294, 117] width 6 height 18
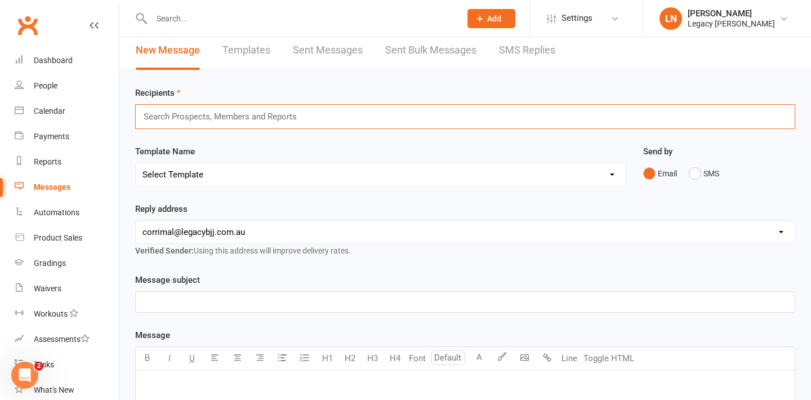
click at [294, 117] on input "text" at bounding box center [224, 116] width 165 height 15
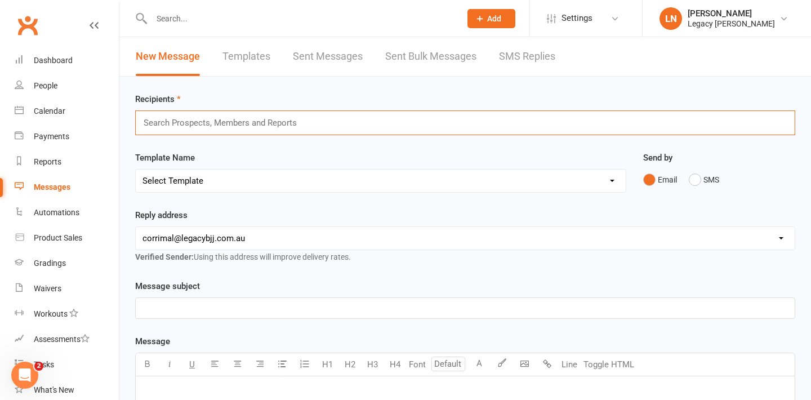
click at [209, 117] on input "text" at bounding box center [224, 122] width 165 height 15
click at [307, 122] on div "adults adults" at bounding box center [465, 122] width 660 height 25
type input "a"
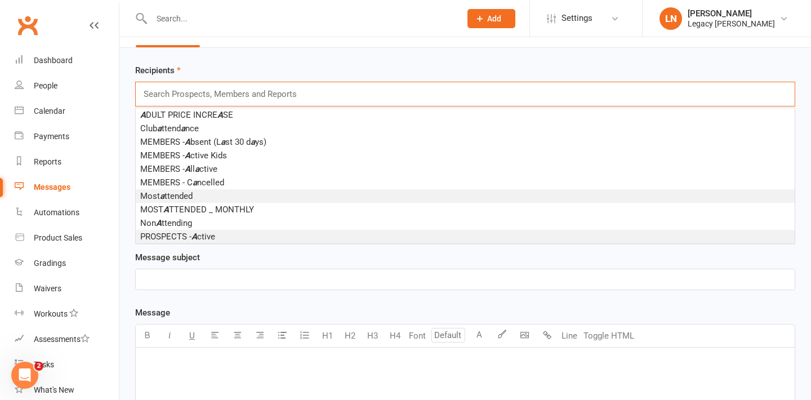
scroll to position [32, 0]
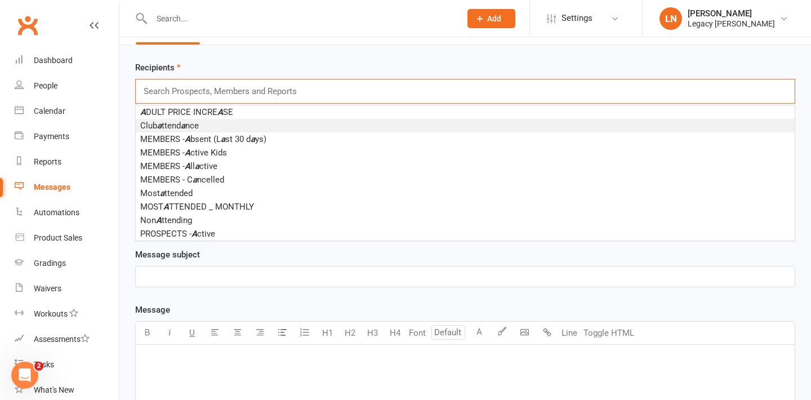
click at [294, 70] on div "Recipients Search Prospects, Members and Reports A DULT PRICE INCRE A SE Club a…" at bounding box center [465, 82] width 660 height 43
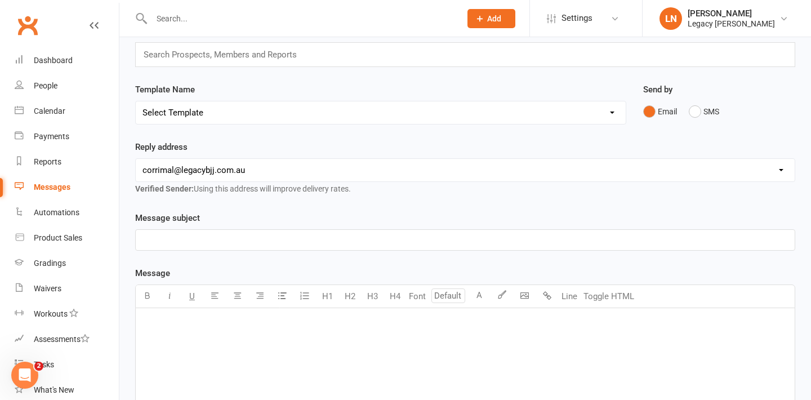
scroll to position [0, 0]
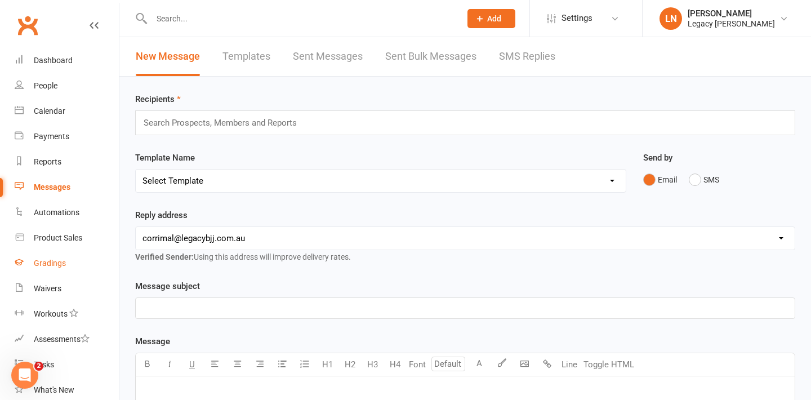
click at [57, 270] on link "Gradings" at bounding box center [67, 263] width 104 height 25
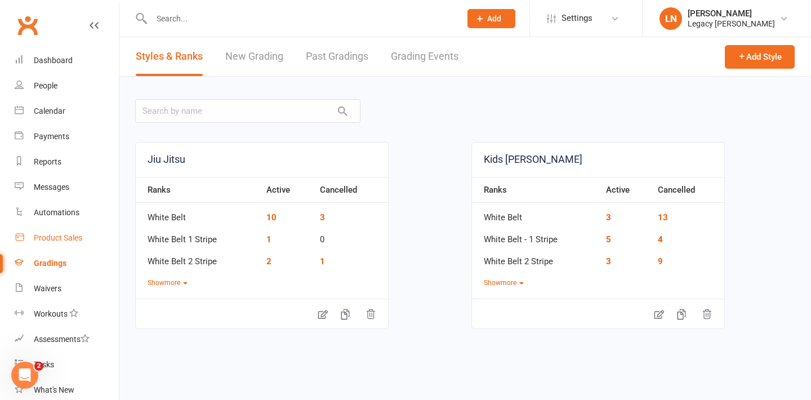
click at [70, 238] on div "Product Sales" at bounding box center [58, 237] width 48 height 9
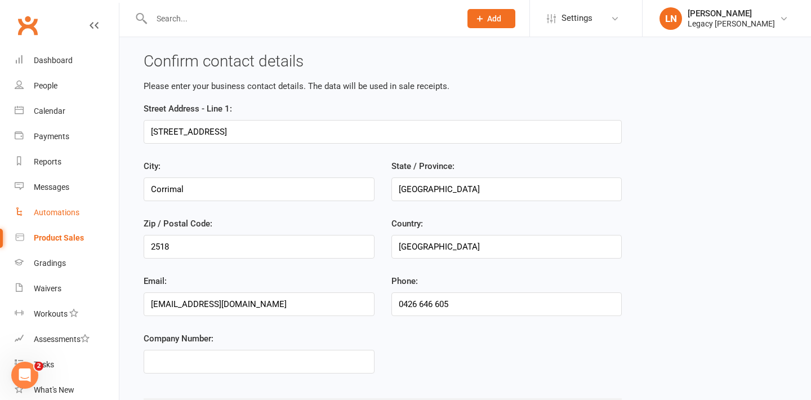
click at [67, 223] on link "Automations" at bounding box center [67, 212] width 104 height 25
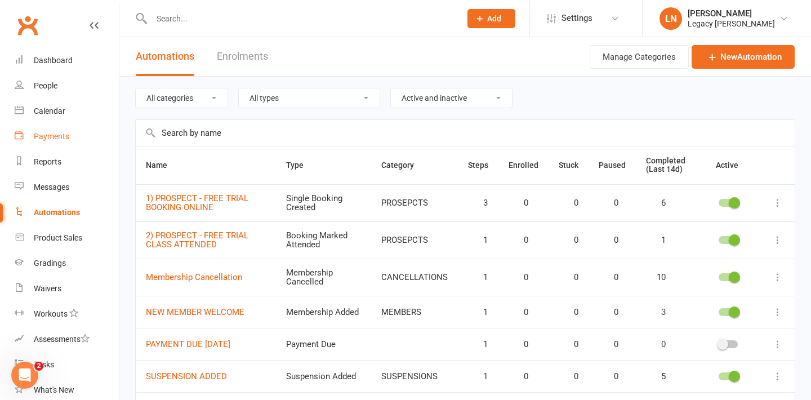
click at [57, 139] on div "Payments" at bounding box center [51, 136] width 35 height 9
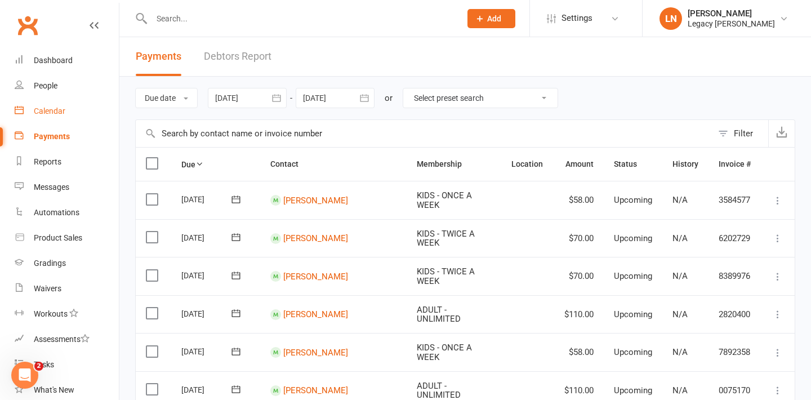
click at [52, 108] on div "Calendar" at bounding box center [50, 110] width 32 height 9
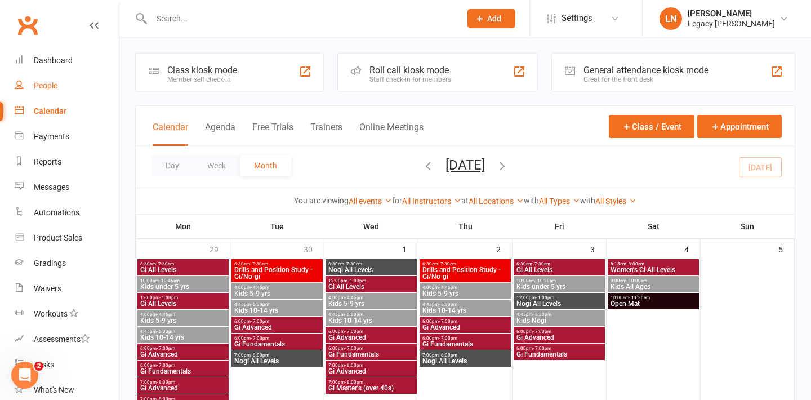
click at [48, 82] on div "People" at bounding box center [46, 85] width 24 height 9
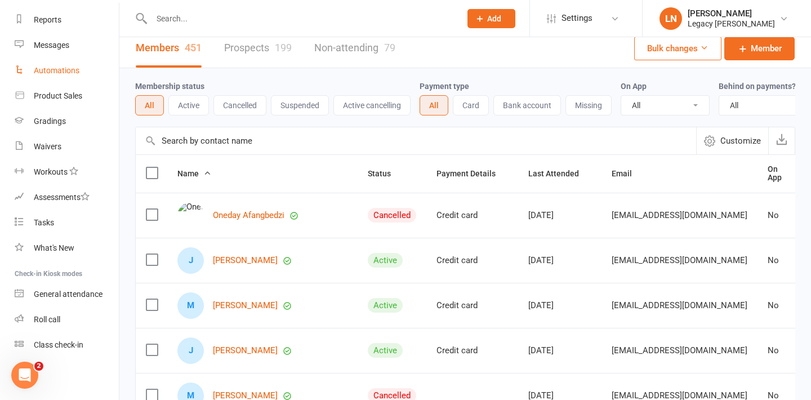
scroll to position [13, 0]
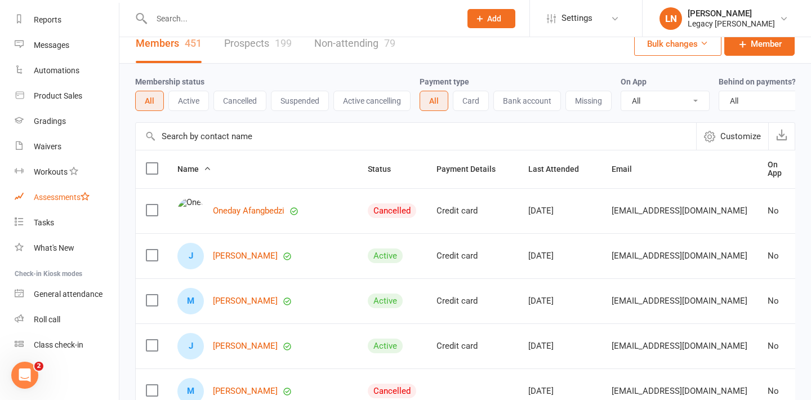
click at [66, 194] on div "Assessments" at bounding box center [62, 197] width 56 height 9
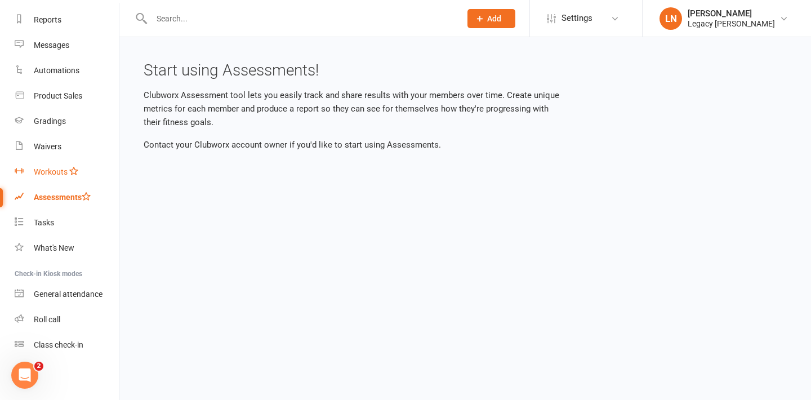
click at [57, 178] on link "Workouts" at bounding box center [67, 171] width 104 height 25
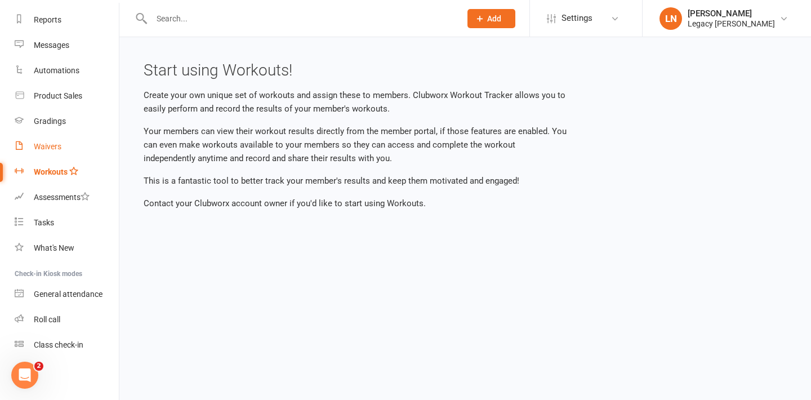
click at [55, 147] on div "Waivers" at bounding box center [48, 146] width 28 height 9
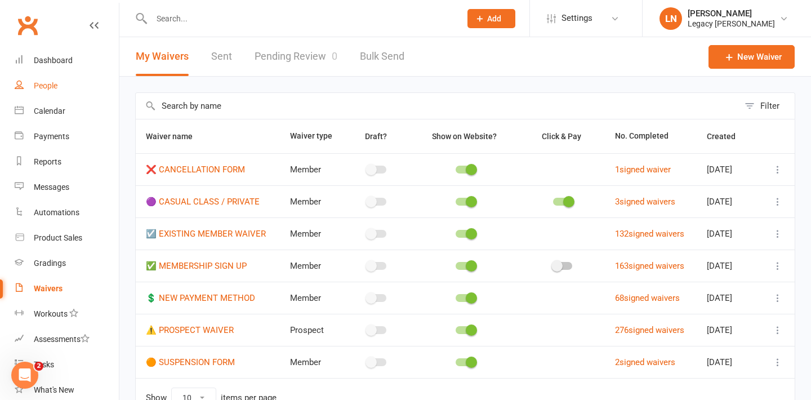
click at [44, 89] on div "People" at bounding box center [46, 85] width 24 height 9
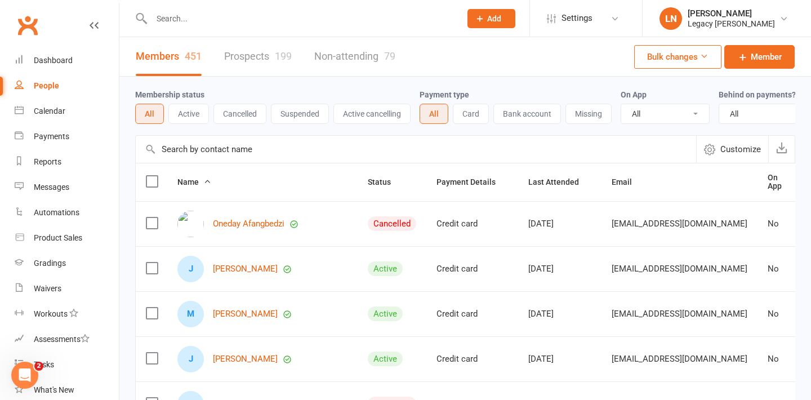
click at [489, 6] on div "Prospect Member Non-attending contact Class / event Appointment Grading event T…" at bounding box center [491, 18] width 77 height 37
click at [485, 18] on button "Add" at bounding box center [491, 18] width 48 height 19
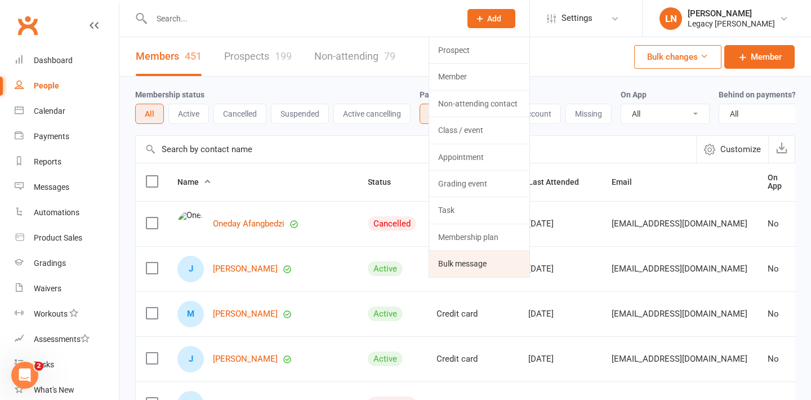
click at [471, 254] on link "Bulk message" at bounding box center [479, 264] width 100 height 26
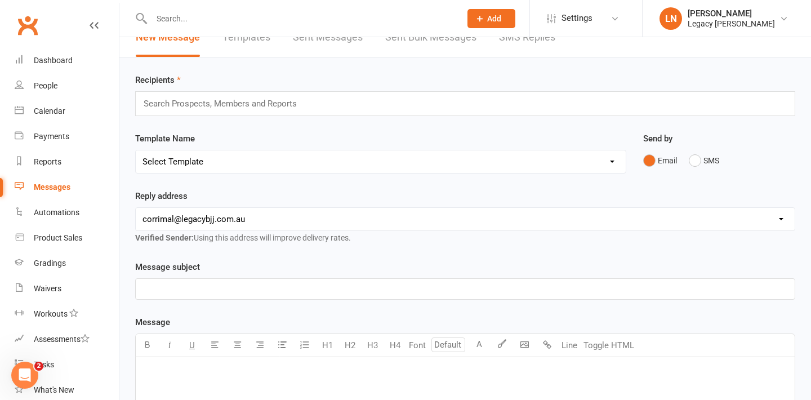
scroll to position [20, 0]
